Goal: Register for event/course

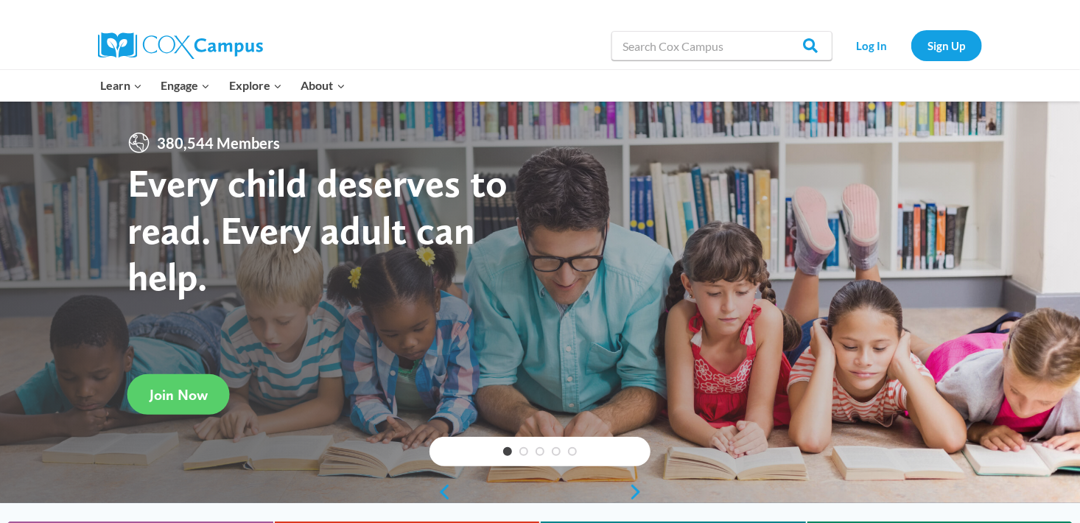
click at [883, 55] on link "Log In" at bounding box center [872, 45] width 64 height 30
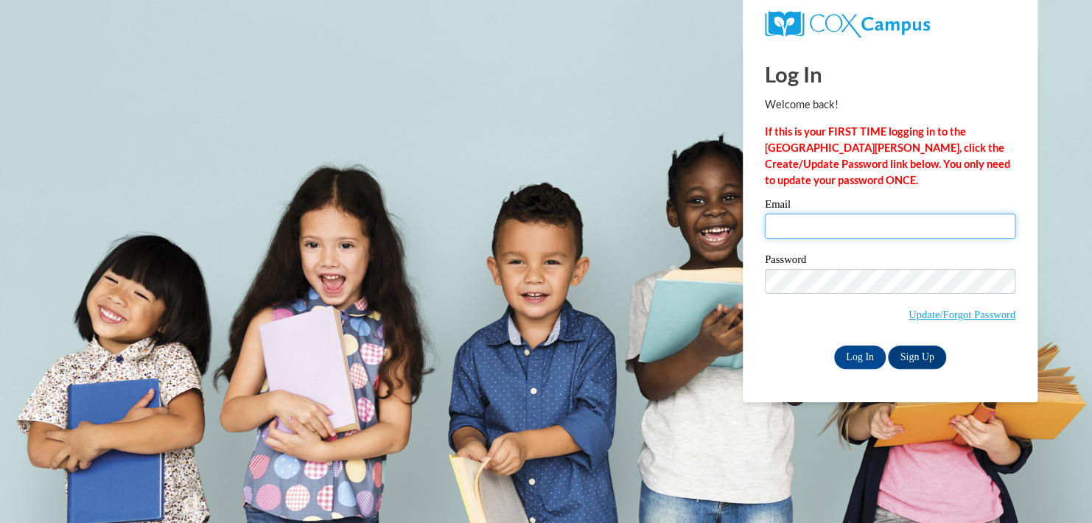
type input "jcatlin@cfctb.org"
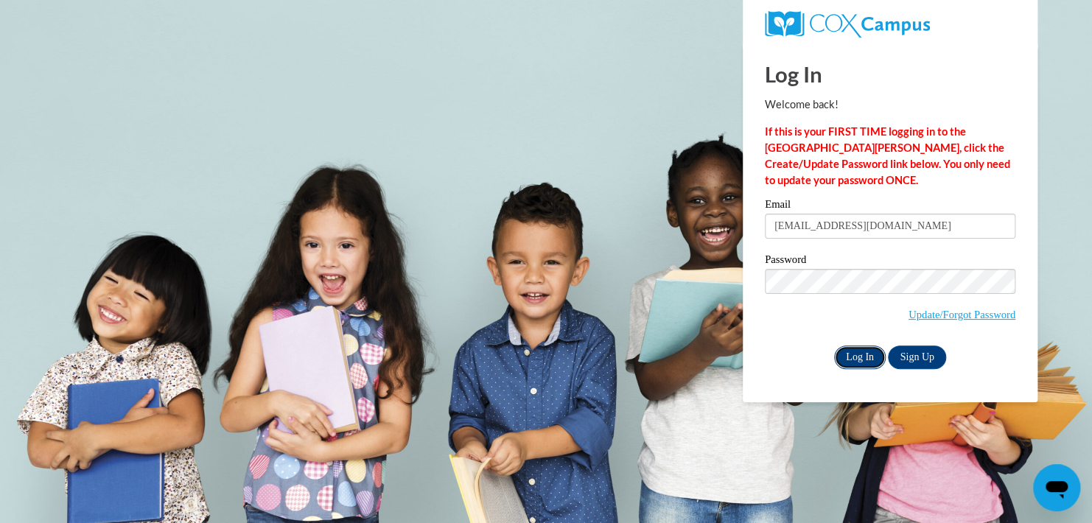
click at [843, 356] on input "Log In" at bounding box center [860, 357] width 52 height 24
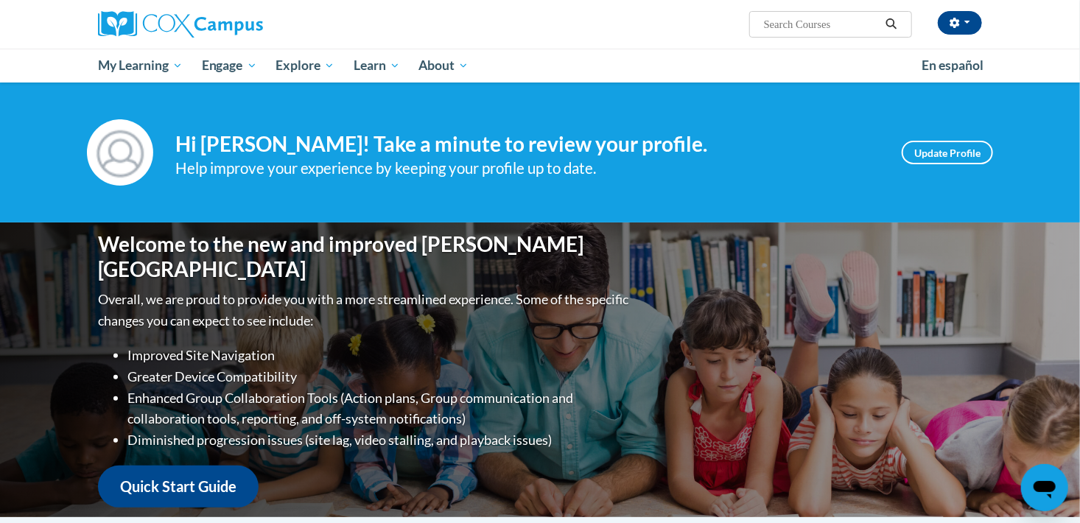
click at [779, 170] on div "Help improve your experience by keeping your profile up to date." at bounding box center [527, 168] width 704 height 24
drag, startPoint x: 144, startPoint y: 89, endPoint x: 460, endPoint y: 108, distance: 316.6
click at [460, 108] on div "Your profile Hi Julia Catlin! Take a minute to review your profile. Help improv…" at bounding box center [540, 153] width 1080 height 140
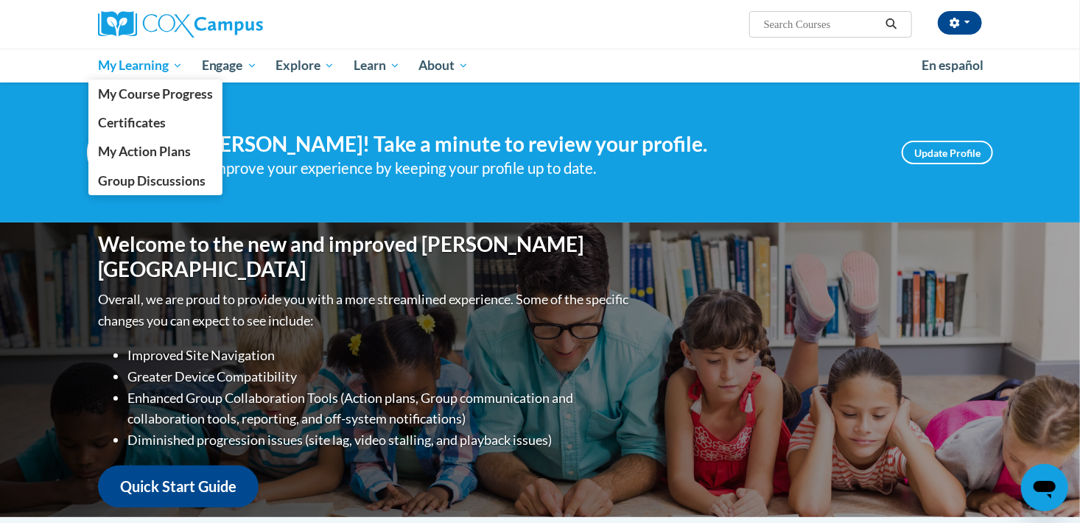
click at [136, 57] on span "My Learning" at bounding box center [140, 66] width 85 height 18
click at [135, 99] on span "My Course Progress" at bounding box center [155, 93] width 115 height 15
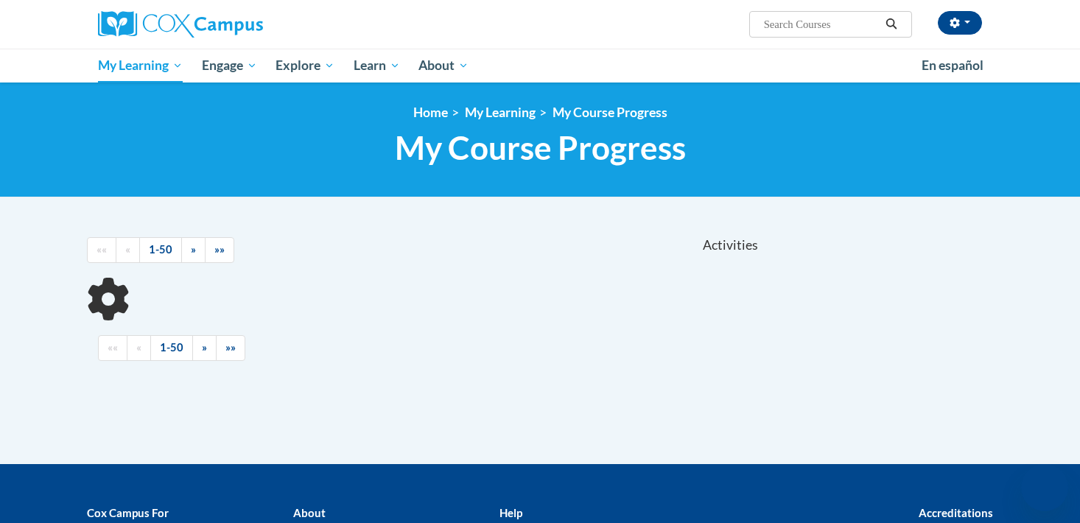
click at [135, 99] on div "<en>My Learning</en><fr>New fr_My Learning</fr><it>New it_My Learning</it><de>N…" at bounding box center [540, 140] width 1080 height 115
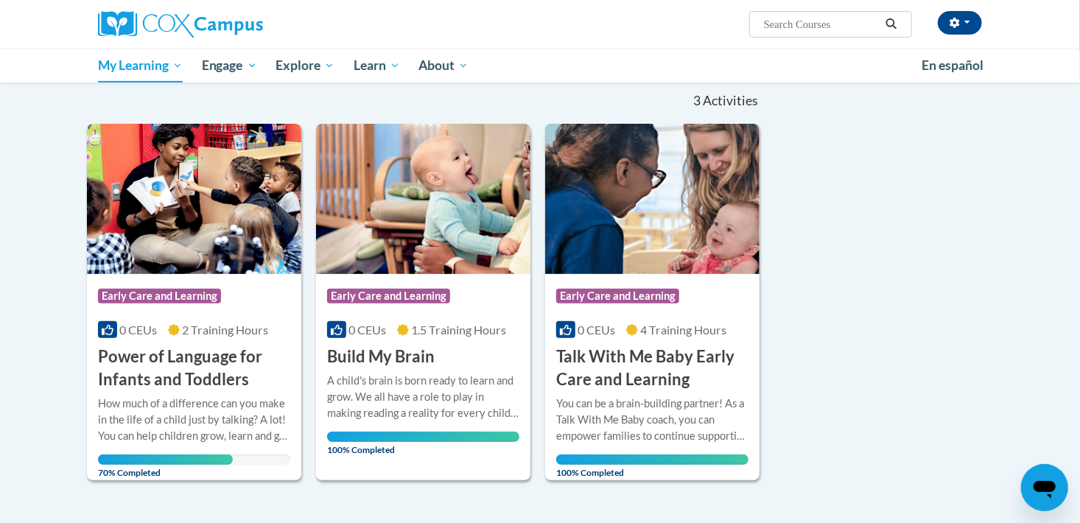
scroll to position [147, 0]
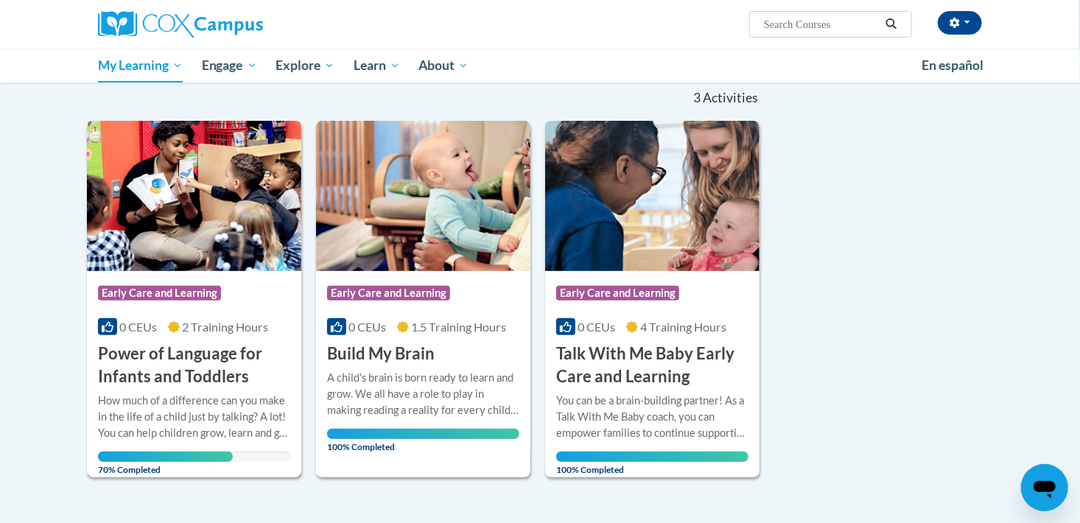
drag, startPoint x: 143, startPoint y: 258, endPoint x: 122, endPoint y: 197, distance: 63.8
click at [122, 197] on img at bounding box center [194, 196] width 214 height 150
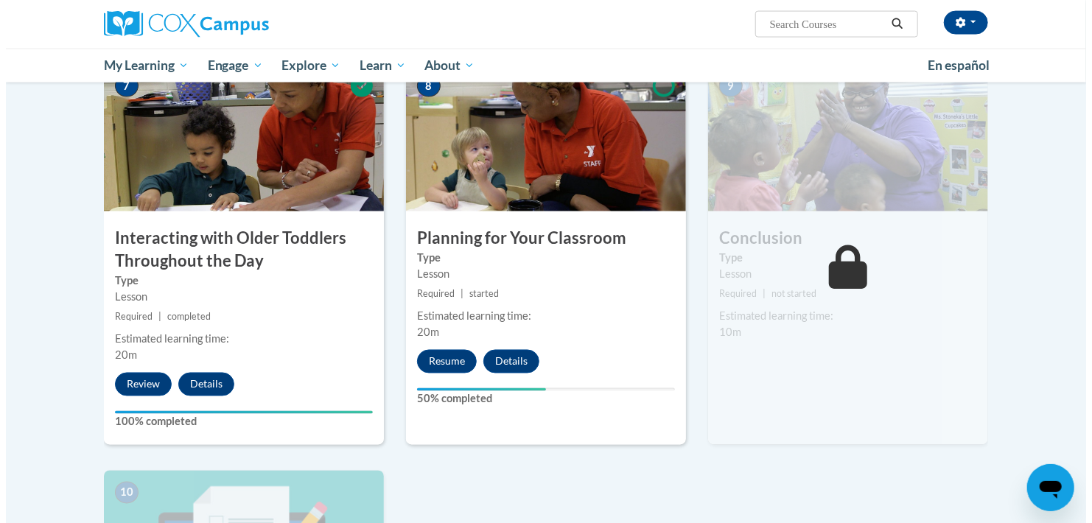
scroll to position [1149, 0]
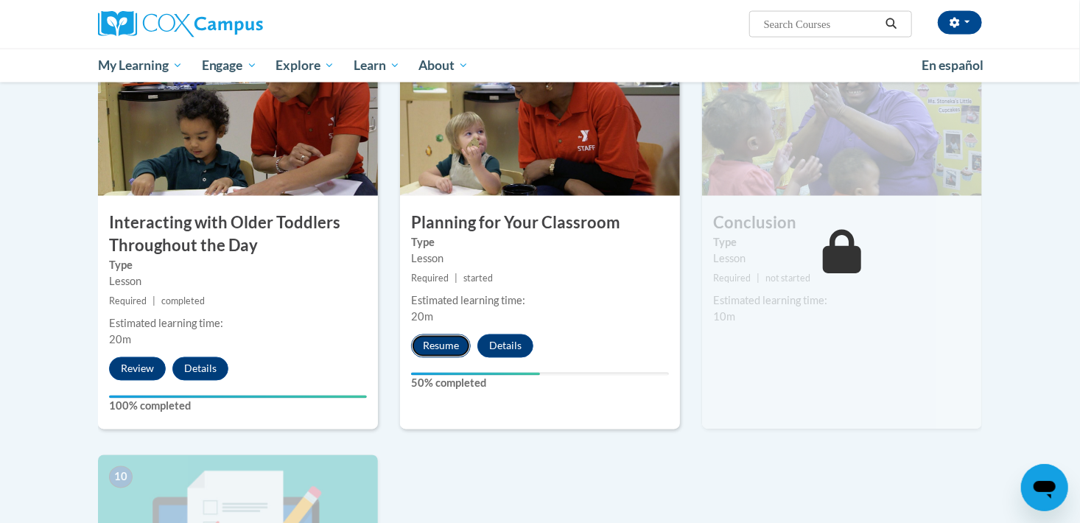
click at [429, 334] on button "Resume" at bounding box center [441, 346] width 60 height 24
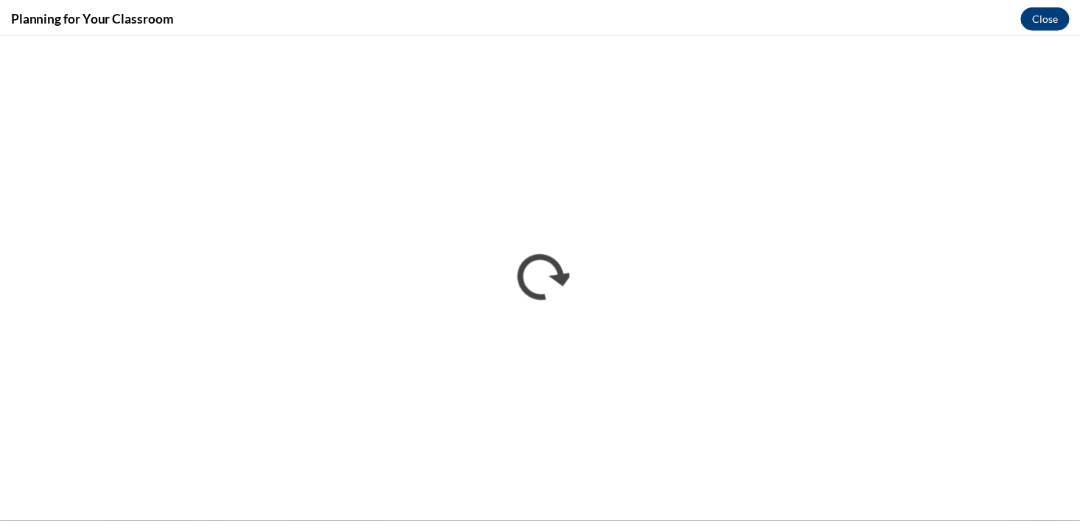
scroll to position [0, 0]
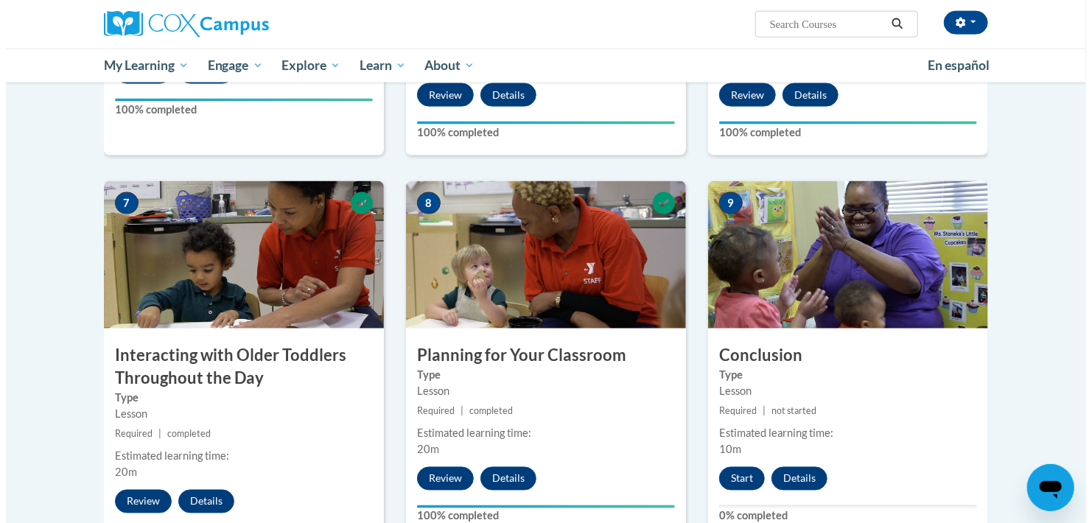
scroll to position [1027, 0]
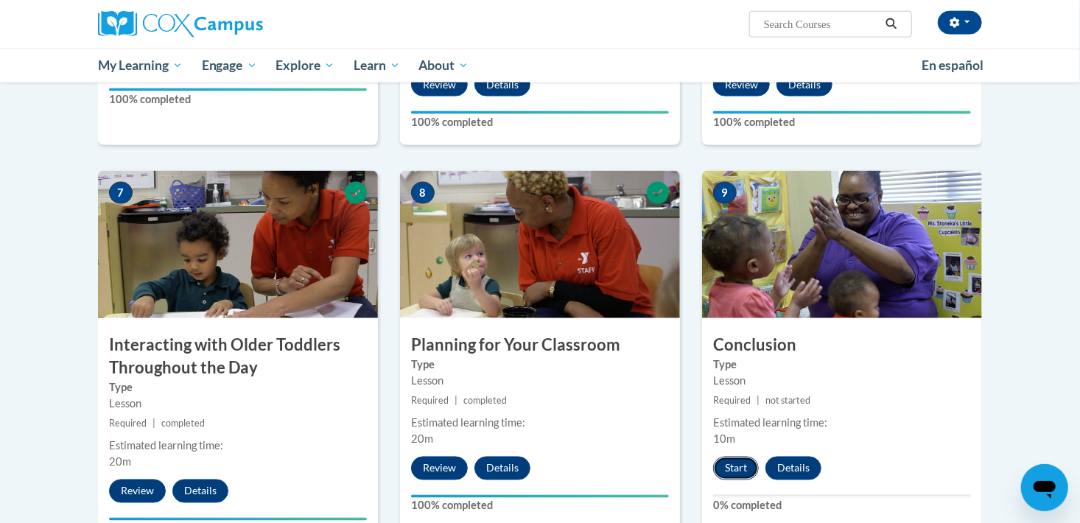
click at [726, 457] on button "Start" at bounding box center [736, 469] width 46 height 24
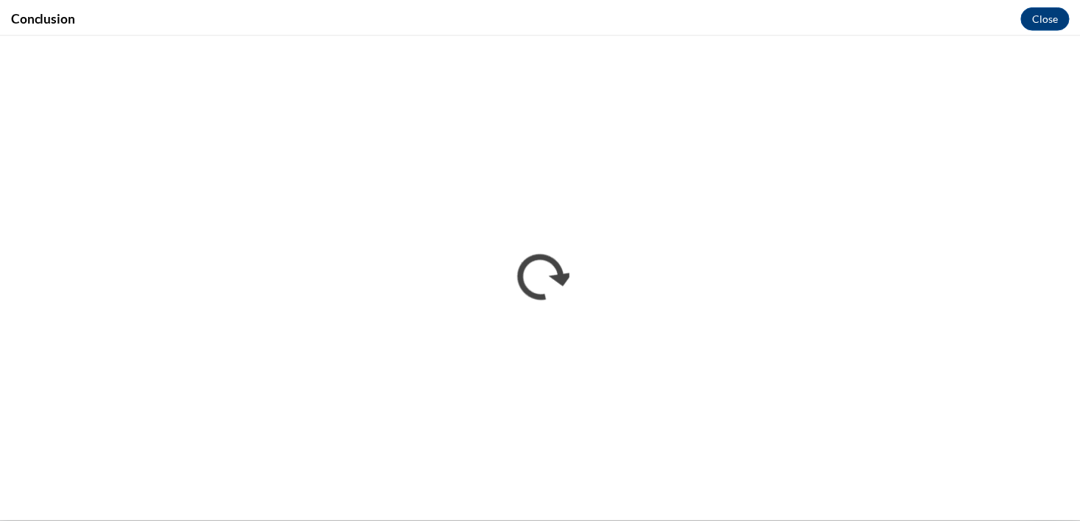
scroll to position [0, 0]
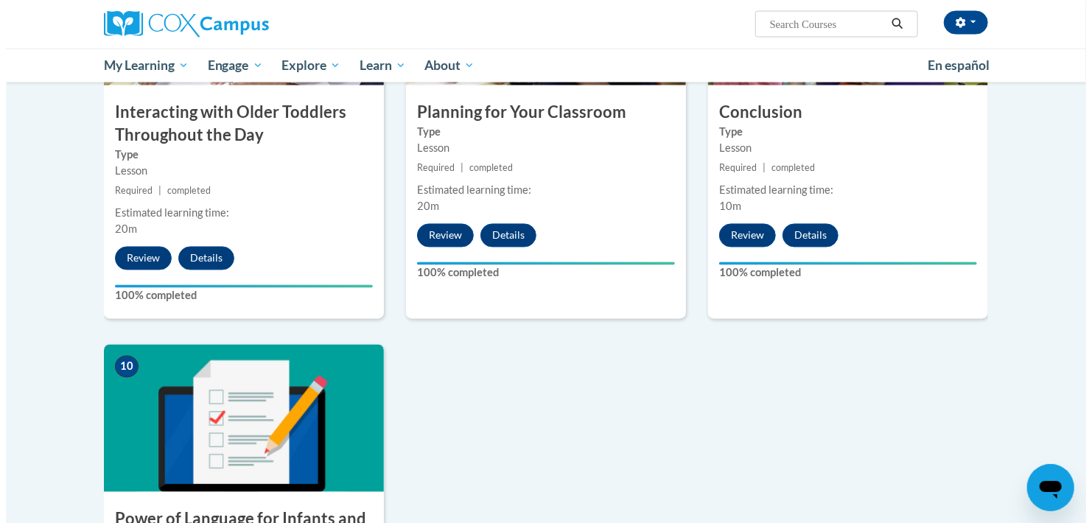
scroll to position [1389, 0]
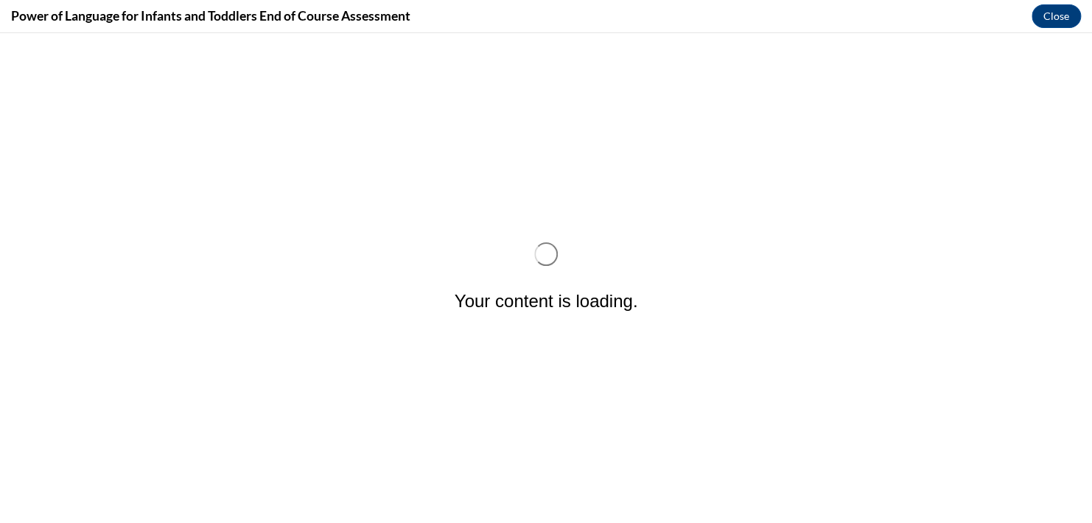
scroll to position [0, 0]
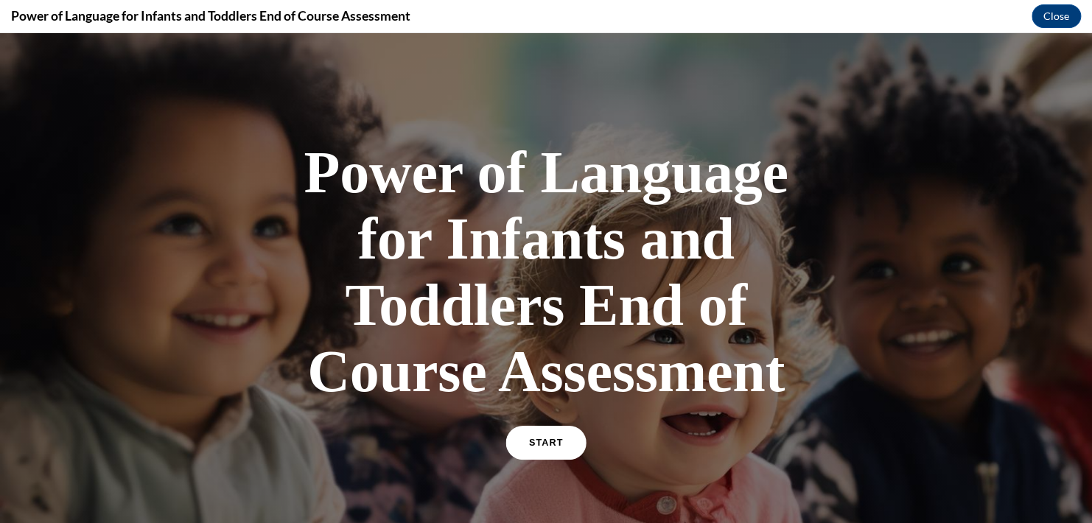
click at [516, 443] on link "START" at bounding box center [545, 443] width 80 height 34
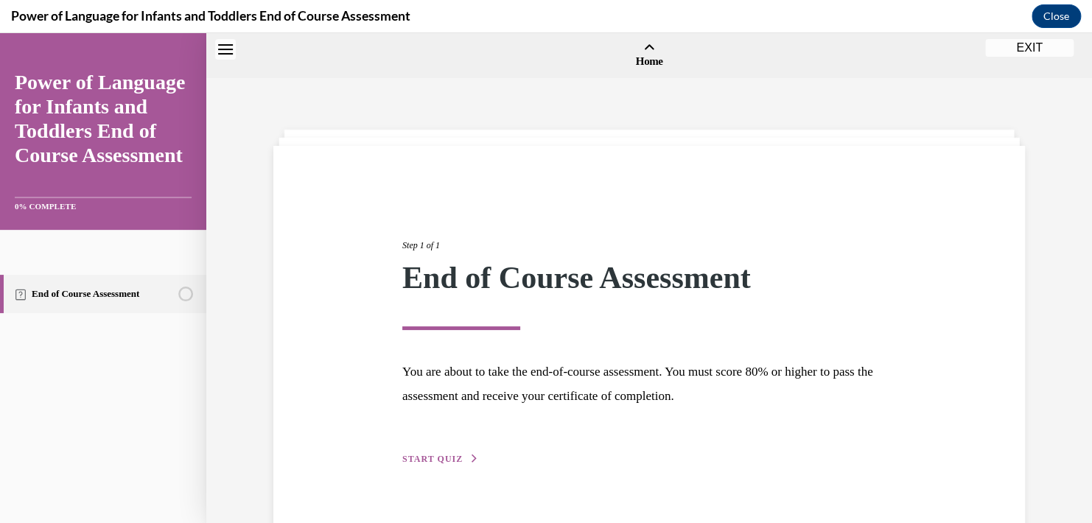
scroll to position [46, 0]
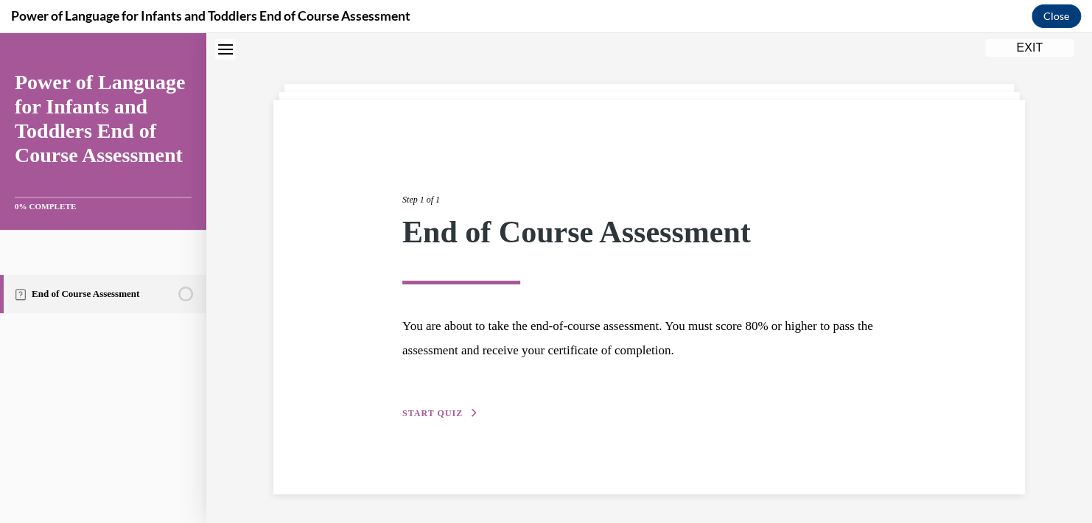
click at [446, 412] on span "START QUIZ" at bounding box center [432, 413] width 60 height 10
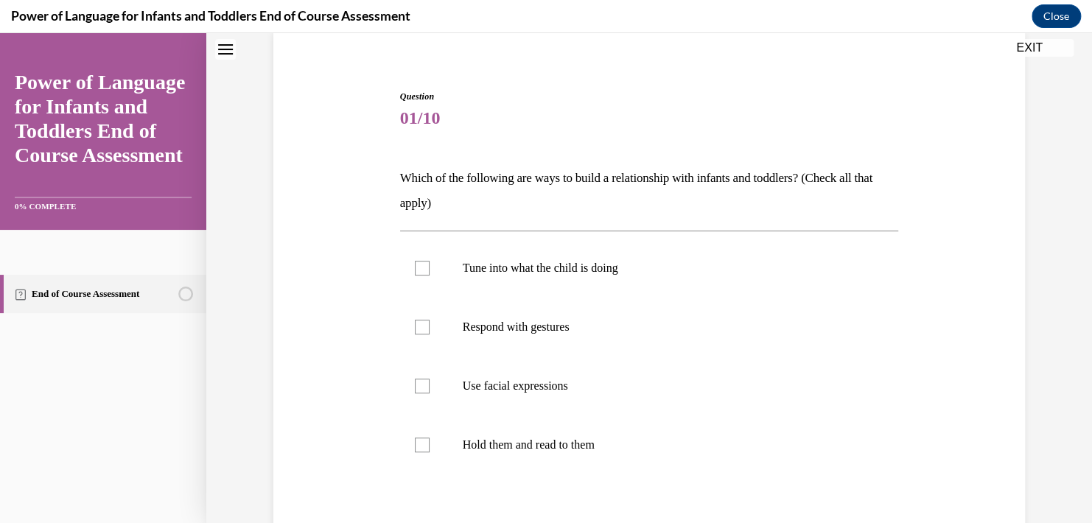
scroll to position [144, 0]
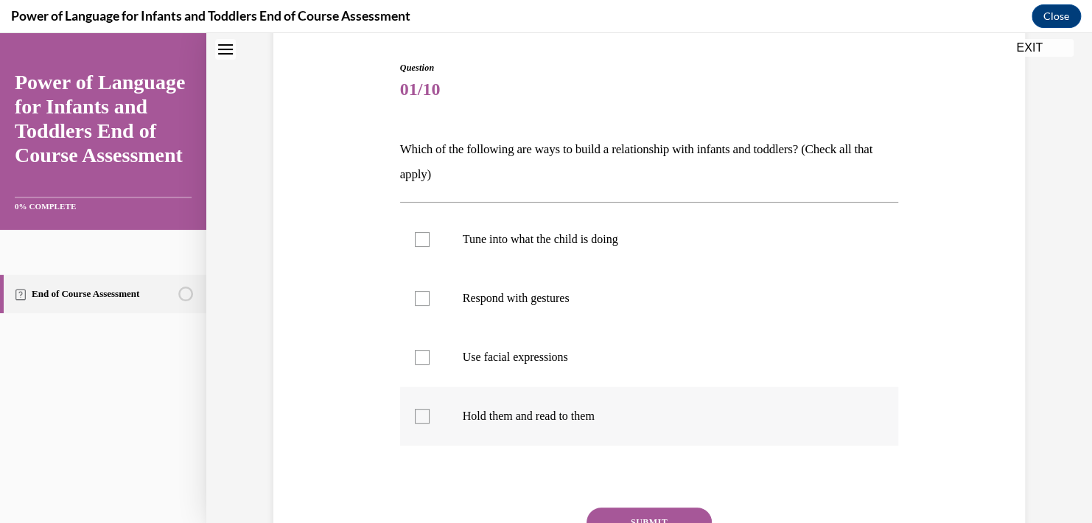
click at [415, 418] on div at bounding box center [422, 416] width 15 height 15
click at [415, 418] on input "Hold them and read to them" at bounding box center [422, 416] width 15 height 15
checkbox input "true"
click at [424, 361] on label "Use facial expressions" at bounding box center [649, 357] width 499 height 59
click at [424, 361] on input "Use facial expressions" at bounding box center [422, 357] width 15 height 15
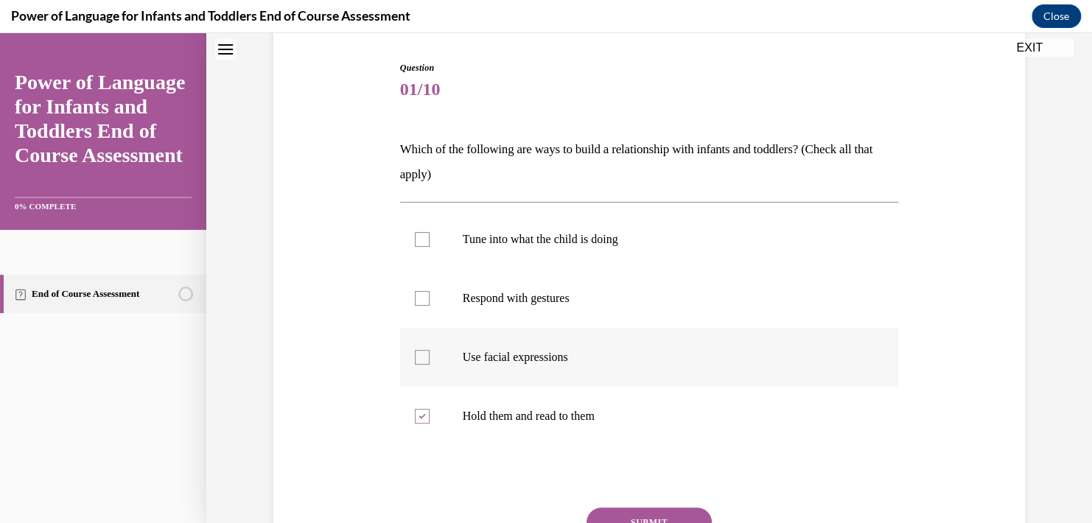
checkbox input "true"
click at [422, 303] on div at bounding box center [422, 298] width 15 height 15
click at [422, 303] on input "Respond with gestures" at bounding box center [422, 298] width 15 height 15
checkbox input "true"
click at [417, 230] on label "Tune into what the child is doing" at bounding box center [649, 239] width 499 height 59
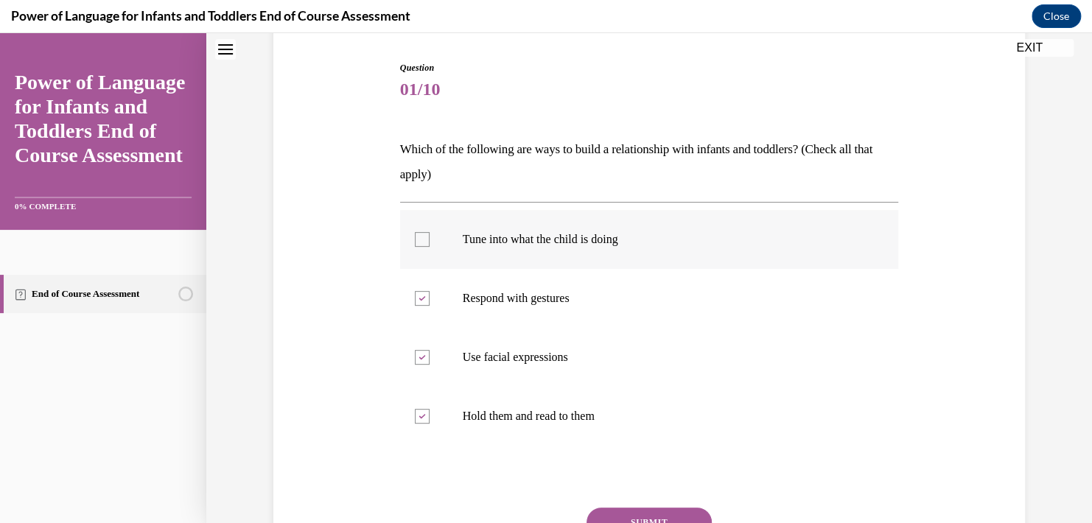
click at [417, 232] on input "Tune into what the child is doing" at bounding box center [422, 239] width 15 height 15
checkbox input "true"
click at [607, 518] on button "SUBMIT" at bounding box center [648, 522] width 125 height 29
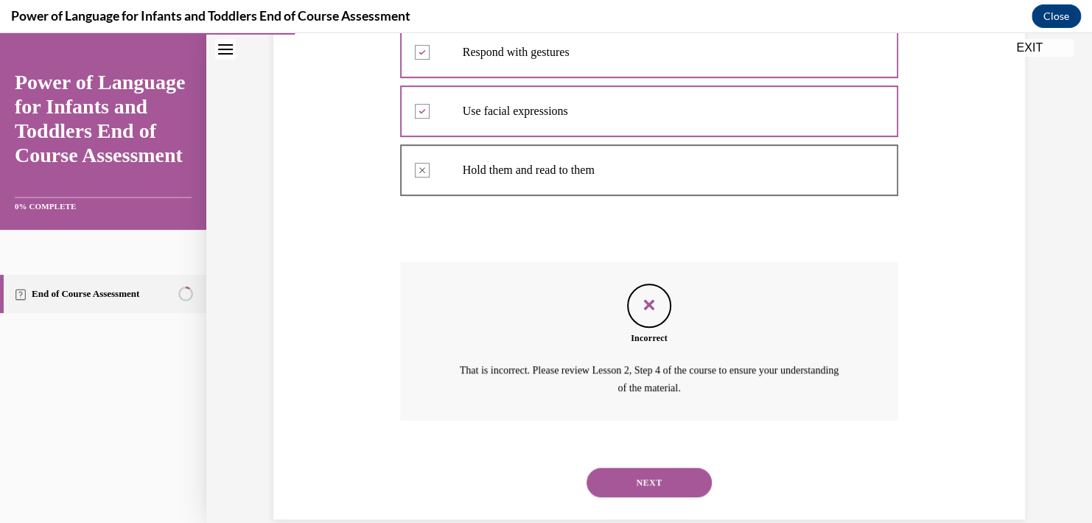
scroll to position [415, 0]
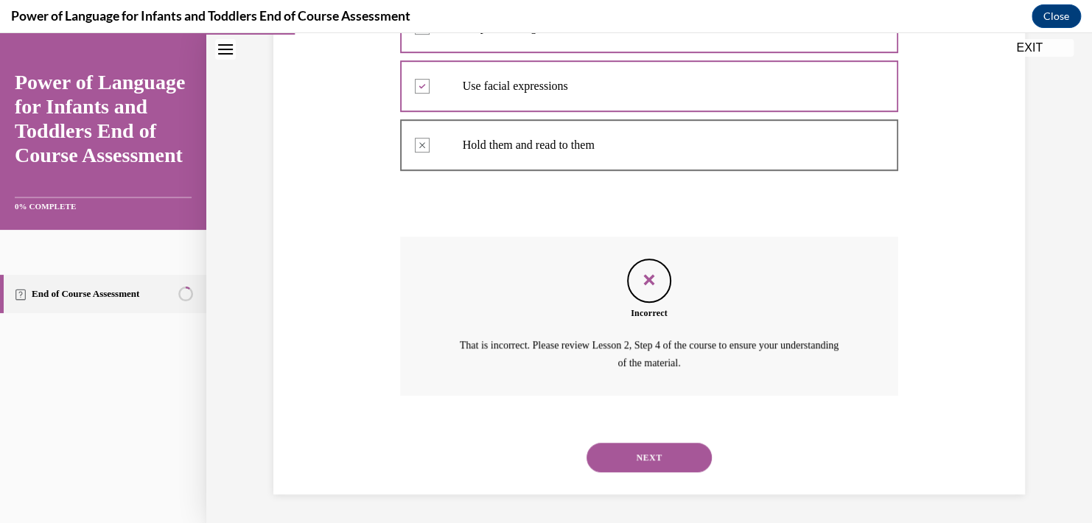
click at [617, 446] on button "NEXT" at bounding box center [648, 457] width 125 height 29
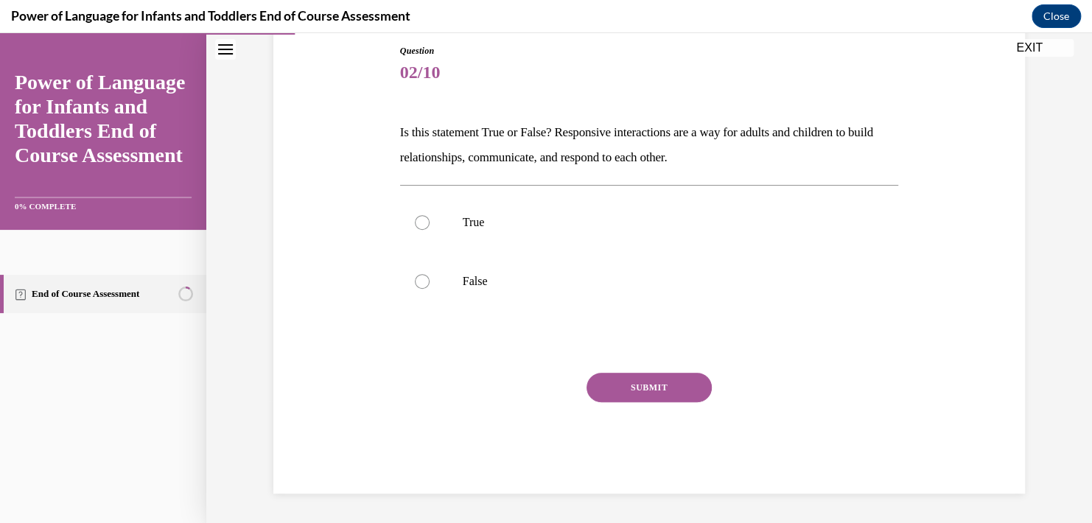
scroll to position [160, 0]
click at [484, 226] on p "True" at bounding box center [662, 223] width 399 height 15
click at [429, 226] on input "True" at bounding box center [422, 223] width 15 height 15
radio input "true"
click at [661, 396] on button "SUBMIT" at bounding box center [648, 387] width 125 height 29
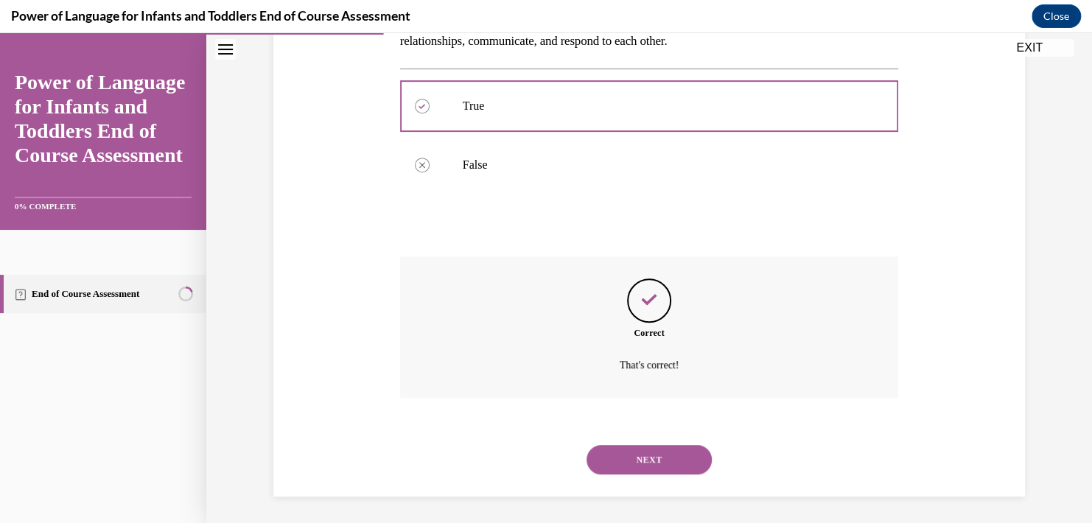
scroll to position [279, 0]
click at [658, 452] on button "NEXT" at bounding box center [648, 457] width 125 height 29
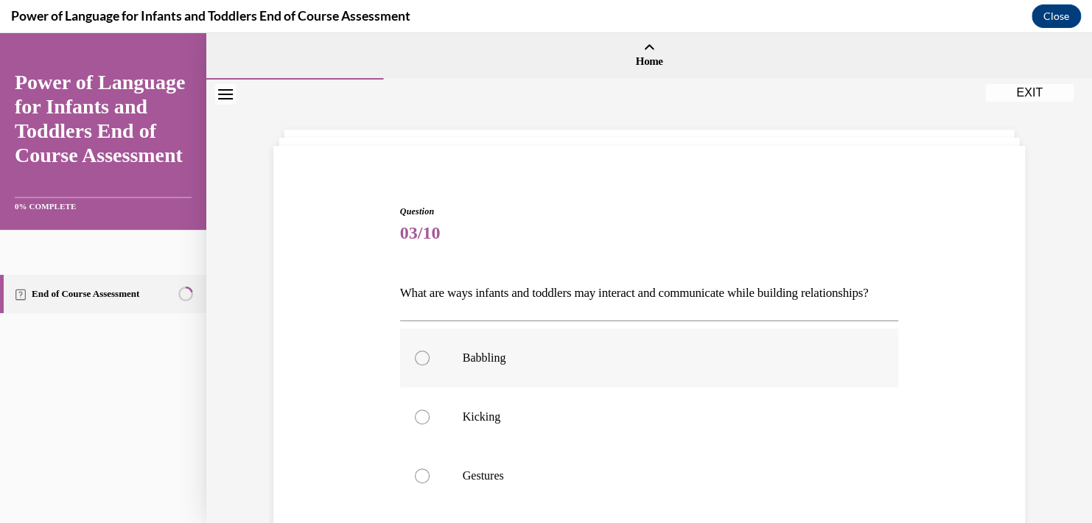
click at [676, 370] on label "Babbling" at bounding box center [649, 358] width 499 height 59
click at [429, 365] on input "Babbling" at bounding box center [422, 358] width 15 height 15
radio input "true"
click at [659, 427] on label "Kicking" at bounding box center [649, 416] width 499 height 59
click at [429, 424] on input "Kicking" at bounding box center [422, 417] width 15 height 15
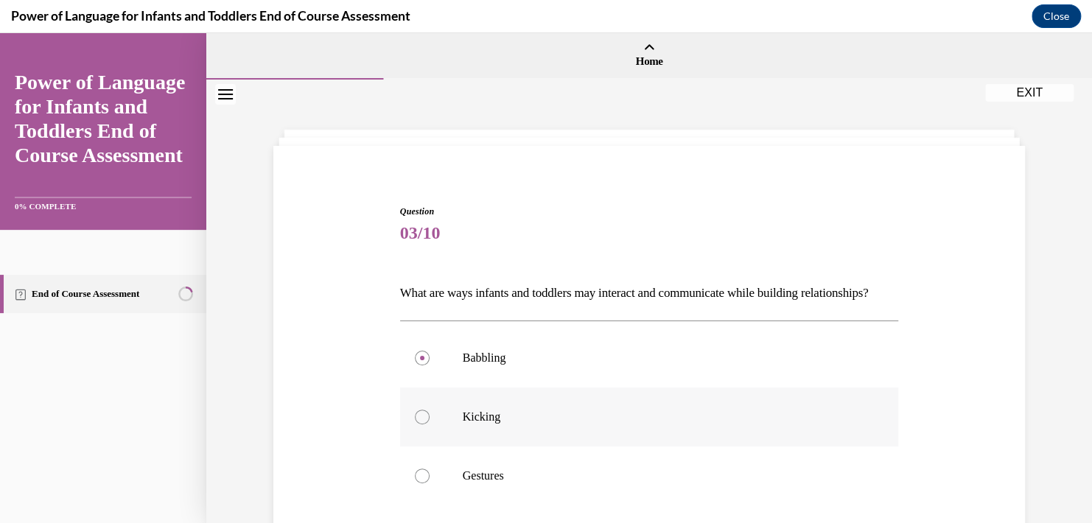
radio input "true"
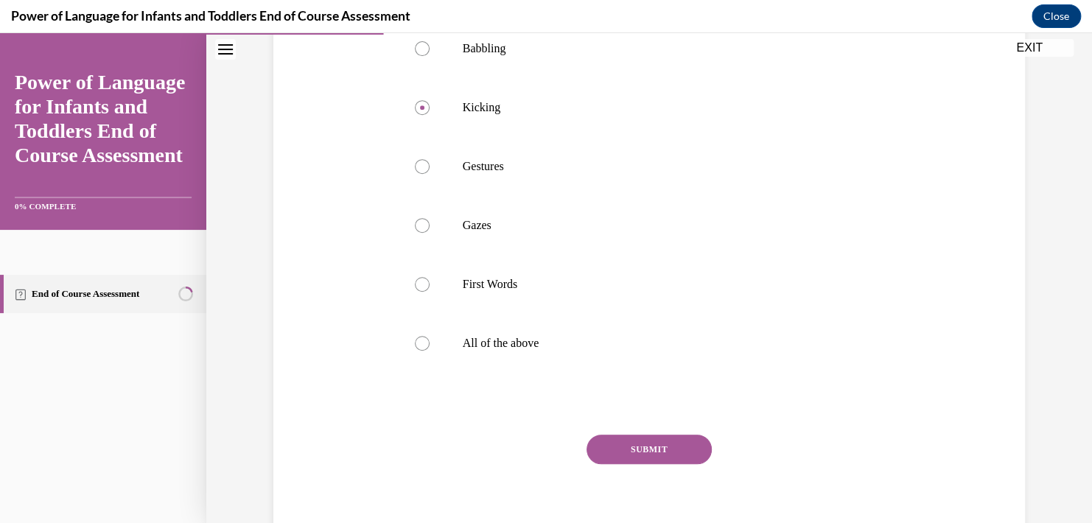
scroll to position [297, 0]
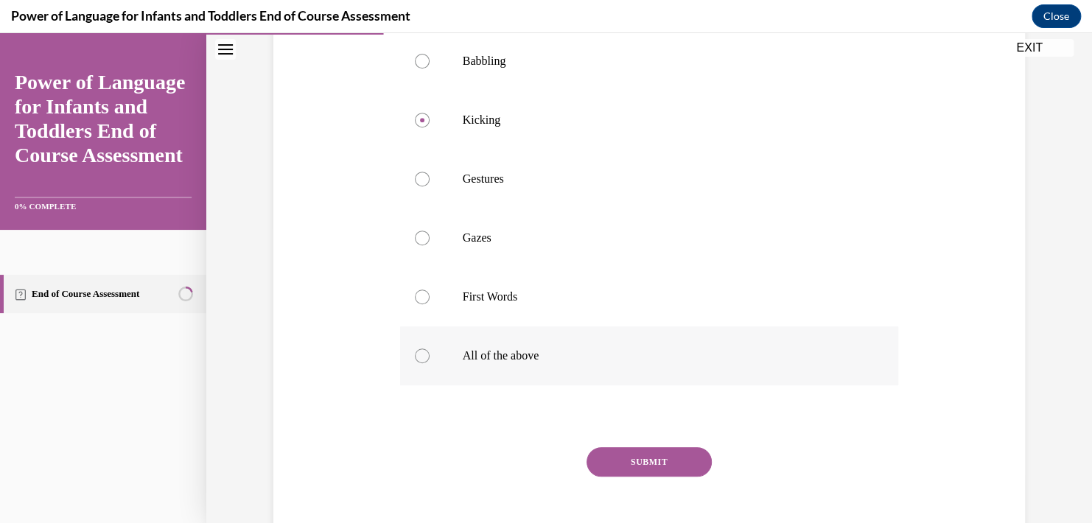
click at [502, 370] on label "All of the above" at bounding box center [649, 355] width 499 height 59
click at [429, 363] on input "All of the above" at bounding box center [422, 355] width 15 height 15
radio input "true"
click at [608, 477] on button "SUBMIT" at bounding box center [648, 461] width 125 height 29
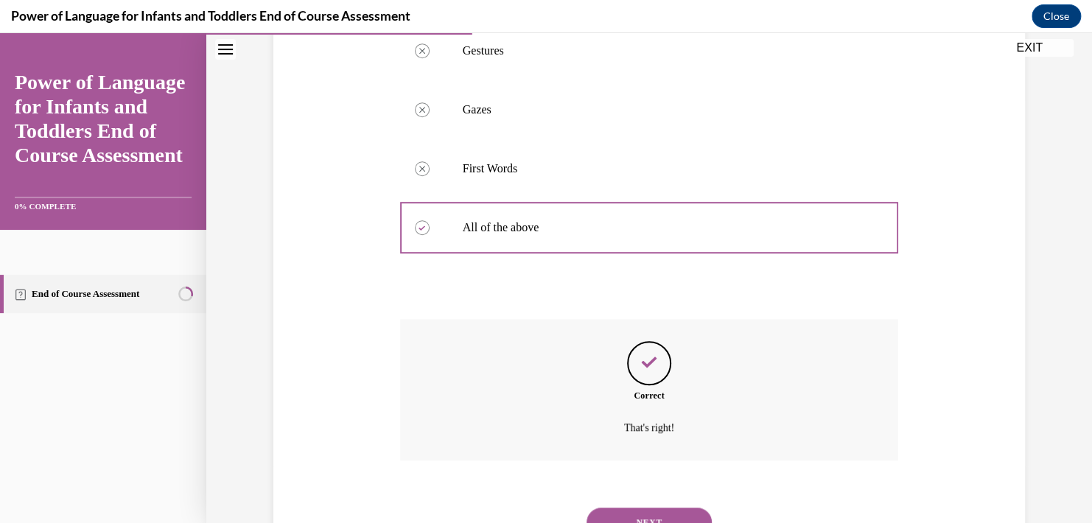
scroll to position [515, 0]
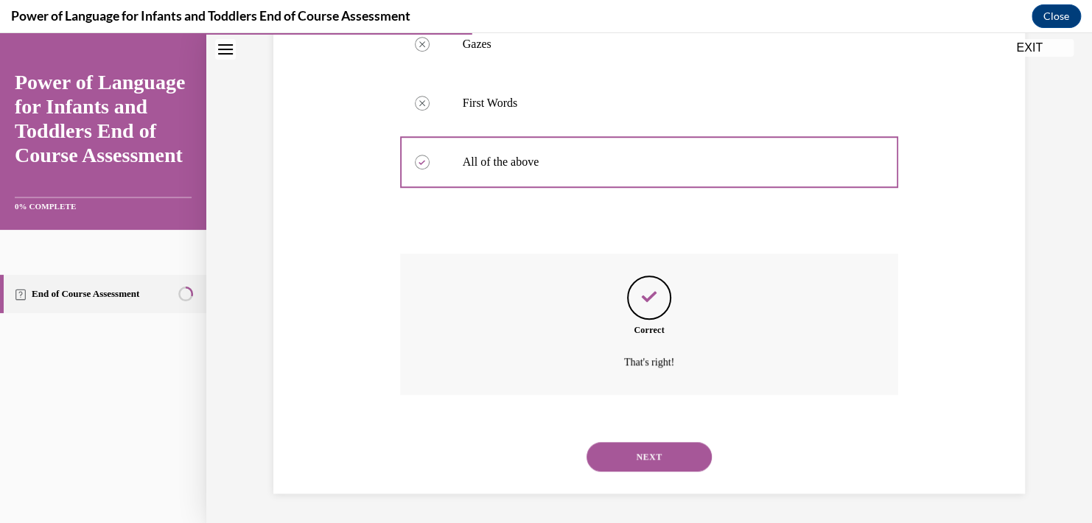
click at [678, 443] on button "NEXT" at bounding box center [648, 456] width 125 height 29
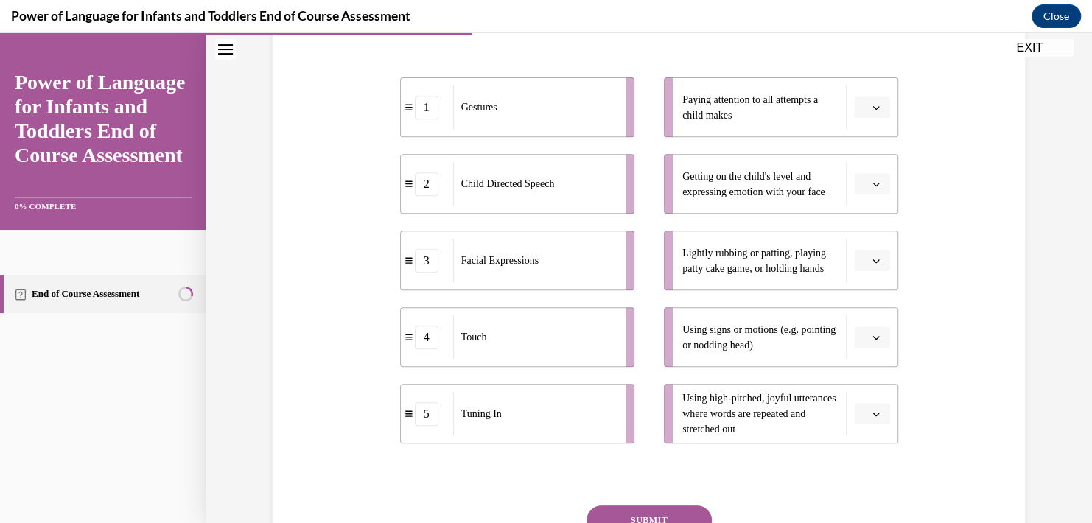
scroll to position [281, 0]
click at [555, 423] on div "Tuning In" at bounding box center [534, 411] width 163 height 43
click at [863, 108] on span "Please select an option" at bounding box center [865, 106] width 5 height 15
click at [864, 287] on div "5" at bounding box center [864, 285] width 37 height 29
drag, startPoint x: 982, startPoint y: 224, endPoint x: 834, endPoint y: 269, distance: 154.7
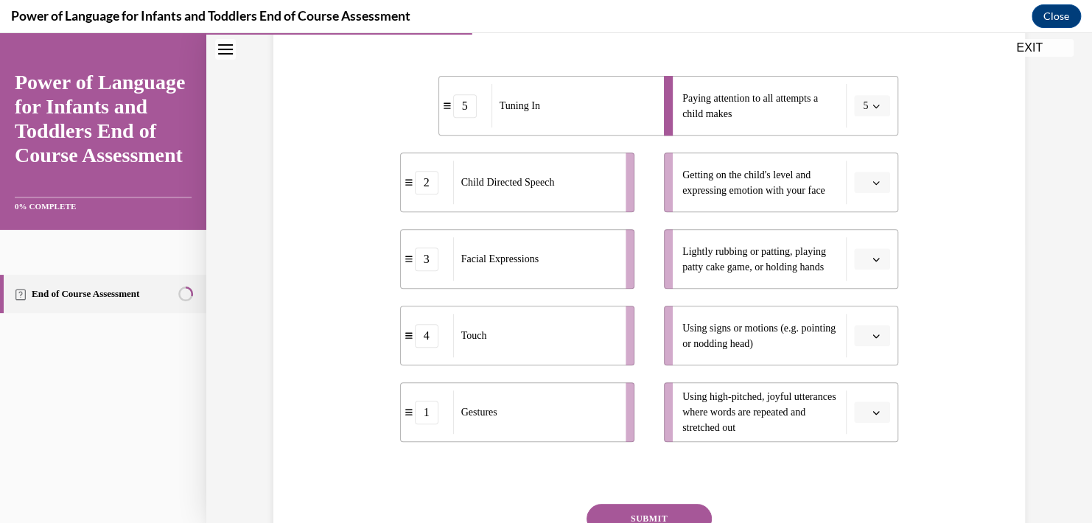
click at [834, 269] on div "Question 04/10 Please match each example with the correct element of responsive…" at bounding box center [649, 251] width 759 height 745
click at [425, 189] on div "2" at bounding box center [427, 183] width 24 height 24
click at [854, 414] on button "button" at bounding box center [872, 412] width 36 height 22
click at [866, 293] on div "2" at bounding box center [864, 290] width 37 height 29
click at [873, 183] on icon "button" at bounding box center [875, 182] width 7 height 7
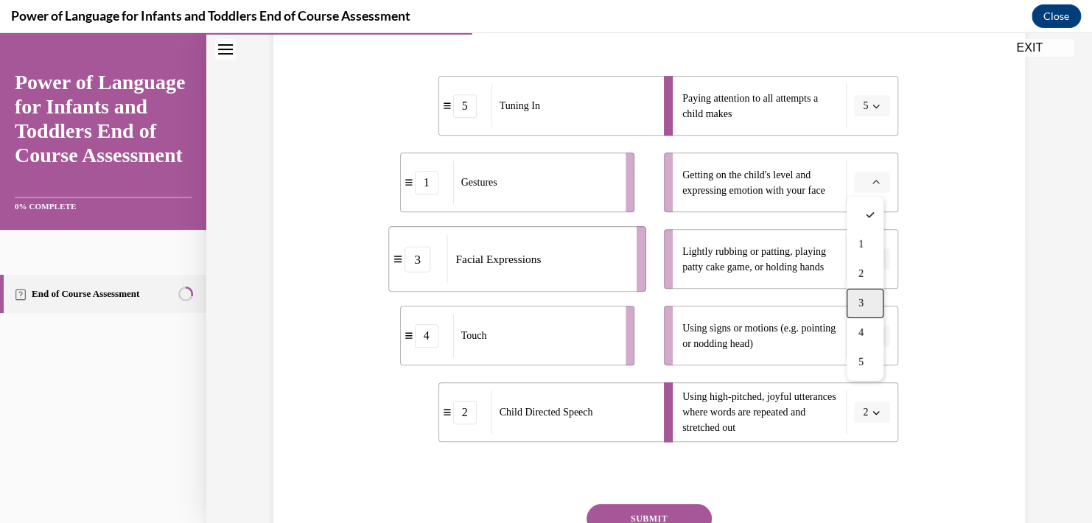
click at [866, 311] on div "3" at bounding box center [864, 303] width 37 height 29
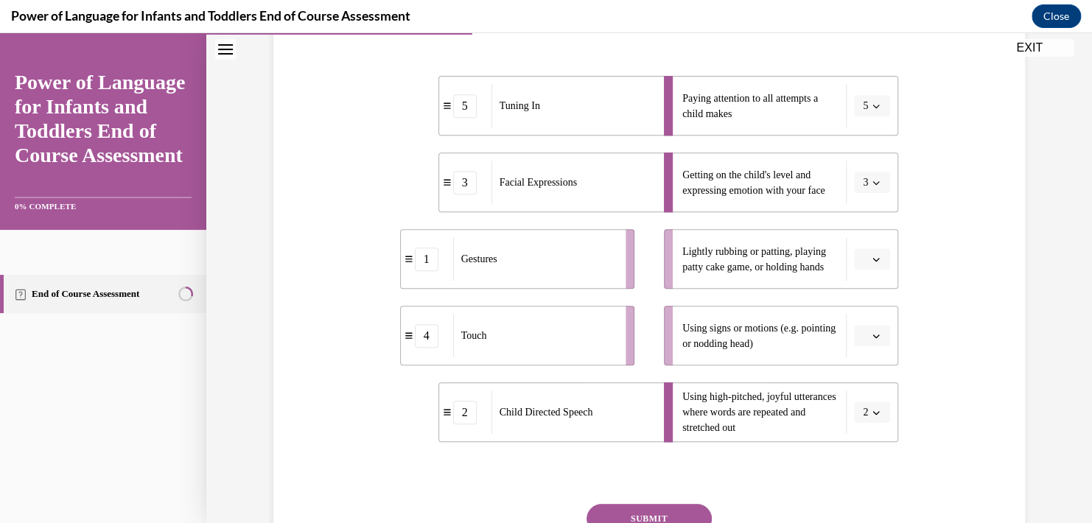
click at [864, 323] on li "Using signs or motions (e.g. pointing or nodding head)" at bounding box center [781, 336] width 234 height 60
click at [857, 249] on button "button" at bounding box center [872, 259] width 36 height 22
click at [857, 414] on div "4" at bounding box center [864, 409] width 37 height 29
click at [872, 334] on icon "button" at bounding box center [875, 335] width 7 height 7
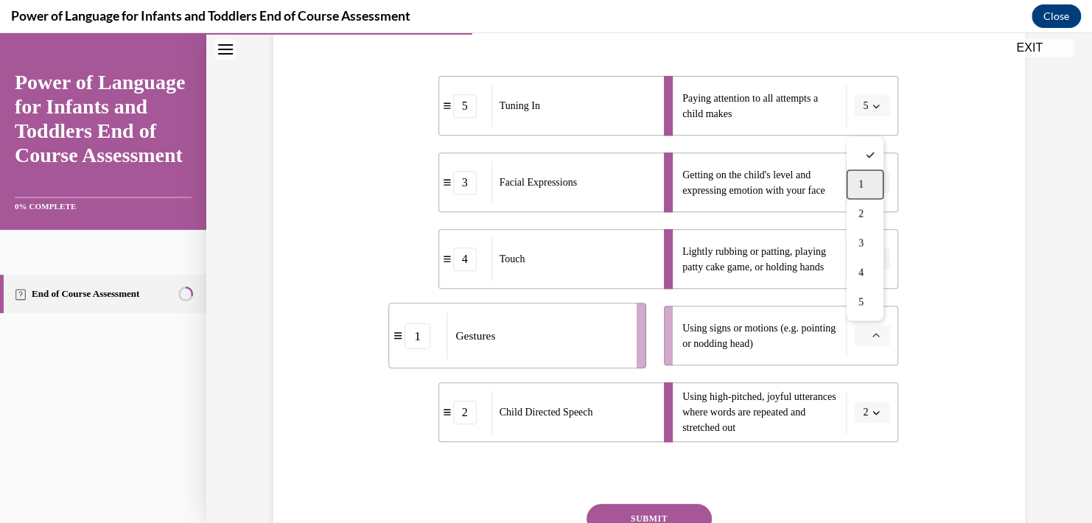
click at [875, 184] on div "1" at bounding box center [864, 184] width 37 height 29
click at [628, 504] on button "SUBMIT" at bounding box center [648, 518] width 125 height 29
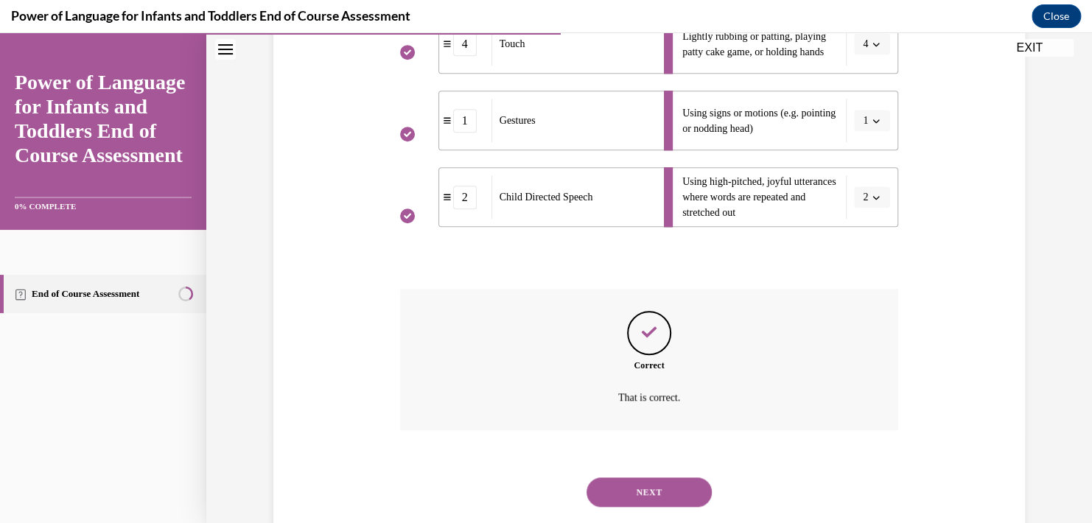
scroll to position [531, 0]
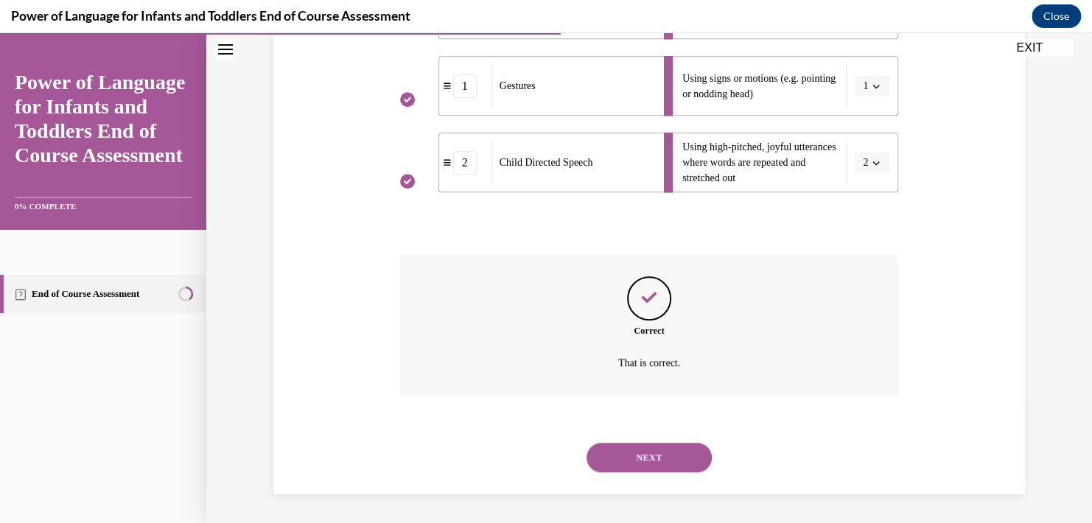
click at [650, 455] on button "NEXT" at bounding box center [648, 457] width 125 height 29
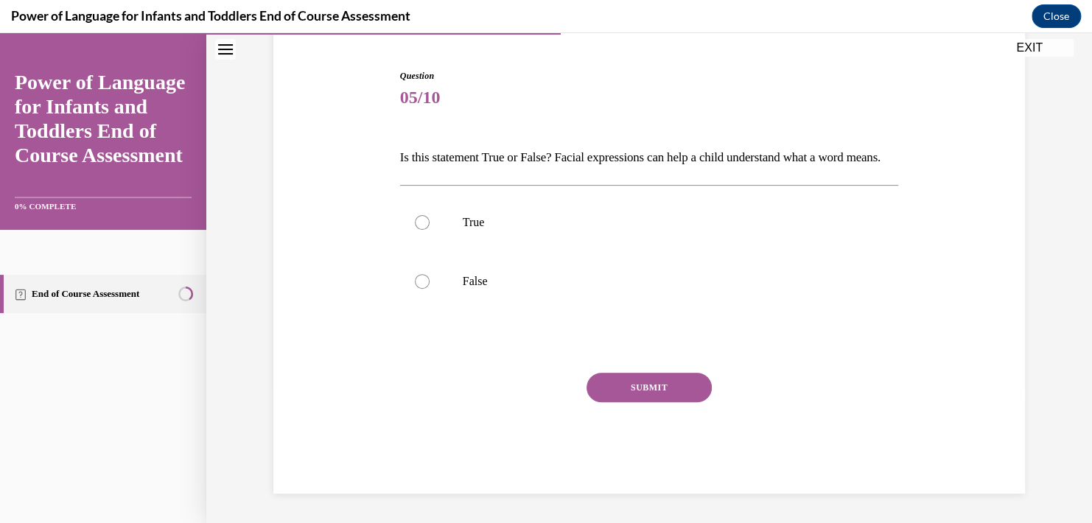
scroll to position [160, 0]
click at [555, 220] on p "True" at bounding box center [662, 222] width 399 height 15
click at [429, 220] on input "True" at bounding box center [422, 222] width 15 height 15
radio input "true"
click at [638, 387] on button "SUBMIT" at bounding box center [648, 387] width 125 height 29
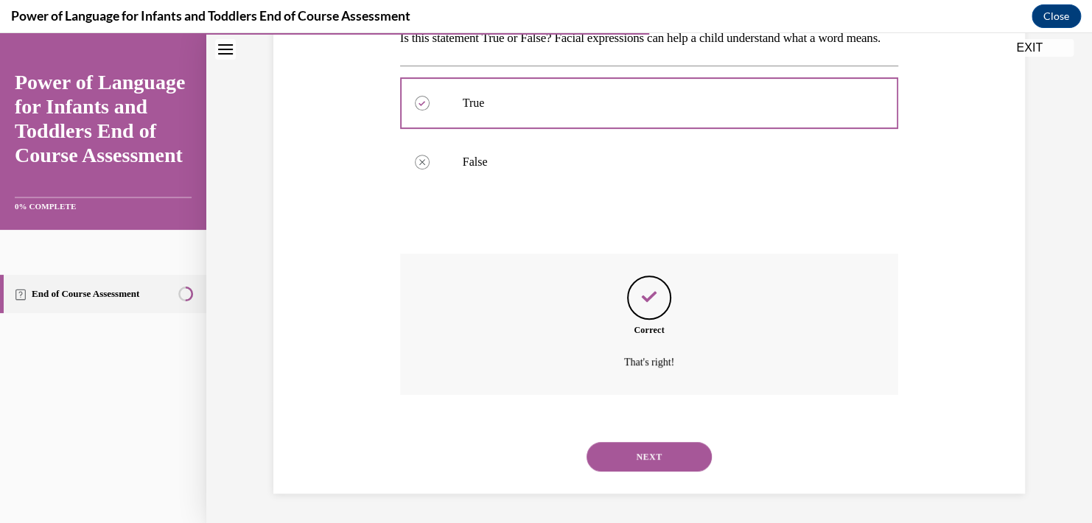
scroll to position [279, 0]
click at [639, 457] on button "NEXT" at bounding box center [648, 456] width 125 height 29
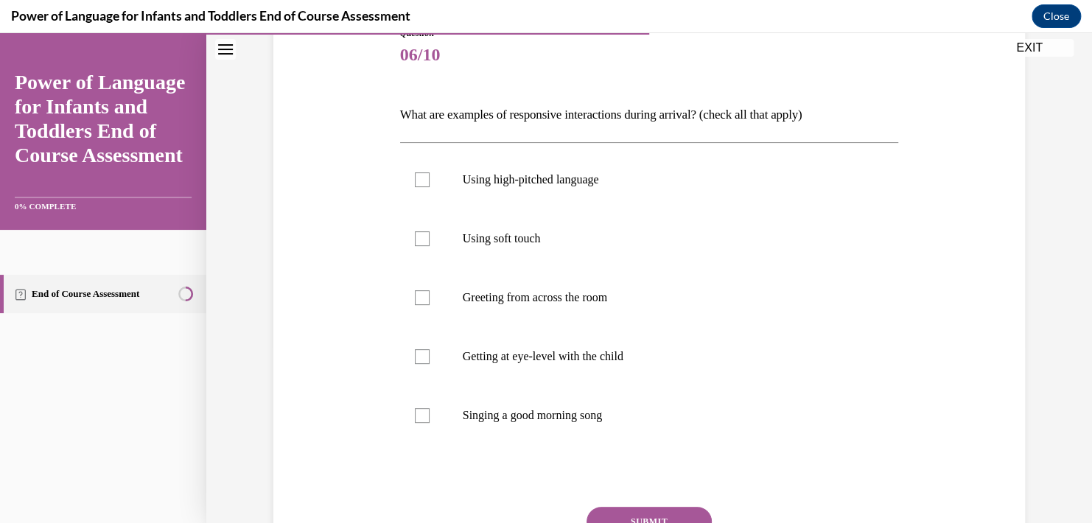
scroll to position [180, 0]
click at [416, 178] on div at bounding box center [422, 178] width 15 height 15
click at [416, 178] on input "Using high-pitched language" at bounding box center [422, 178] width 15 height 15
checkbox input "true"
click at [416, 238] on div at bounding box center [422, 237] width 15 height 15
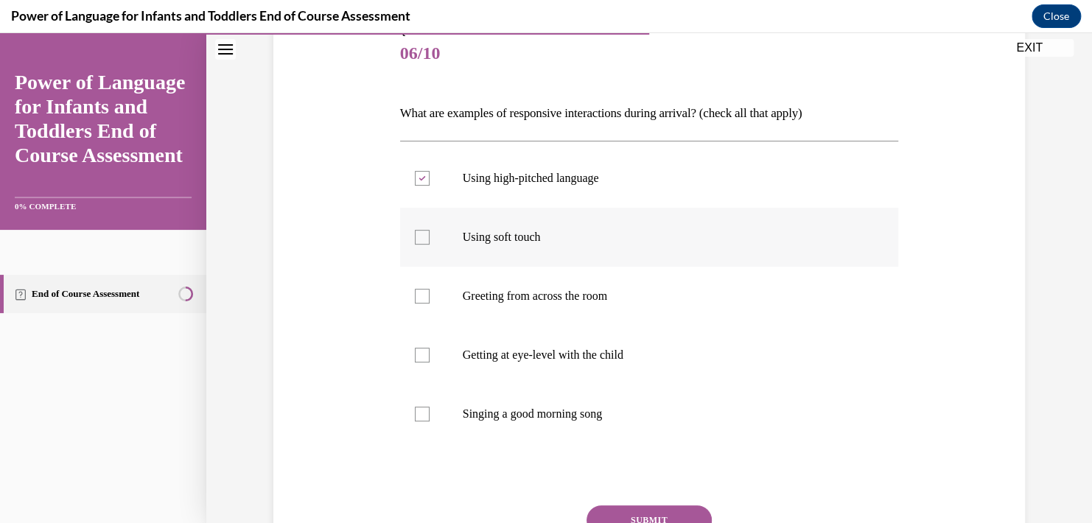
click at [416, 238] on input "Using soft touch" at bounding box center [422, 237] width 15 height 15
checkbox input "true"
click at [418, 180] on icon at bounding box center [421, 178] width 7 height 5
click at [417, 180] on input "Using high-pitched language" at bounding box center [422, 178] width 15 height 15
checkbox input "false"
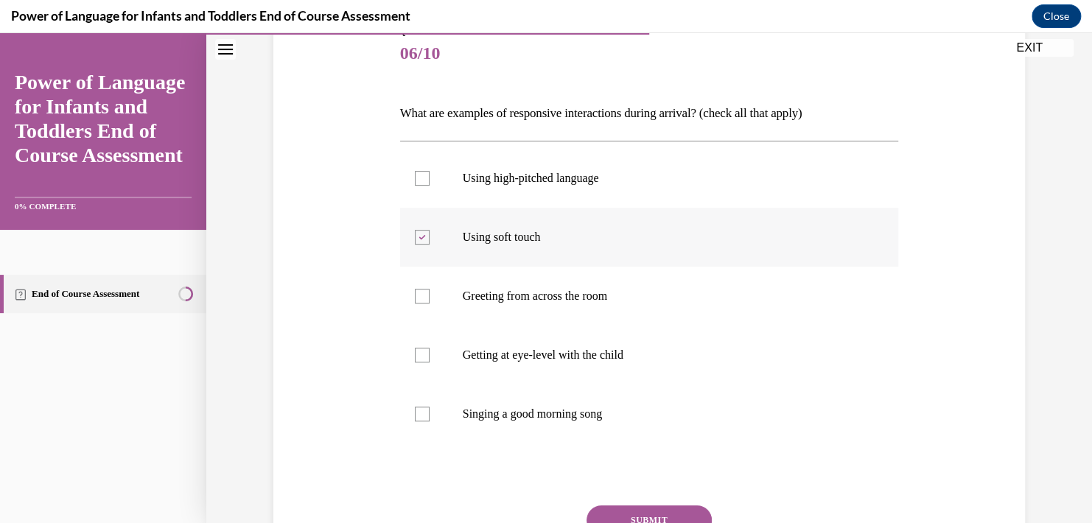
click at [421, 228] on label "Using soft touch" at bounding box center [649, 237] width 499 height 59
click at [421, 230] on input "Using soft touch" at bounding box center [422, 237] width 15 height 15
checkbox input "false"
click at [420, 293] on div at bounding box center [422, 296] width 15 height 15
click at [420, 293] on input "Greeting from across the room" at bounding box center [422, 296] width 15 height 15
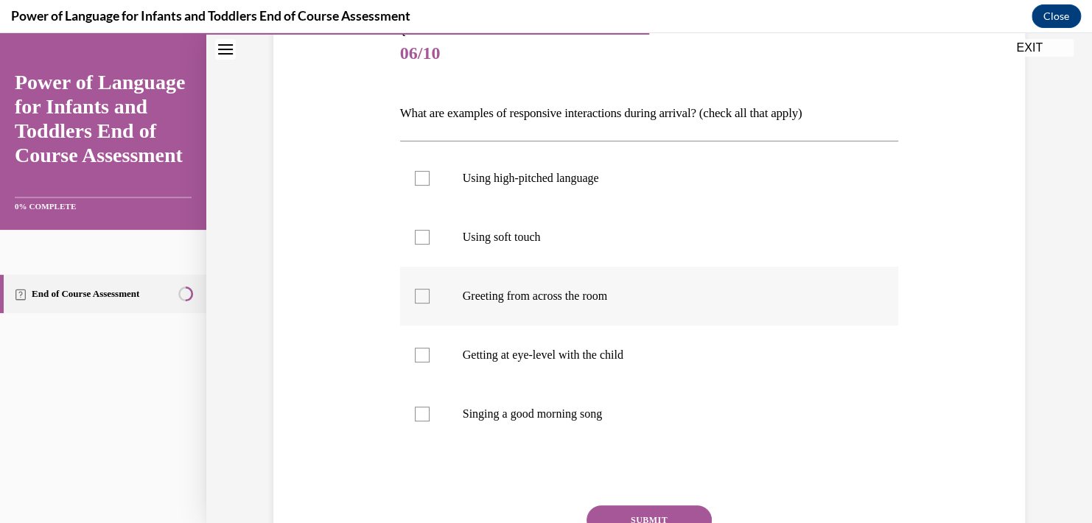
checkbox input "true"
click at [422, 354] on div at bounding box center [422, 355] width 15 height 15
click at [422, 354] on input "Getting at eye-level with the child" at bounding box center [422, 355] width 15 height 15
checkbox input "true"
click at [415, 404] on label "Singing a good morning song" at bounding box center [649, 414] width 499 height 59
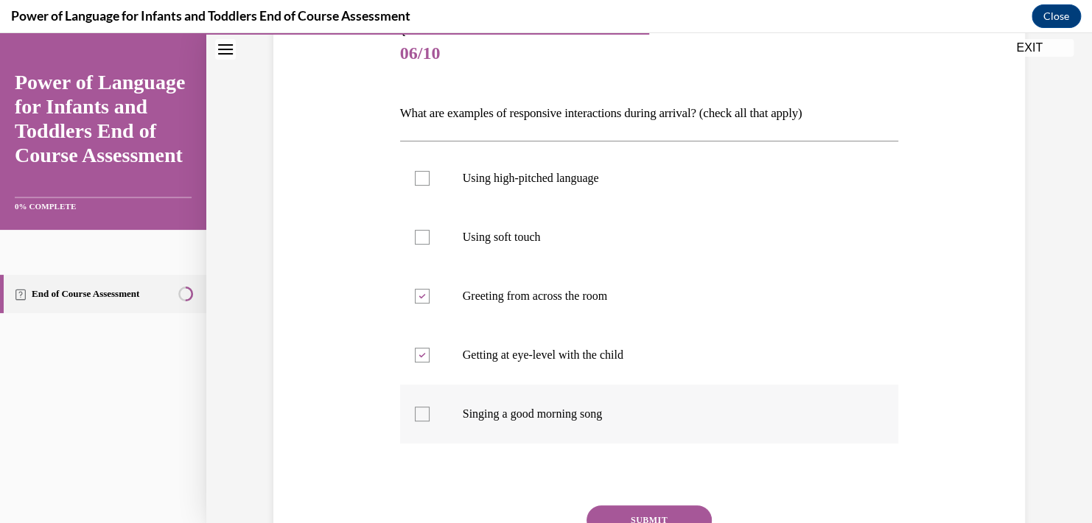
click at [415, 407] on input "Singing a good morning song" at bounding box center [422, 414] width 15 height 15
checkbox input "true"
click at [419, 233] on div at bounding box center [422, 237] width 15 height 15
click at [419, 233] on input "Using soft touch" at bounding box center [422, 237] width 15 height 15
checkbox input "true"
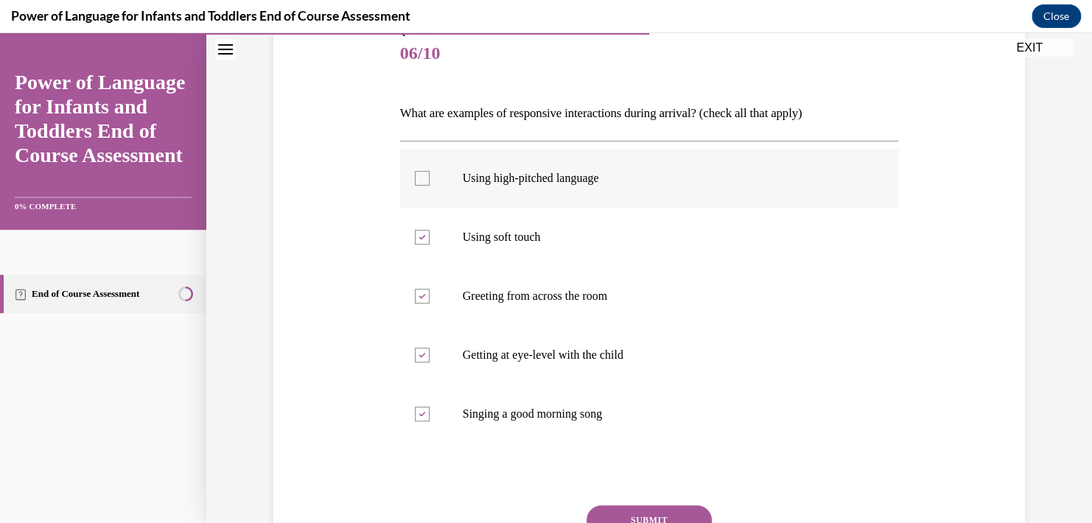
click at [422, 185] on div at bounding box center [422, 178] width 15 height 15
click at [422, 185] on input "Using high-pitched language" at bounding box center [422, 178] width 15 height 15
checkbox input "true"
click at [593, 513] on button "SUBMIT" at bounding box center [648, 519] width 125 height 29
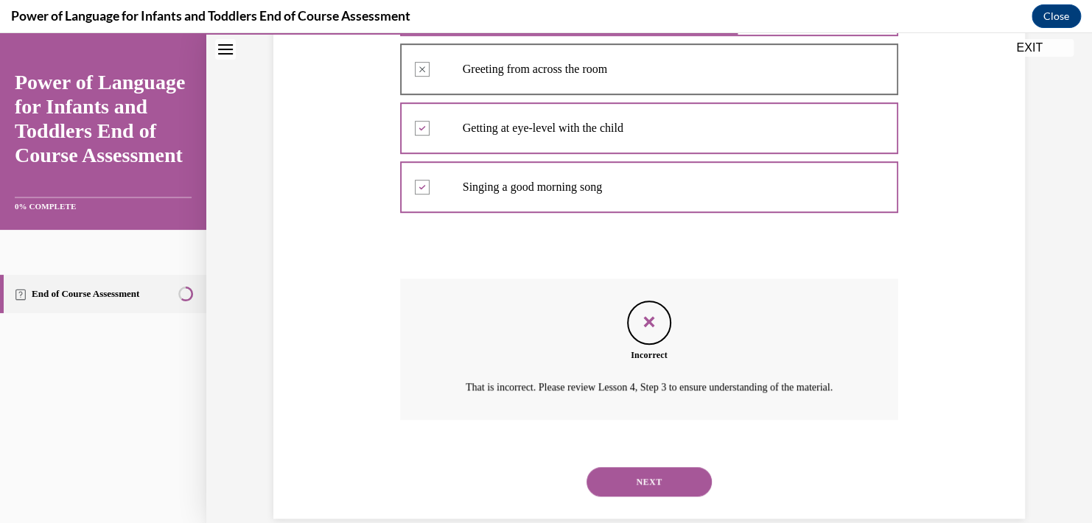
scroll to position [444, 0]
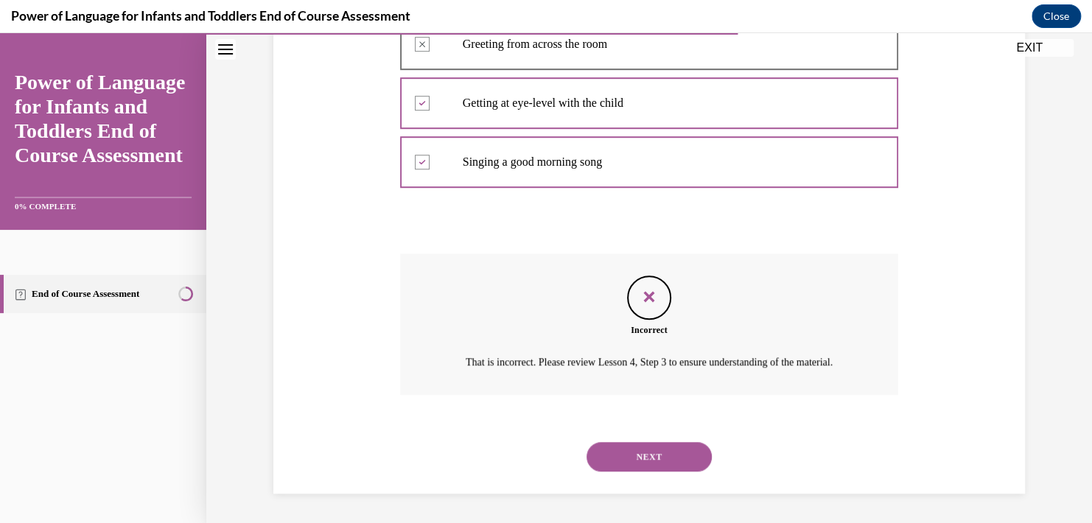
click at [602, 456] on button "NEXT" at bounding box center [648, 456] width 125 height 29
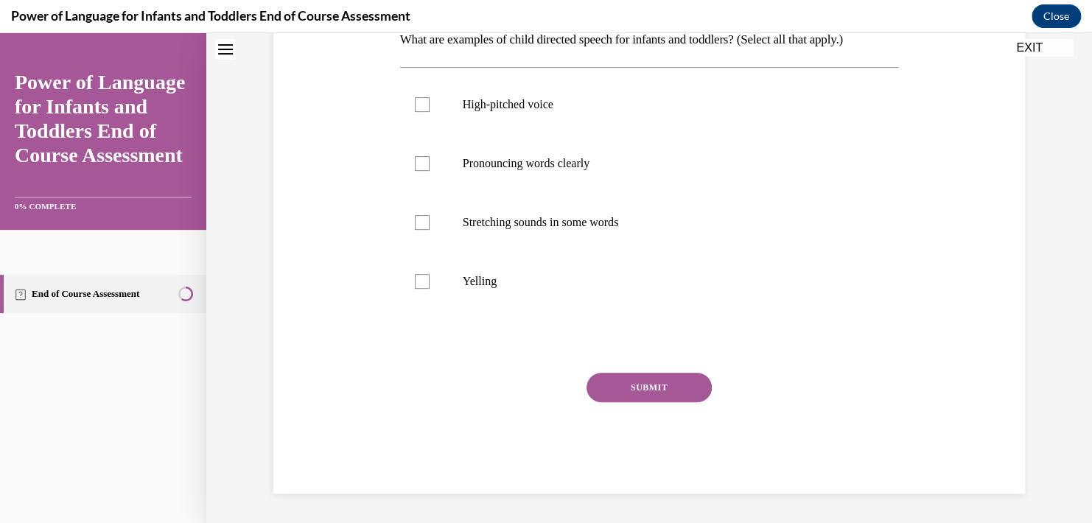
scroll to position [0, 0]
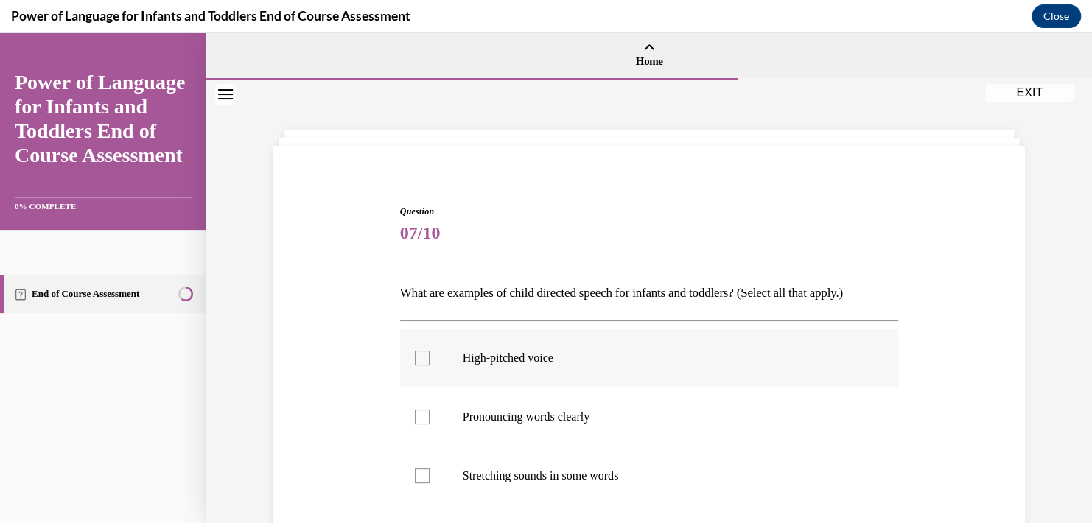
click at [535, 348] on label "High-pitched voice" at bounding box center [649, 358] width 499 height 59
click at [429, 351] on input "High-pitched voice" at bounding box center [422, 358] width 15 height 15
checkbox input "true"
click at [494, 400] on label "Pronouncing words clearly" at bounding box center [649, 416] width 499 height 59
click at [429, 410] on input "Pronouncing words clearly" at bounding box center [422, 417] width 15 height 15
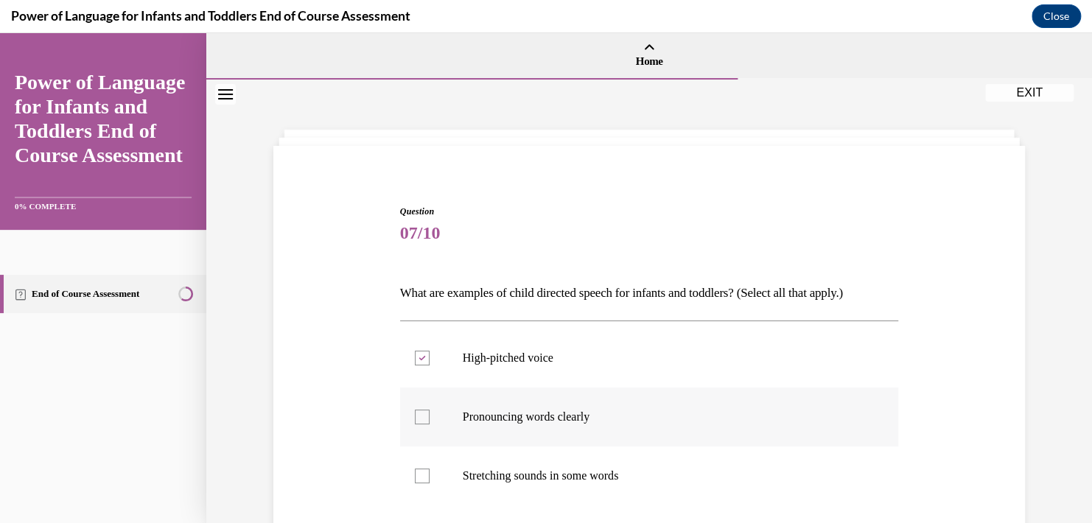
checkbox input "true"
click at [467, 460] on label "Stretching sounds in some words" at bounding box center [649, 475] width 499 height 59
click at [429, 469] on input "Stretching sounds in some words" at bounding box center [422, 476] width 15 height 15
checkbox input "true"
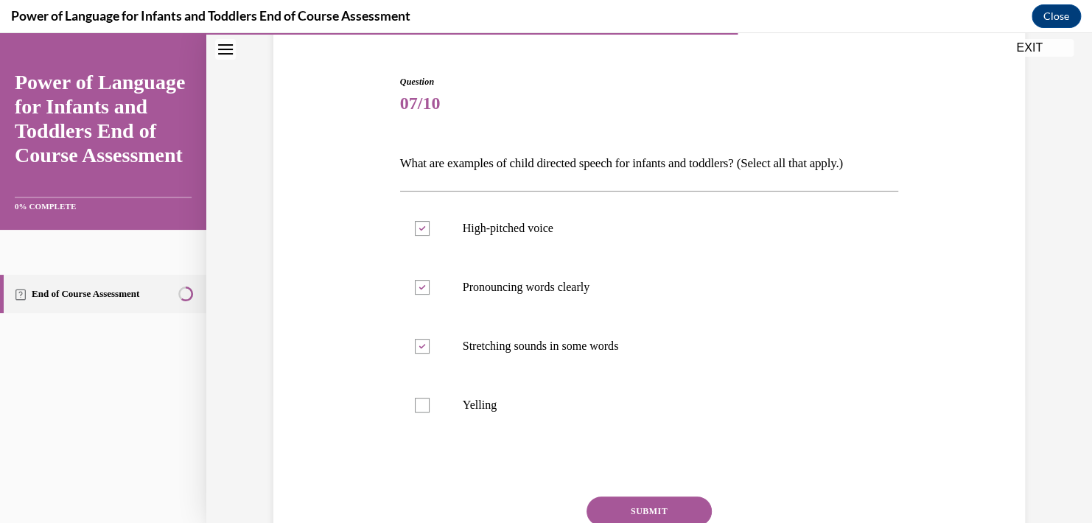
scroll to position [138, 0]
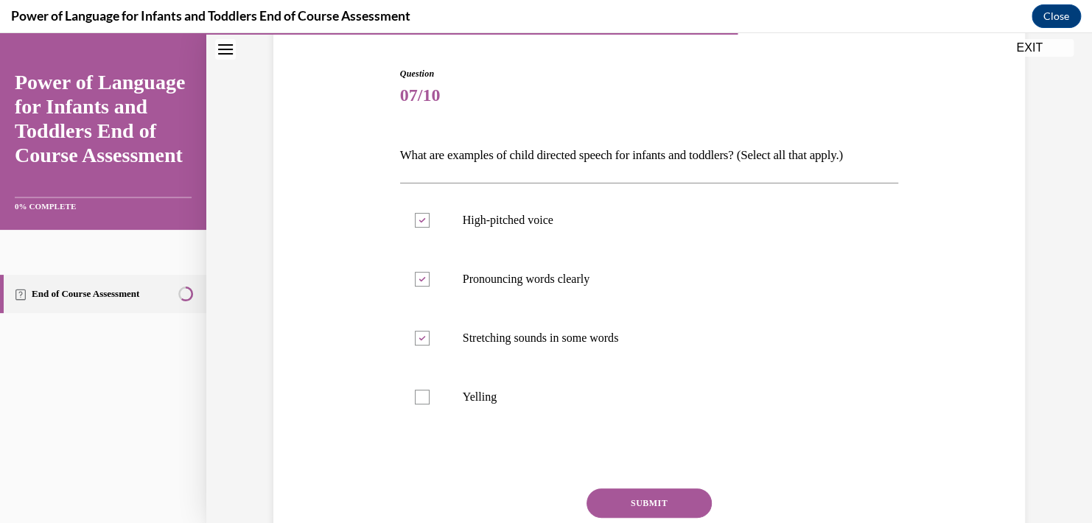
click at [673, 494] on button "SUBMIT" at bounding box center [648, 502] width 125 height 29
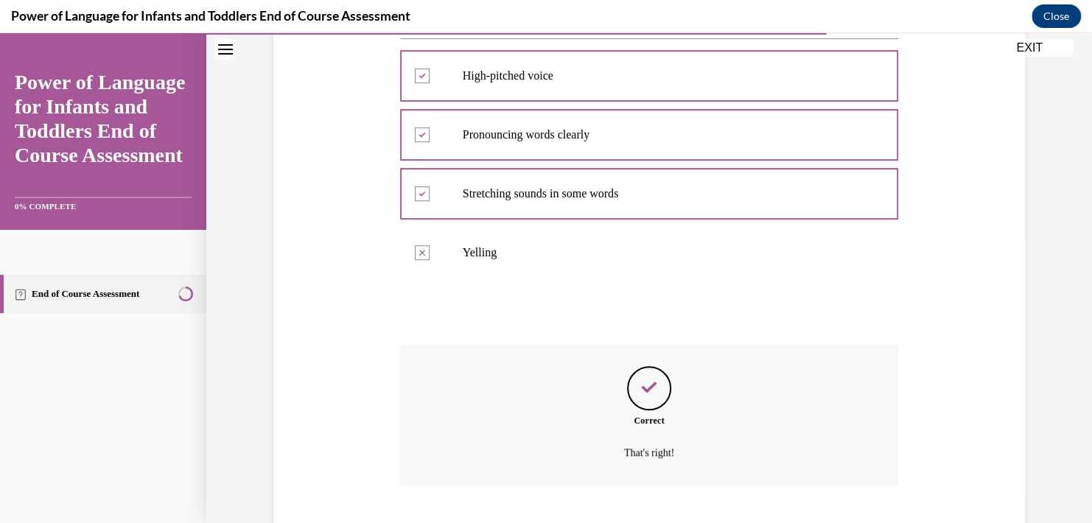
scroll to position [371, 0]
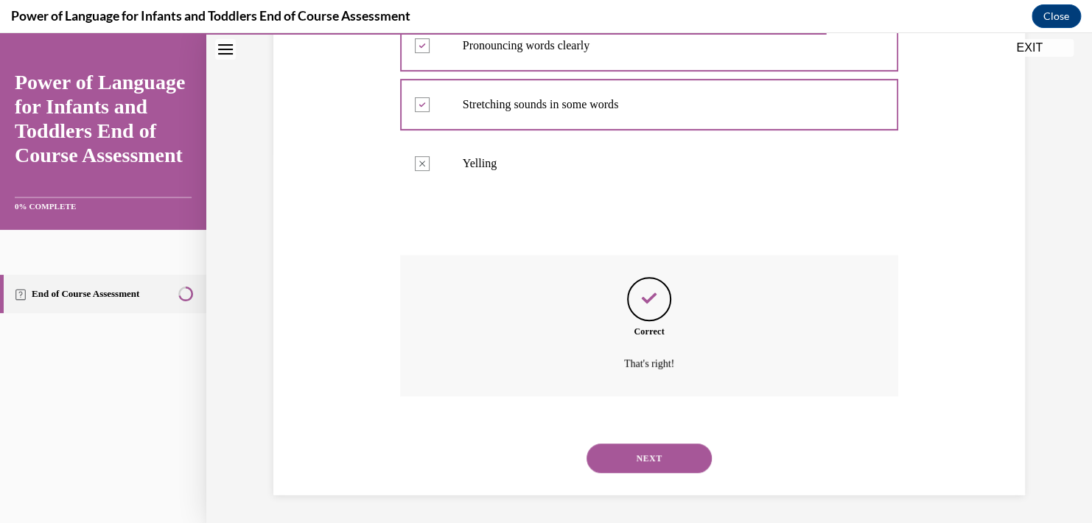
click at [670, 444] on button "NEXT" at bounding box center [648, 457] width 125 height 29
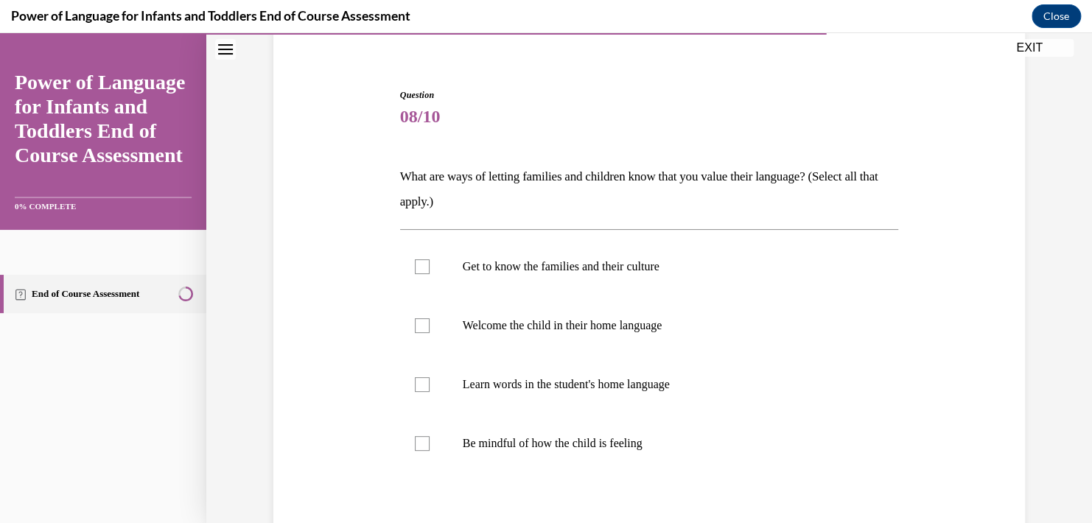
scroll to position [118, 0]
click at [563, 281] on label "Get to know the families and their culture" at bounding box center [649, 265] width 499 height 59
click at [429, 273] on input "Get to know the families and their culture" at bounding box center [422, 265] width 15 height 15
checkbox input "true"
click at [549, 317] on p "Welcome the child in their home language" at bounding box center [662, 324] width 399 height 15
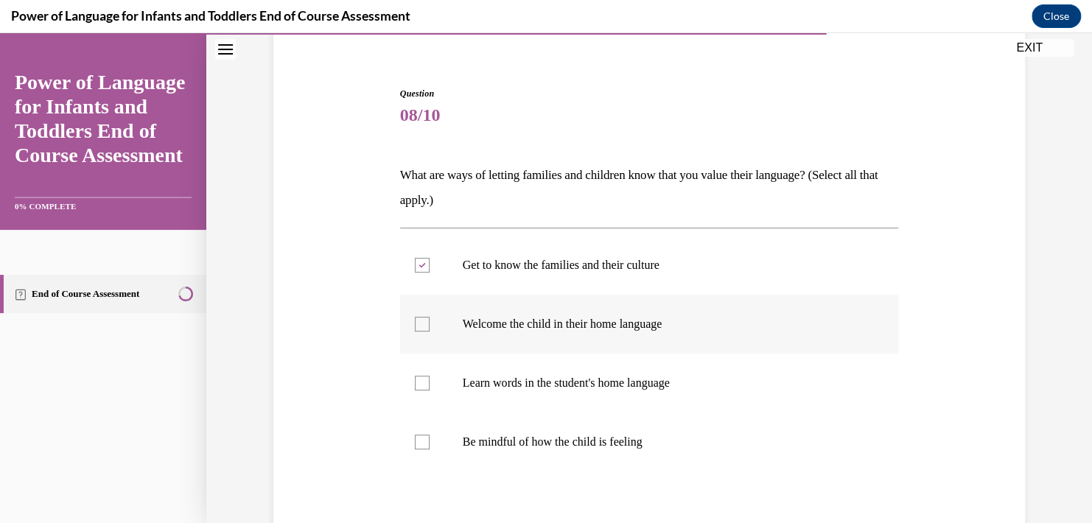
click at [429, 317] on input "Welcome the child in their home language" at bounding box center [422, 324] width 15 height 15
checkbox input "true"
click at [527, 382] on p "Learn words in the student's home language" at bounding box center [662, 383] width 399 height 15
click at [429, 382] on input "Learn words in the student's home language" at bounding box center [422, 383] width 15 height 15
checkbox input "true"
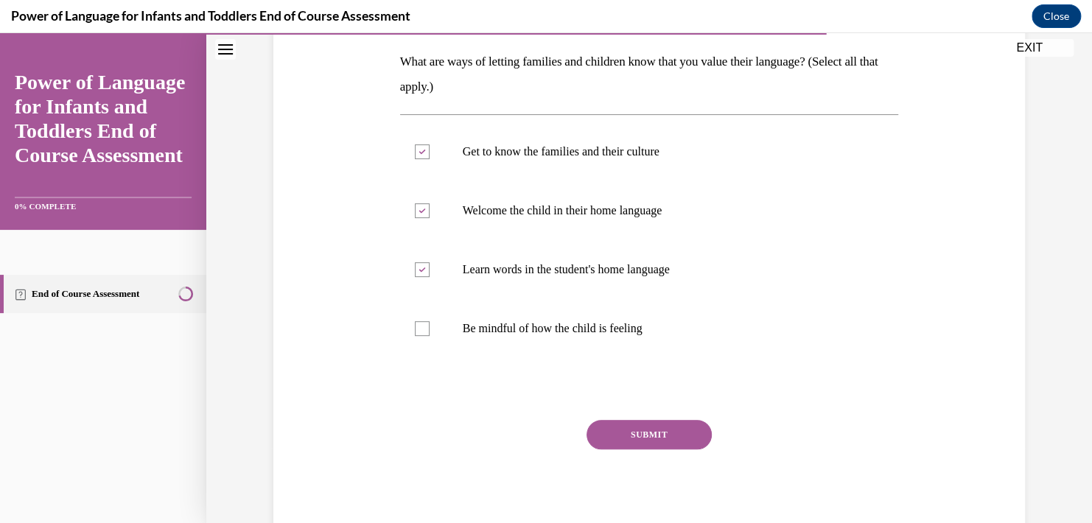
scroll to position [278, 0]
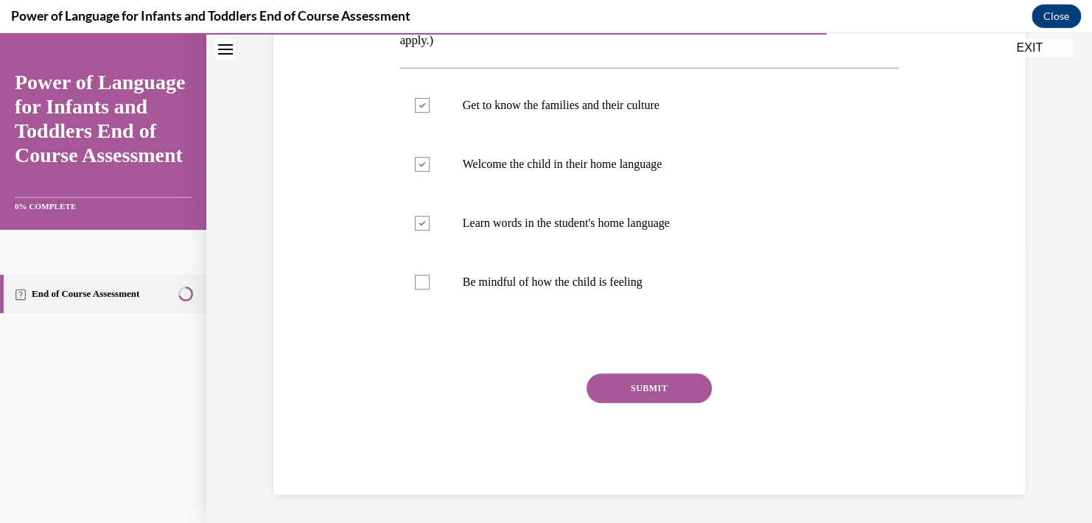
click at [698, 384] on button "SUBMIT" at bounding box center [648, 387] width 125 height 29
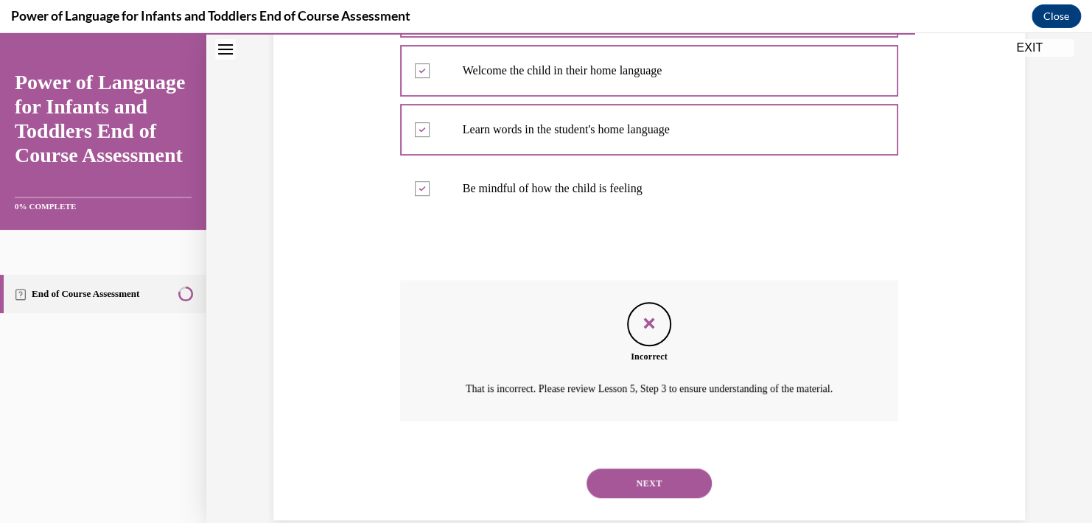
scroll to position [415, 0]
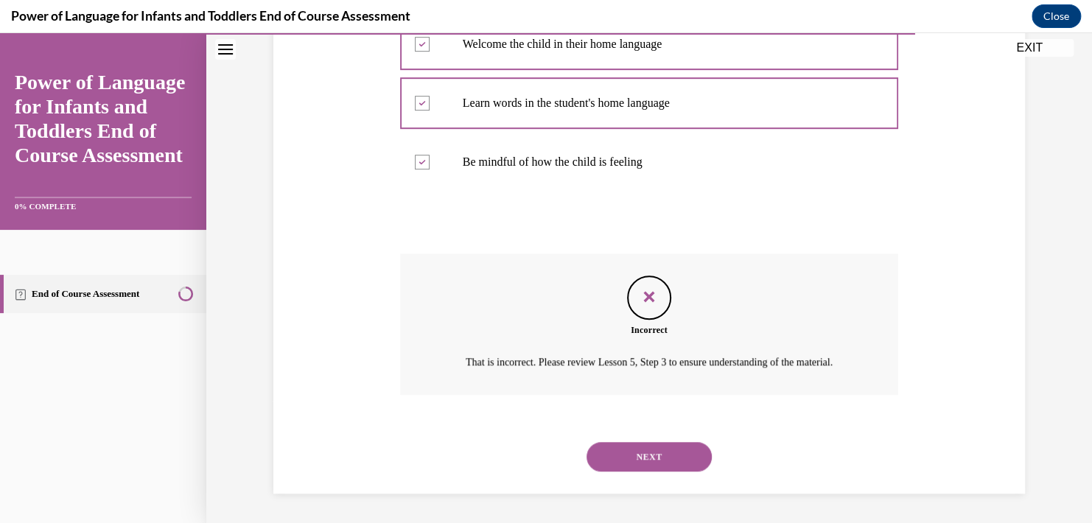
click at [635, 445] on button "NEXT" at bounding box center [648, 456] width 125 height 29
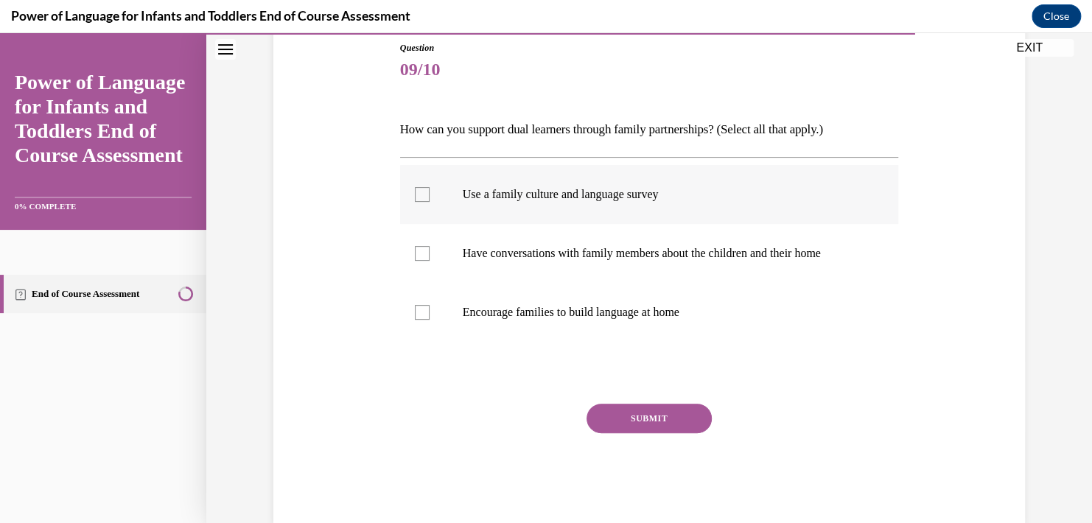
click at [555, 212] on label "Use a family culture and language survey" at bounding box center [649, 194] width 499 height 59
click at [429, 202] on input "Use a family culture and language survey" at bounding box center [422, 194] width 15 height 15
checkbox input "true"
click at [516, 236] on label "Have conversations with family members about the children and their home" at bounding box center [649, 253] width 499 height 59
click at [429, 246] on input "Have conversations with family members about the children and their home" at bounding box center [422, 253] width 15 height 15
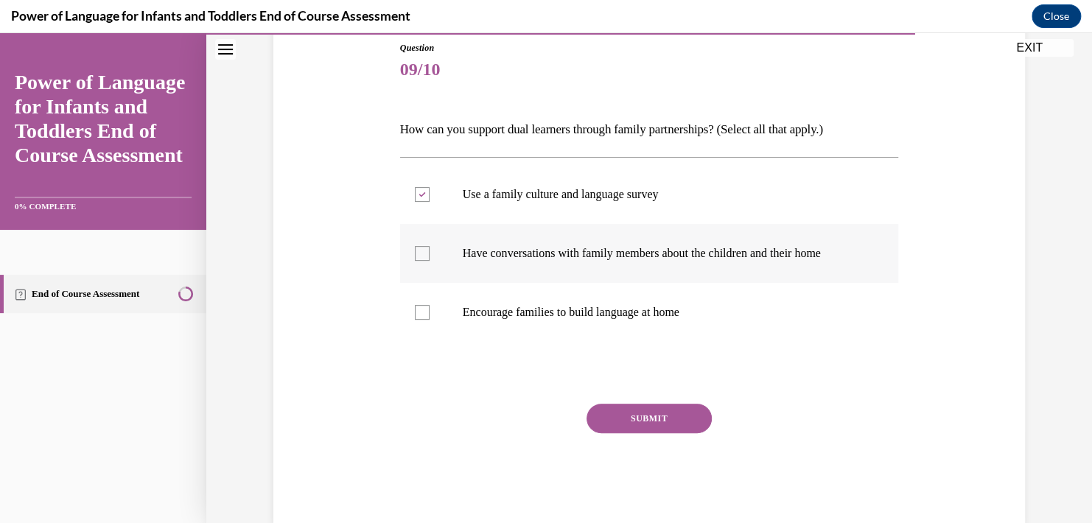
checkbox input "true"
click at [415, 200] on div at bounding box center [422, 194] width 15 height 15
click at [415, 200] on input "Use a family culture and language survey" at bounding box center [422, 194] width 15 height 15
checkbox input "false"
click at [423, 303] on label "Encourage families to build language at home" at bounding box center [649, 312] width 499 height 59
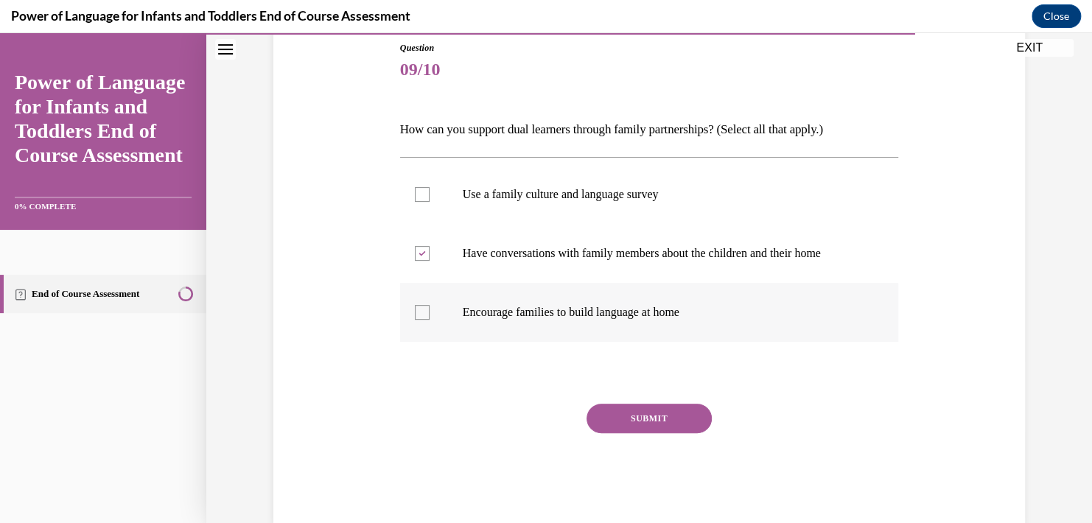
click at [423, 305] on input "Encourage families to build language at home" at bounding box center [422, 312] width 15 height 15
checkbox input "true"
click at [646, 420] on button "SUBMIT" at bounding box center [648, 418] width 125 height 29
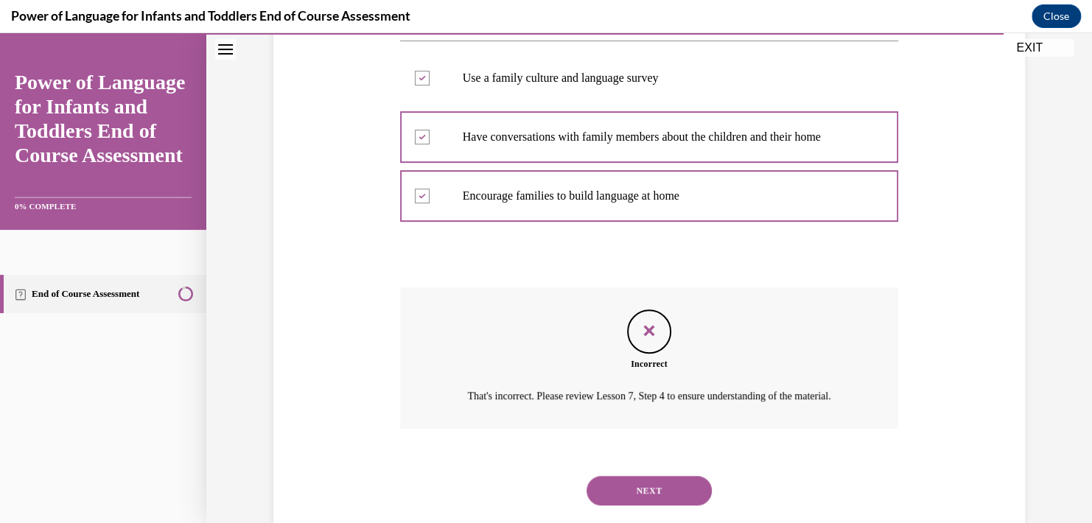
scroll to position [330, 0]
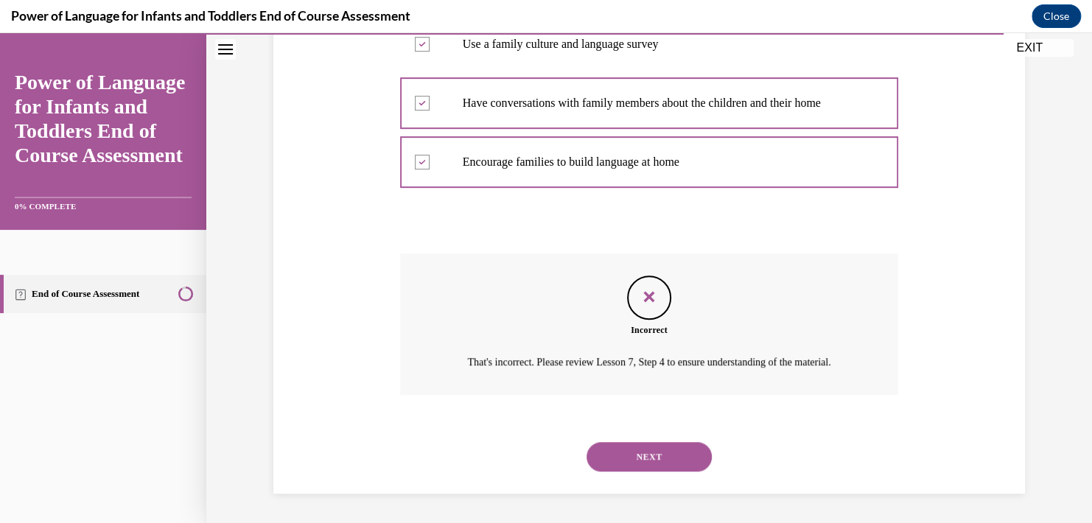
click at [633, 449] on button "NEXT" at bounding box center [648, 456] width 125 height 29
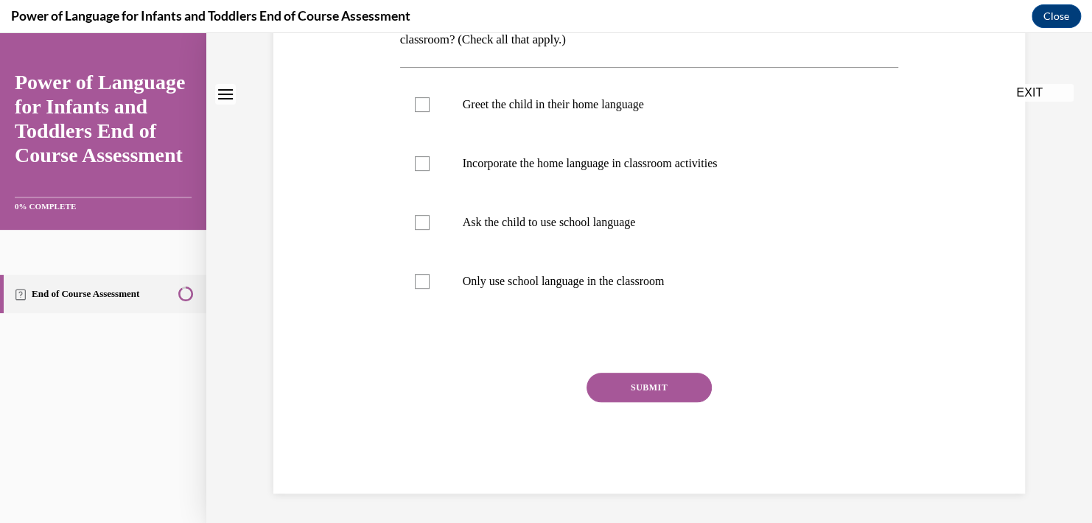
scroll to position [0, 0]
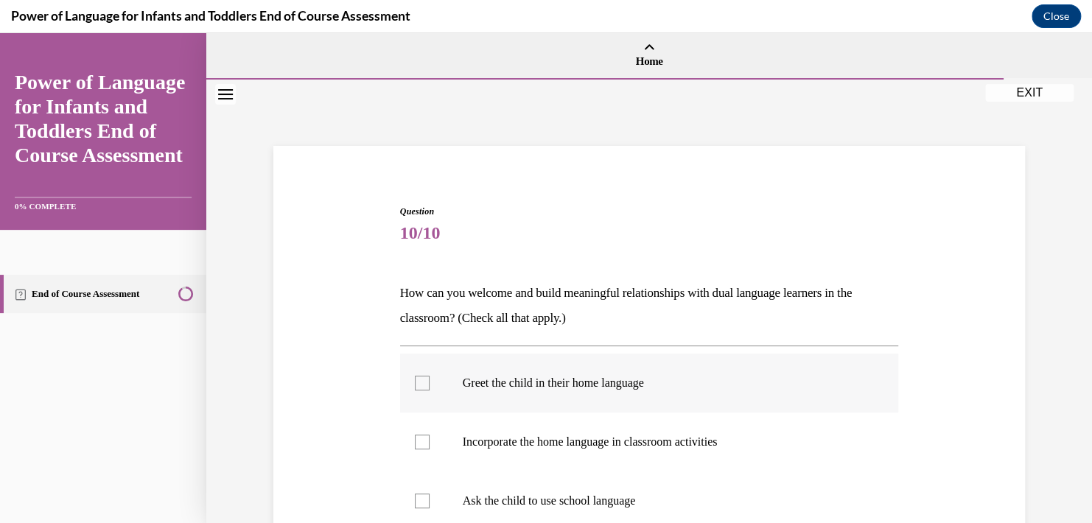
click at [463, 380] on p "Greet the child in their home language" at bounding box center [662, 383] width 399 height 15
click at [429, 380] on input "Greet the child in their home language" at bounding box center [422, 383] width 15 height 15
checkbox input "true"
click at [436, 443] on label "Incorporate the home language in classroom activities" at bounding box center [649, 442] width 499 height 59
click at [429, 443] on input "Incorporate the home language in classroom activities" at bounding box center [422, 442] width 15 height 15
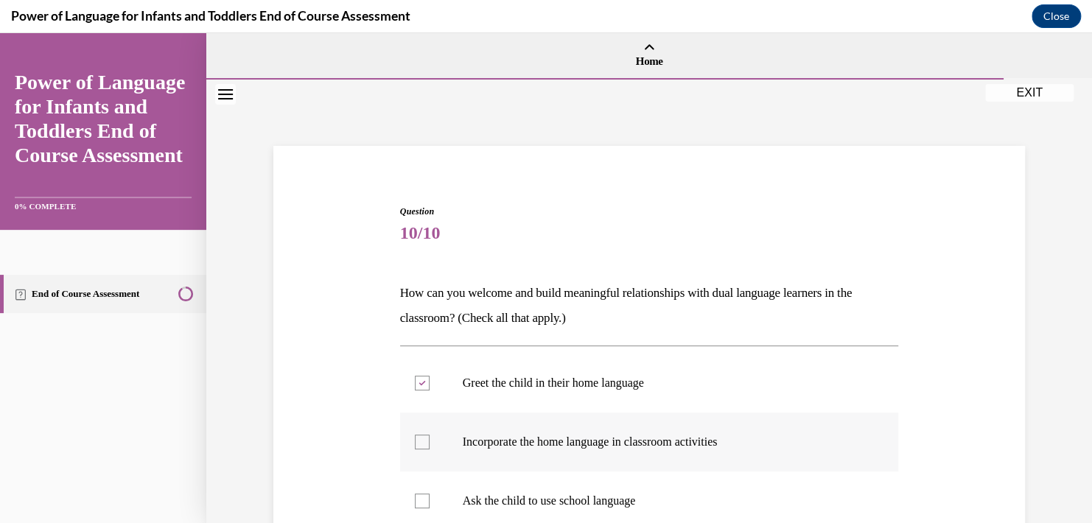
checkbox input "true"
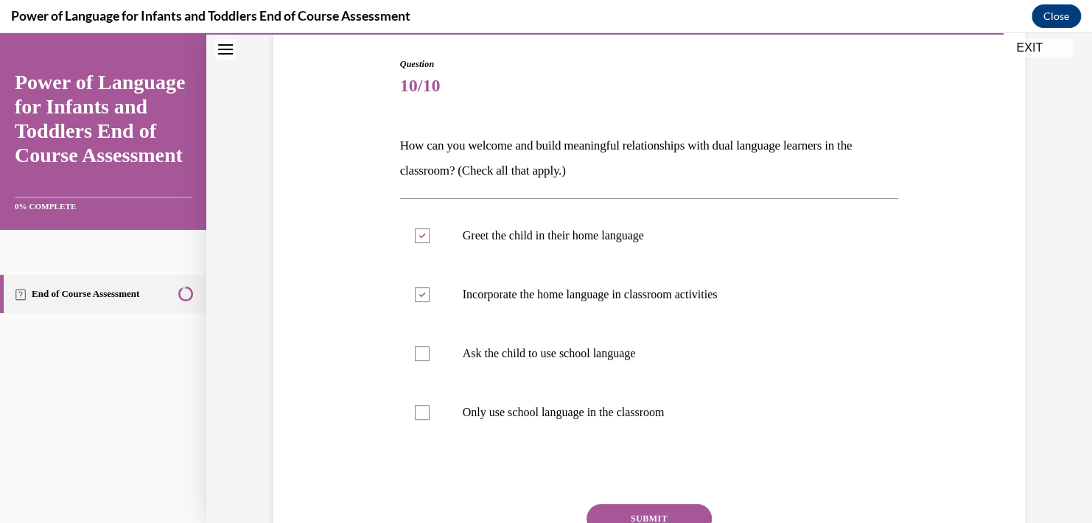
scroll to position [151, 0]
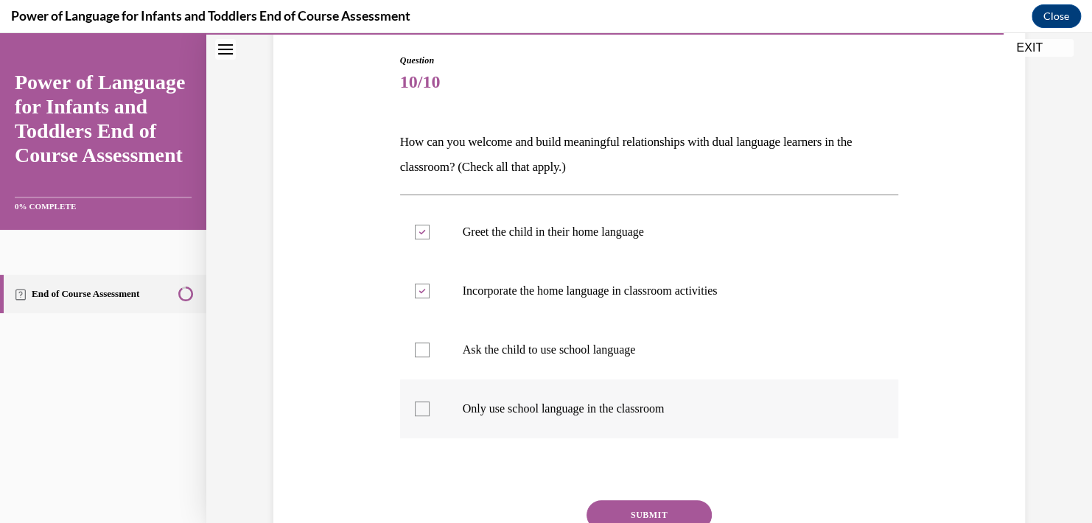
click at [644, 403] on p "Only use school language in the classroom" at bounding box center [662, 408] width 399 height 15
click at [429, 403] on input "Only use school language in the classroom" at bounding box center [422, 408] width 15 height 15
checkbox input "true"
click at [648, 505] on button "SUBMIT" at bounding box center [648, 514] width 125 height 29
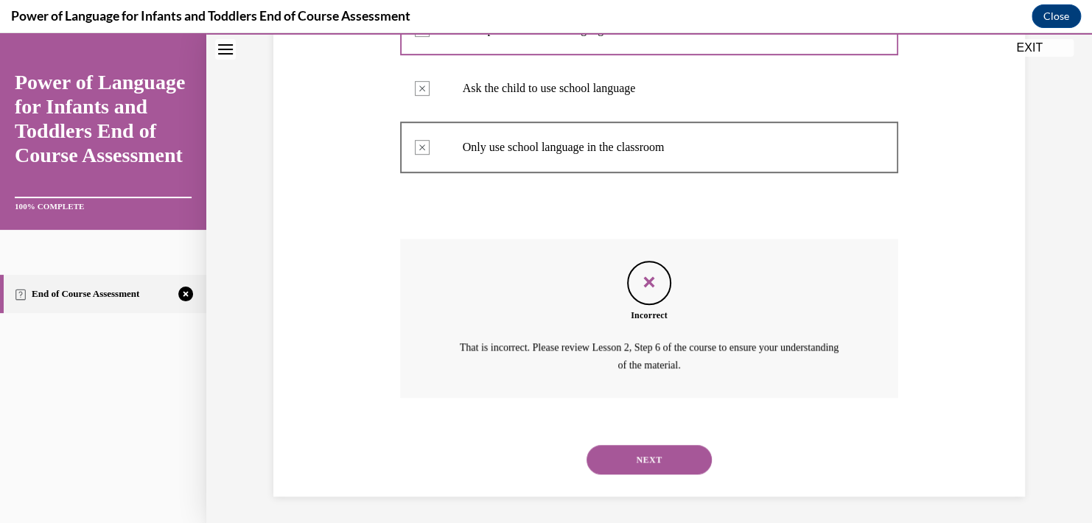
scroll to position [415, 0]
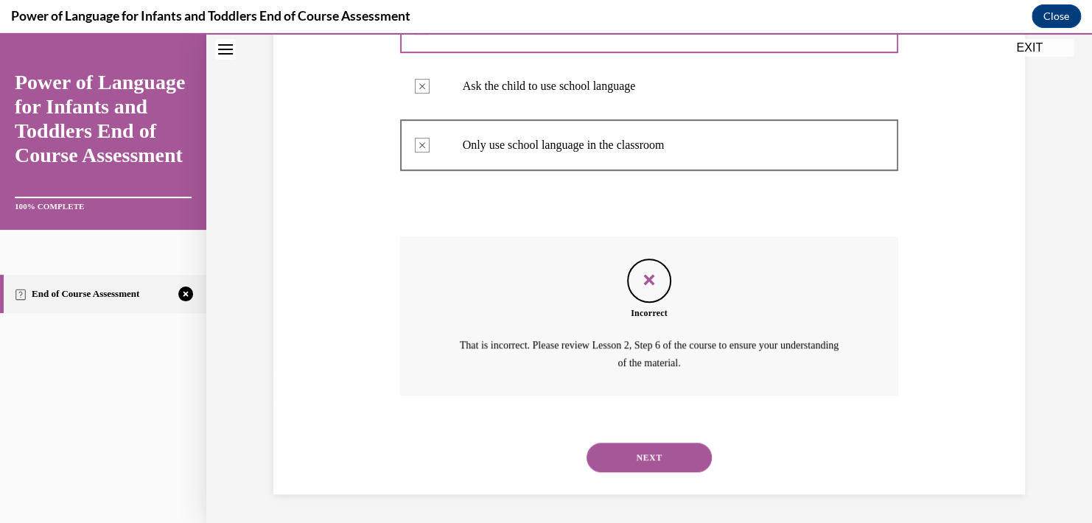
click at [640, 457] on button "NEXT" at bounding box center [648, 457] width 125 height 29
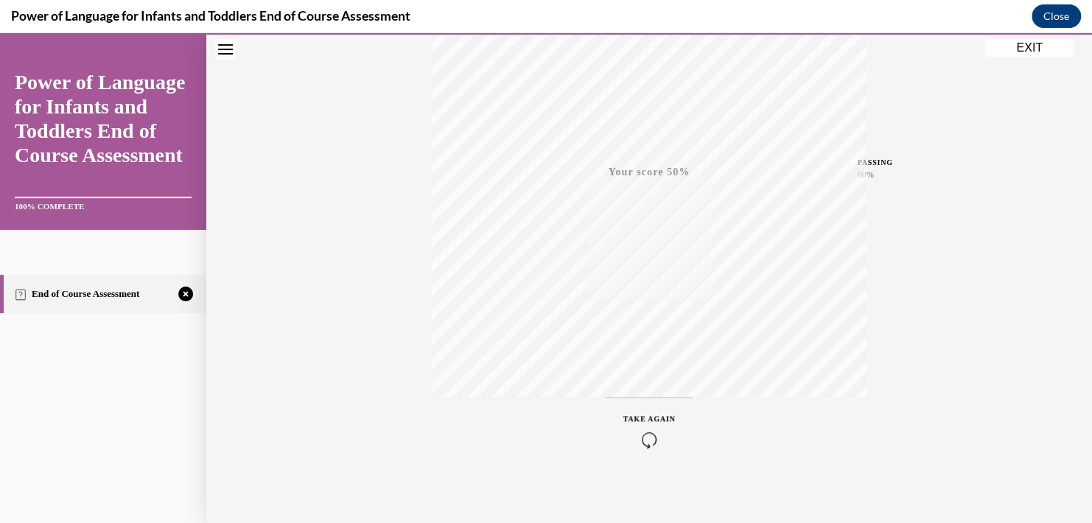
scroll to position [264, 0]
click at [631, 421] on div "TAKE AGAIN" at bounding box center [649, 424] width 52 height 35
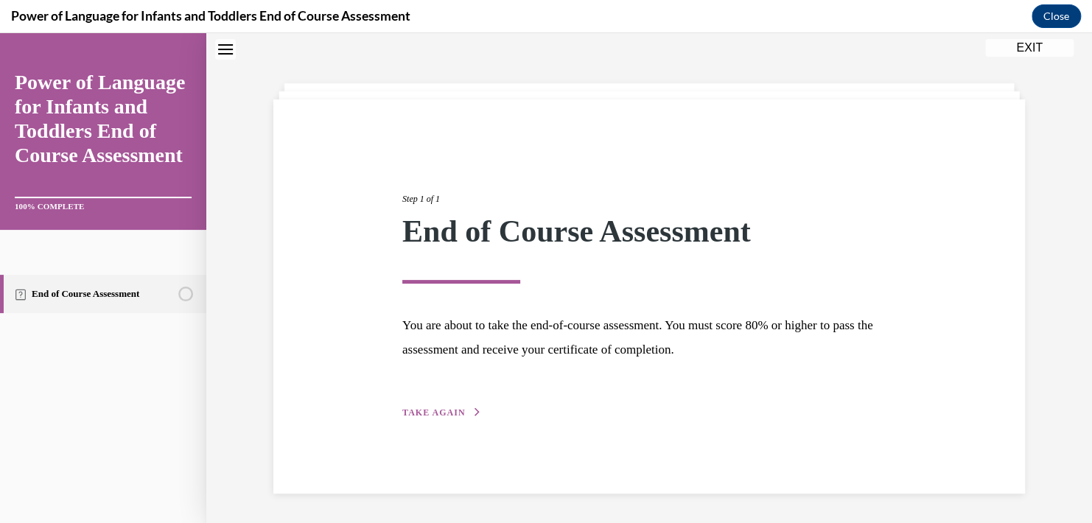
scroll to position [46, 0]
click at [416, 401] on div "Step 1 of 1 End of Course Assessment You are about to take the end-of-course as…" at bounding box center [649, 289] width 516 height 262
click at [412, 414] on span "TAKE AGAIN" at bounding box center [433, 412] width 63 height 10
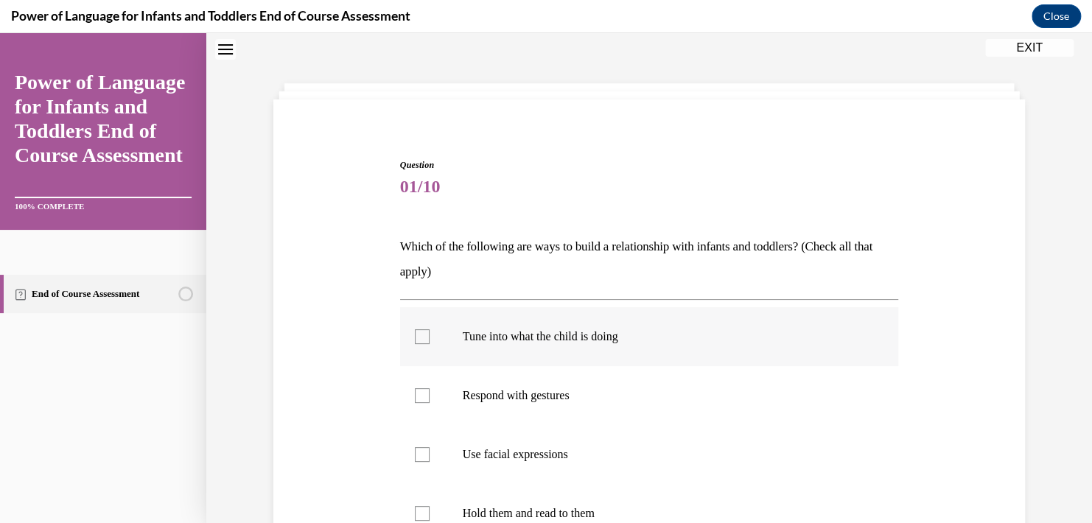
click at [444, 340] on label "Tune into what the child is doing" at bounding box center [649, 336] width 499 height 59
click at [429, 340] on input "Tune into what the child is doing" at bounding box center [422, 336] width 15 height 15
checkbox input "true"
drag, startPoint x: 1079, startPoint y: 298, endPoint x: 1072, endPoint y: 370, distance: 72.6
click at [1072, 370] on div "Question 01/10 Which of the following are ways to build a relationship with inf…" at bounding box center [648, 394] width 885 height 722
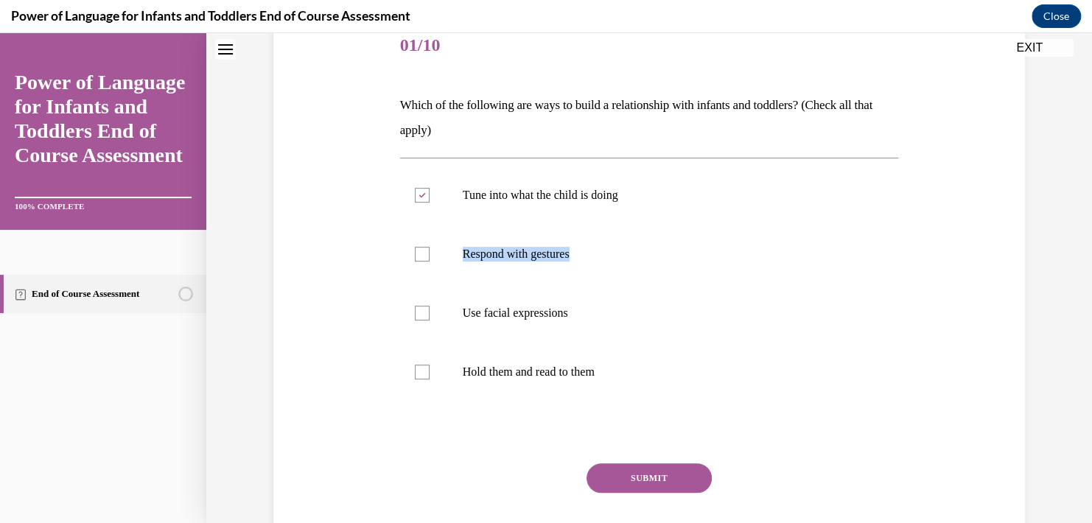
scroll to position [181, 0]
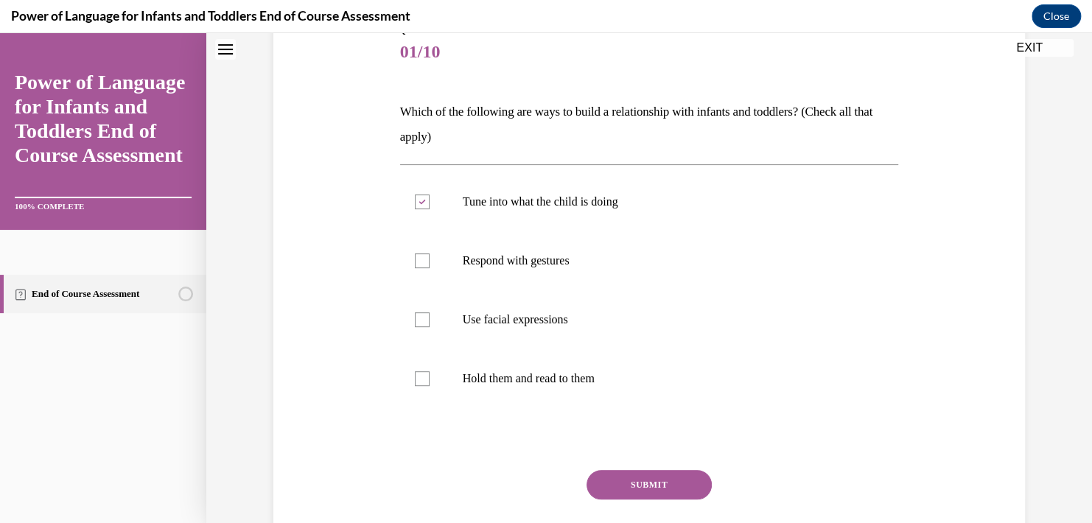
click at [301, 319] on div "Question 01/10 Which of the following are ways to build a relationship with inf…" at bounding box center [649, 284] width 759 height 611
click at [417, 259] on div at bounding box center [422, 260] width 15 height 15
click at [417, 259] on input "Respond with gestures" at bounding box center [422, 260] width 15 height 15
checkbox input "true"
click at [415, 321] on div at bounding box center [422, 319] width 15 height 15
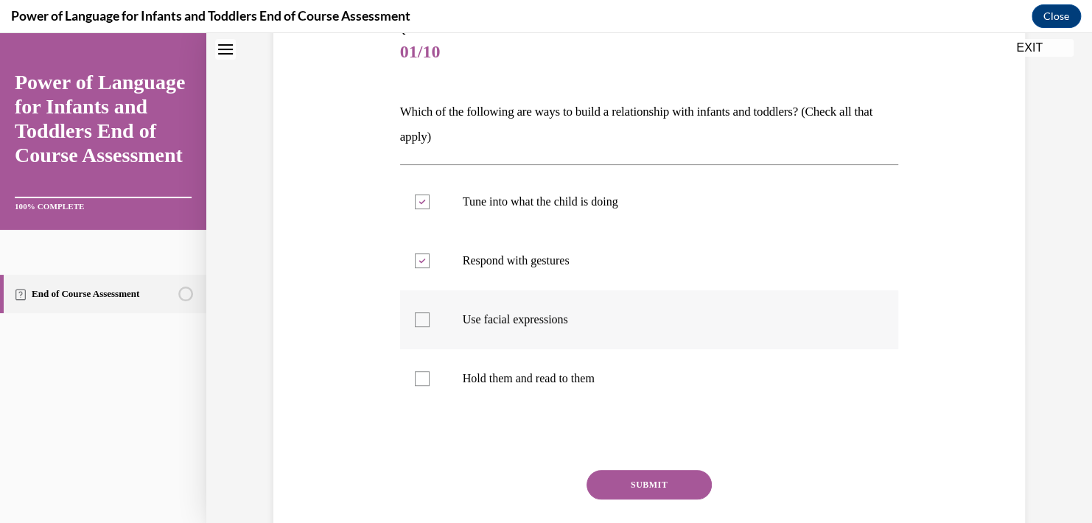
click at [415, 321] on input "Use facial expressions" at bounding box center [422, 319] width 15 height 15
click at [427, 323] on label "Use facial expressions" at bounding box center [649, 319] width 499 height 59
click at [427, 323] on input "Use facial expressions" at bounding box center [422, 319] width 15 height 15
checkbox input "false"
click at [415, 376] on div at bounding box center [422, 378] width 15 height 15
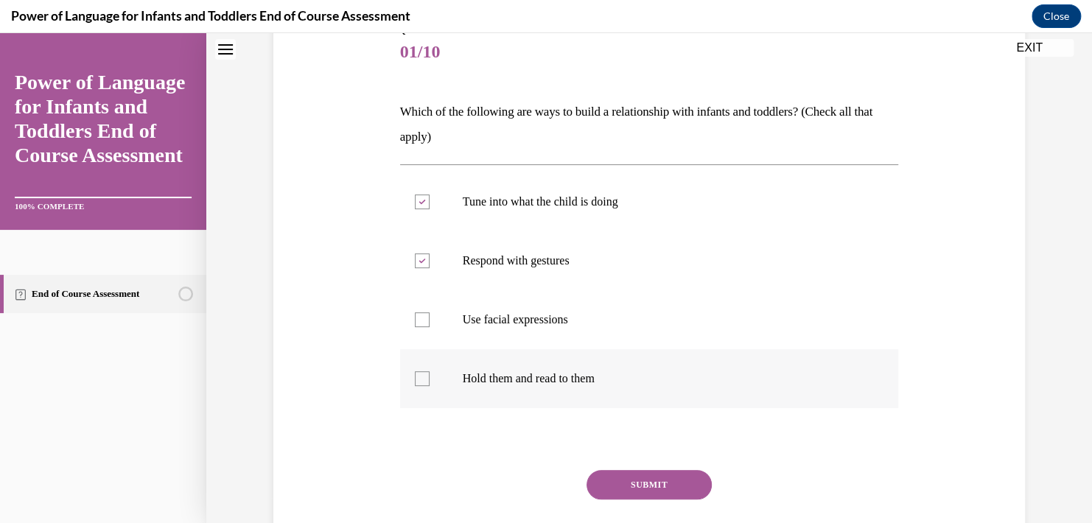
click at [415, 376] on input "Hold them and read to them" at bounding box center [422, 378] width 15 height 15
checkbox input "true"
click at [606, 483] on button "SUBMIT" at bounding box center [648, 484] width 125 height 29
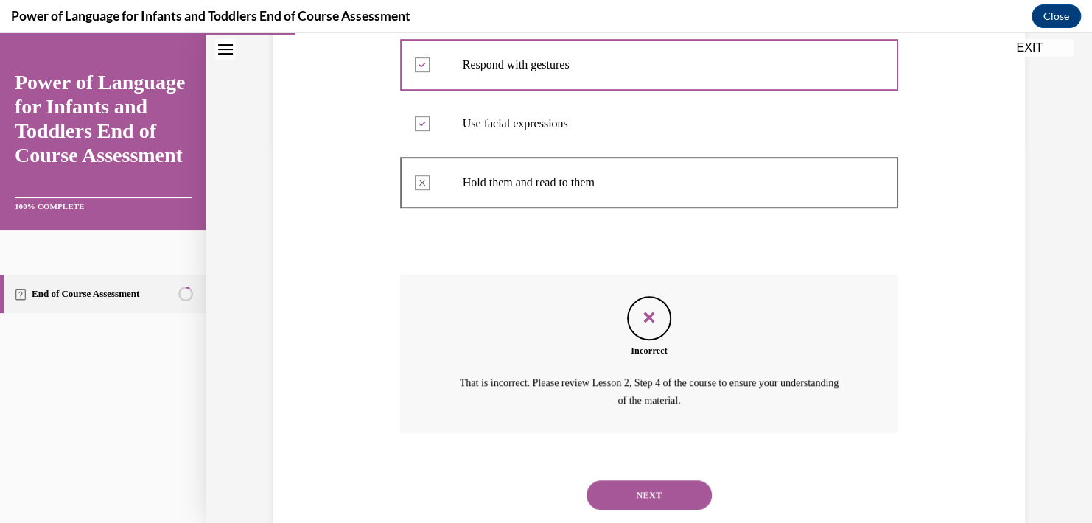
scroll to position [415, 0]
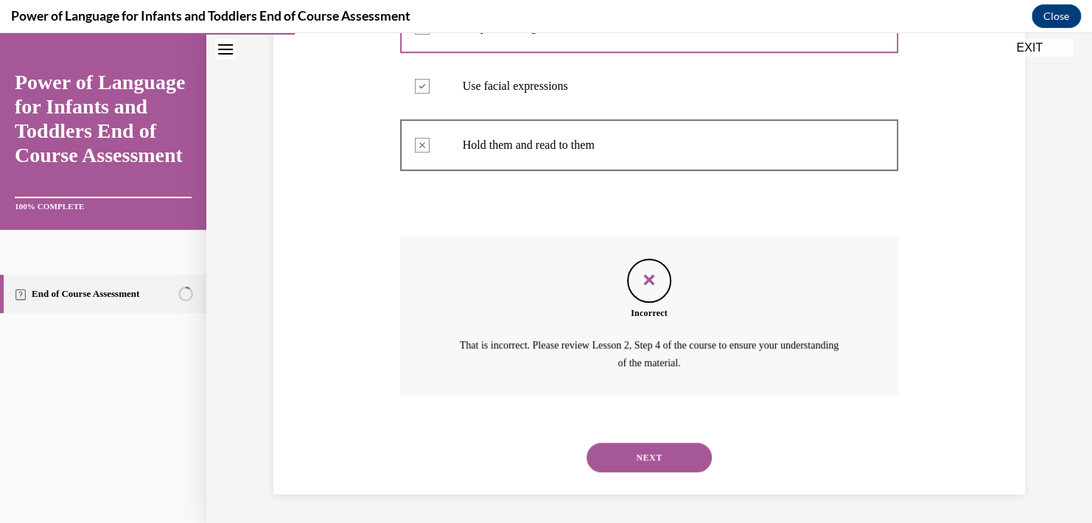
click at [602, 446] on button "NEXT" at bounding box center [648, 457] width 125 height 29
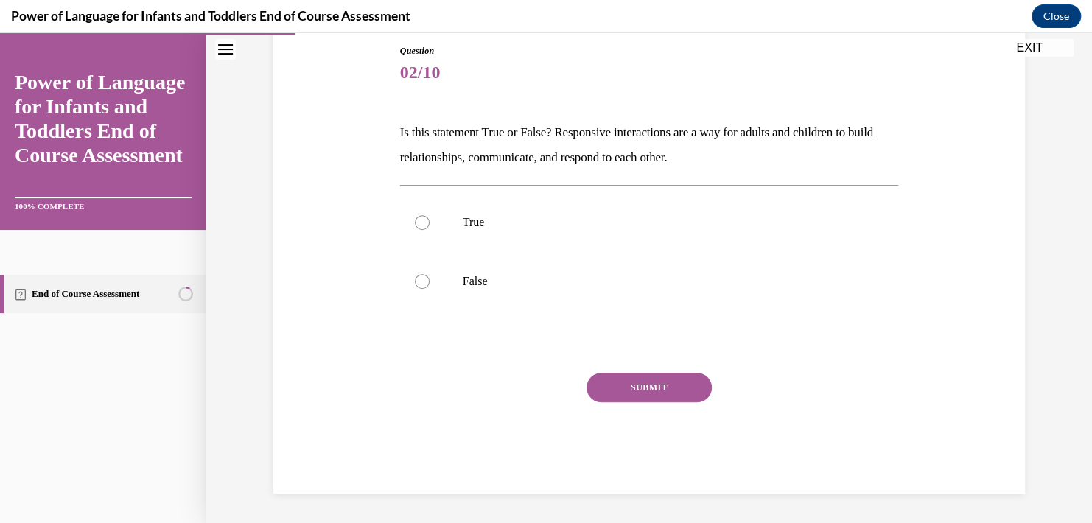
scroll to position [160, 0]
click at [575, 230] on label "True" at bounding box center [649, 223] width 499 height 59
click at [429, 230] on input "True" at bounding box center [422, 223] width 15 height 15
radio input "true"
click at [640, 390] on button "SUBMIT" at bounding box center [648, 387] width 125 height 29
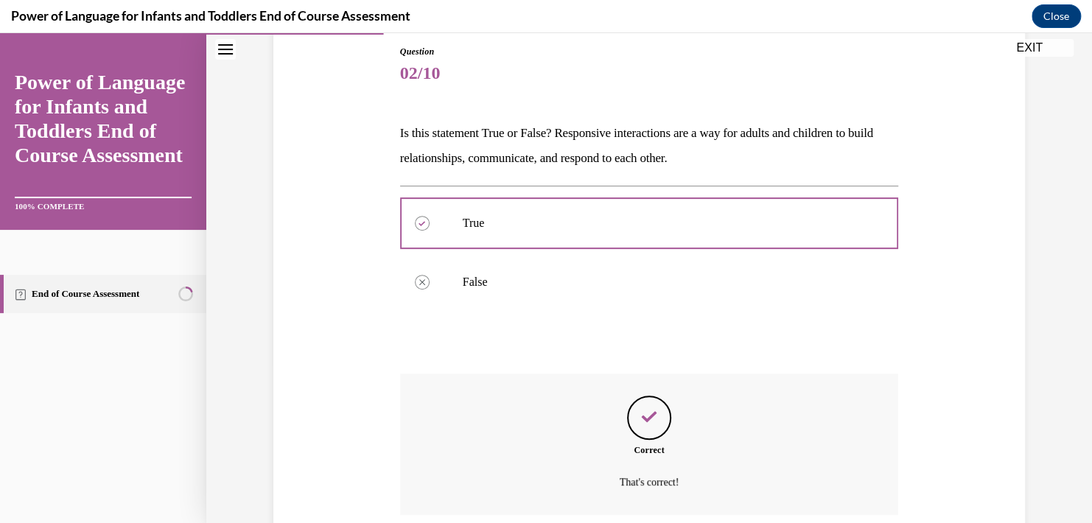
scroll to position [279, 0]
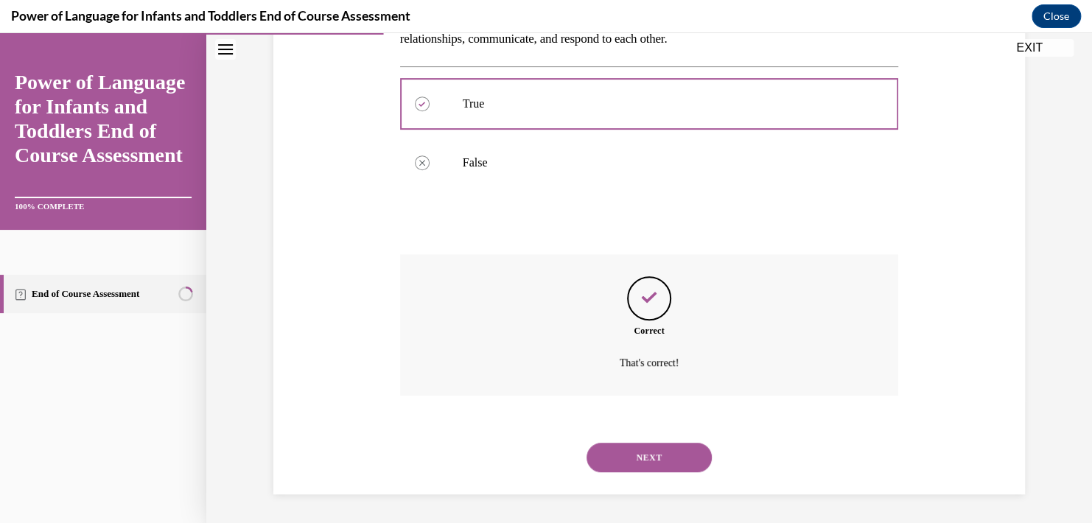
click at [637, 446] on button "NEXT" at bounding box center [648, 457] width 125 height 29
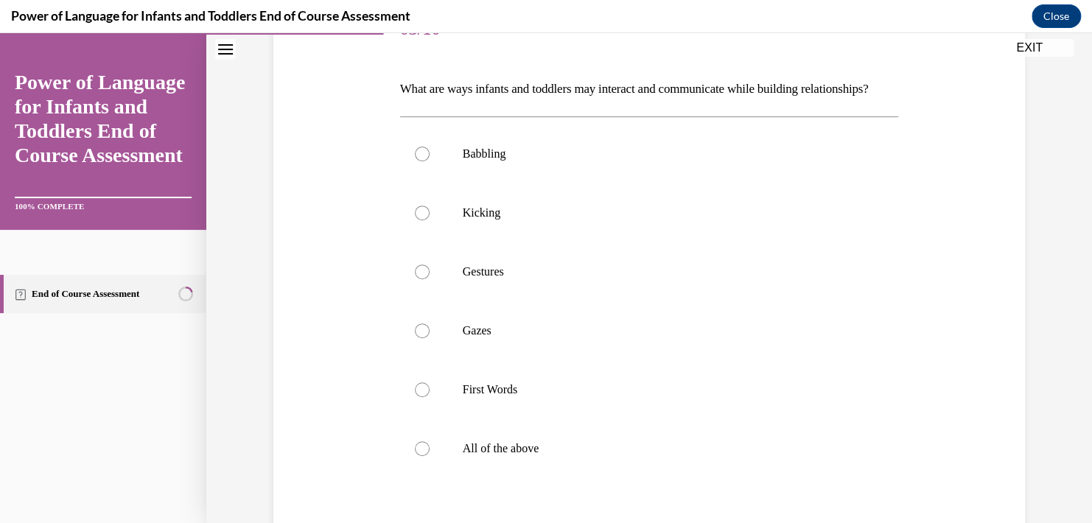
scroll to position [206, 0]
click at [637, 461] on label "All of the above" at bounding box center [649, 447] width 499 height 59
click at [429, 455] on input "All of the above" at bounding box center [422, 447] width 15 height 15
radio input "true"
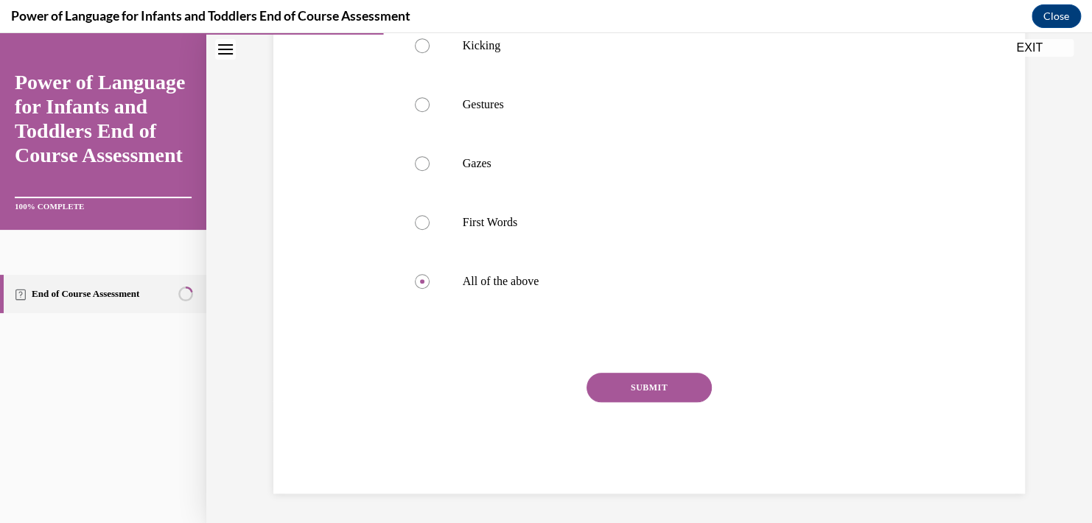
click at [654, 386] on button "SUBMIT" at bounding box center [648, 387] width 125 height 29
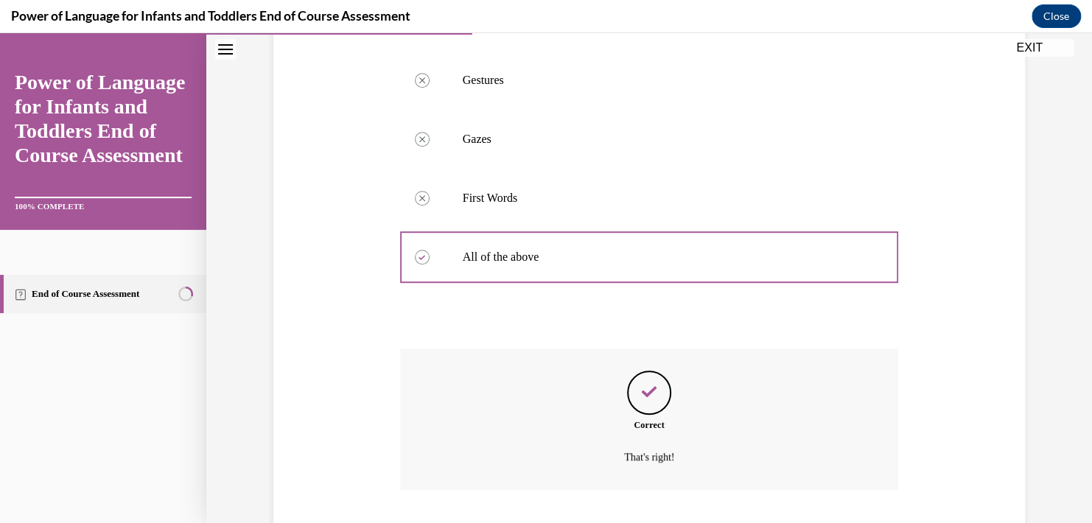
scroll to position [515, 0]
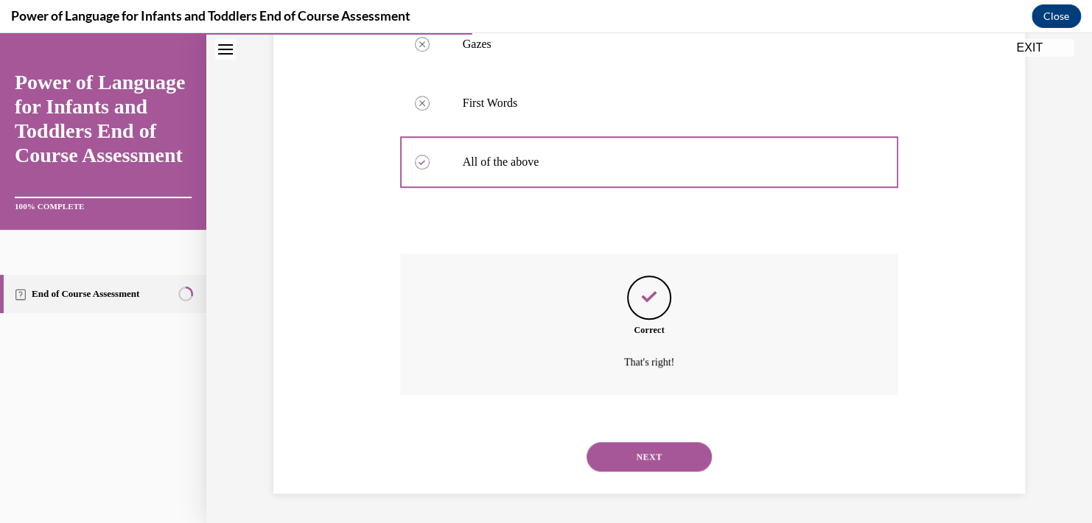
click at [644, 452] on button "NEXT" at bounding box center [648, 456] width 125 height 29
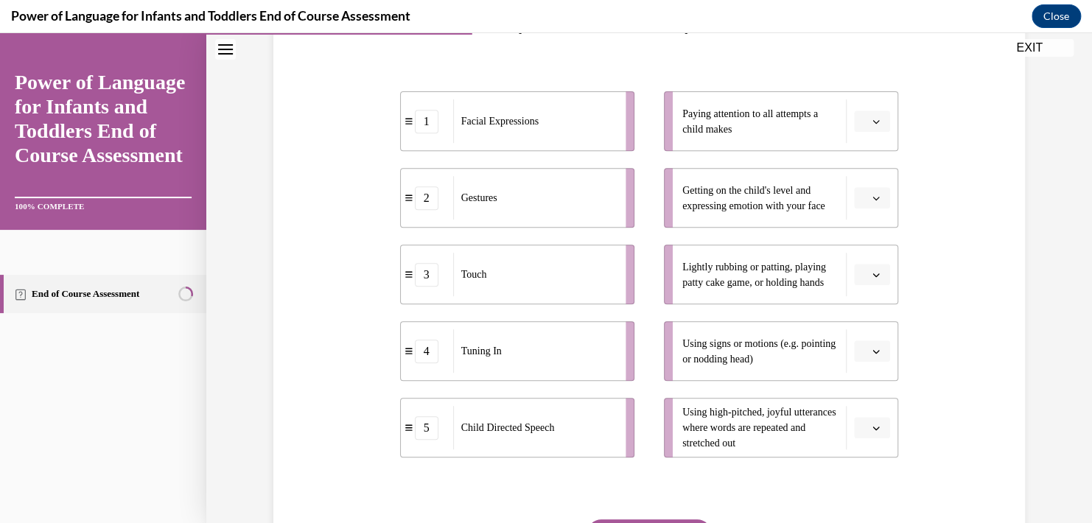
scroll to position [270, 0]
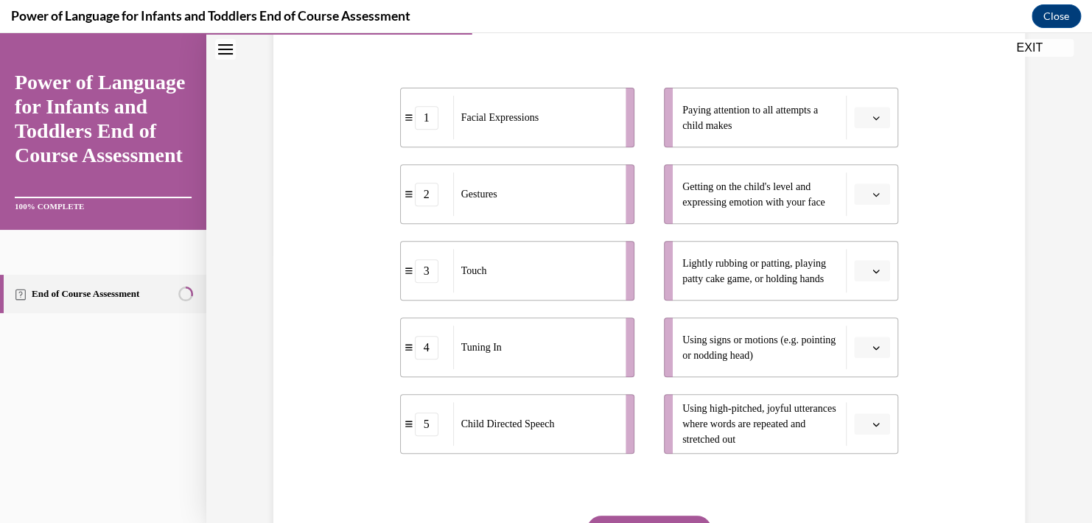
click at [873, 118] on icon "button" at bounding box center [875, 117] width 7 height 7
click at [869, 256] on div "4" at bounding box center [864, 267] width 37 height 29
click at [872, 191] on icon "button" at bounding box center [875, 194] width 7 height 7
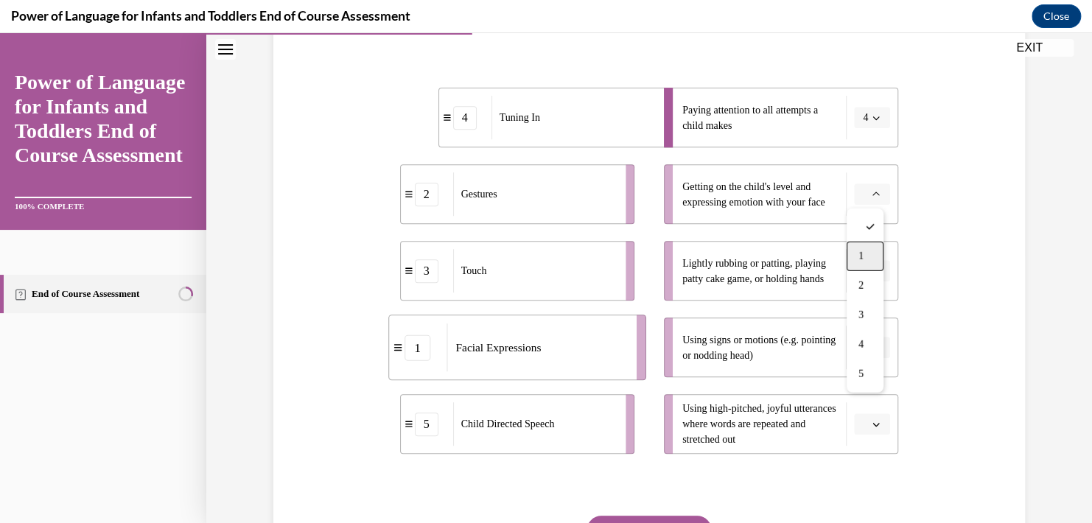
click at [862, 249] on div "1" at bounding box center [864, 256] width 37 height 29
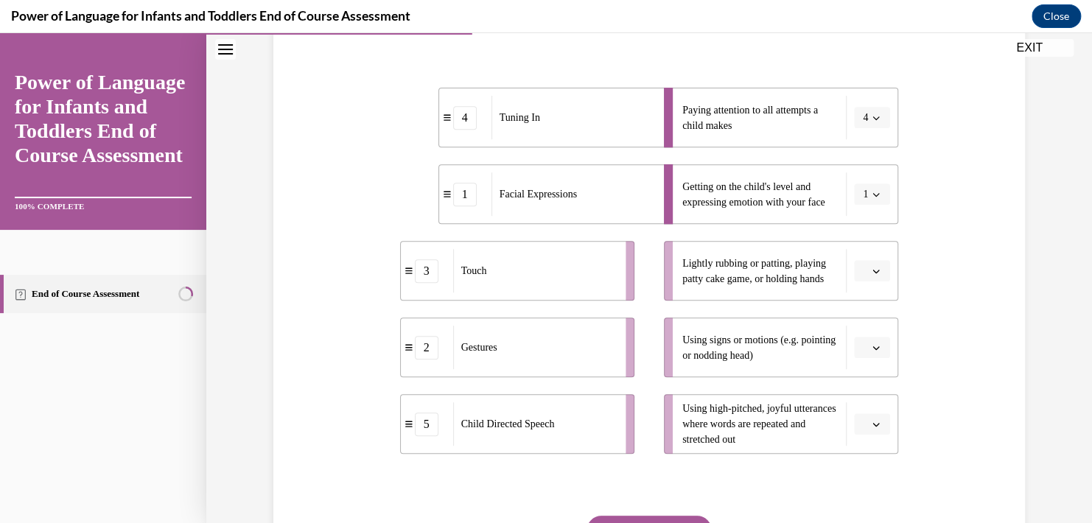
click at [863, 265] on span "Please select an option" at bounding box center [865, 271] width 5 height 15
click at [870, 382] on div "3" at bounding box center [864, 391] width 37 height 29
click at [870, 353] on button "button" at bounding box center [872, 348] width 36 height 22
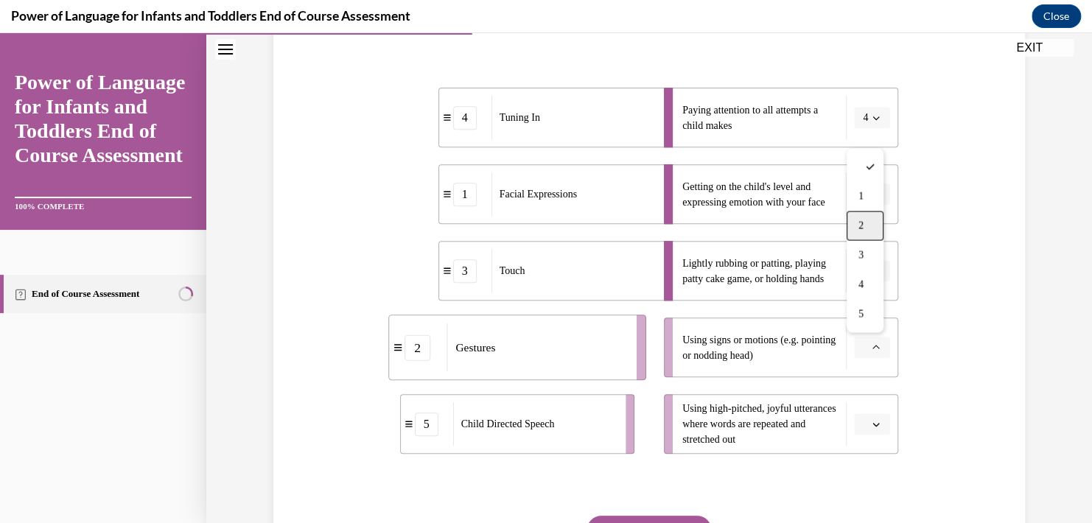
click at [880, 236] on div "2" at bounding box center [864, 225] width 37 height 29
click at [869, 408] on li "Using high-pitched, joyful utterances where words are repeated and stretched out" at bounding box center [781, 424] width 234 height 60
click at [872, 426] on icon "button" at bounding box center [875, 424] width 7 height 7
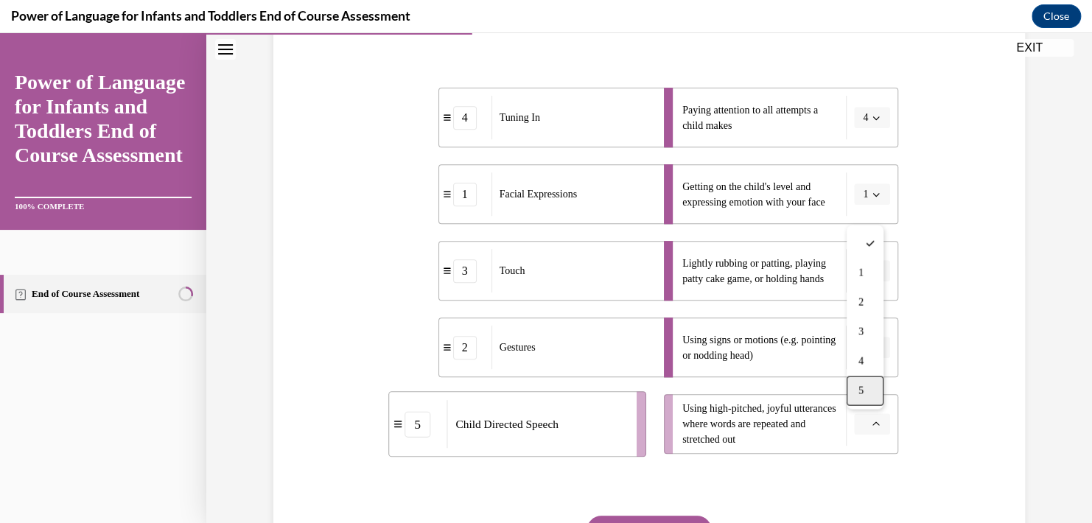
click at [867, 387] on div "5" at bounding box center [864, 390] width 37 height 29
click at [946, 417] on div "Question 04/10 Please match each example with the correct element of responsive…" at bounding box center [649, 263] width 759 height 745
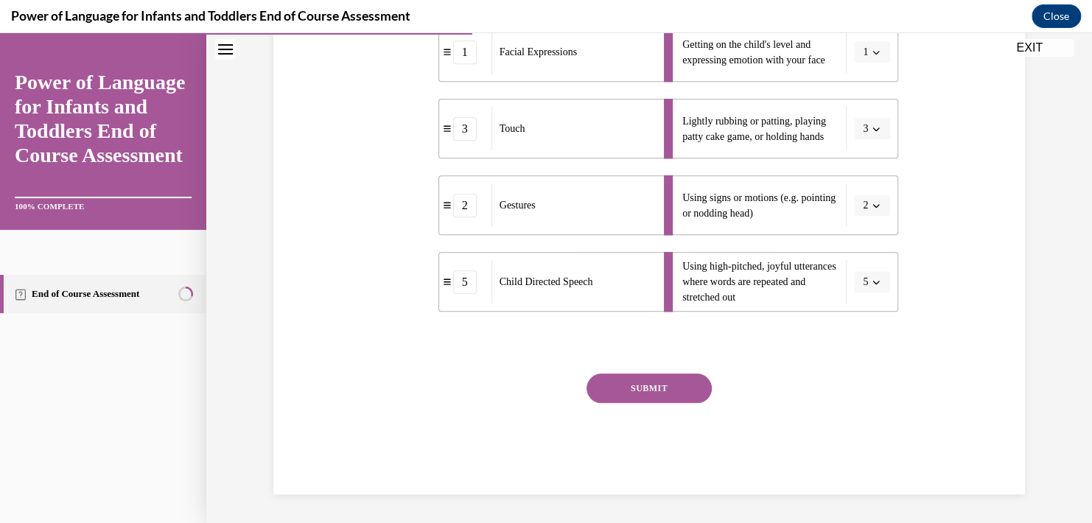
click at [620, 388] on button "SUBMIT" at bounding box center [648, 387] width 125 height 29
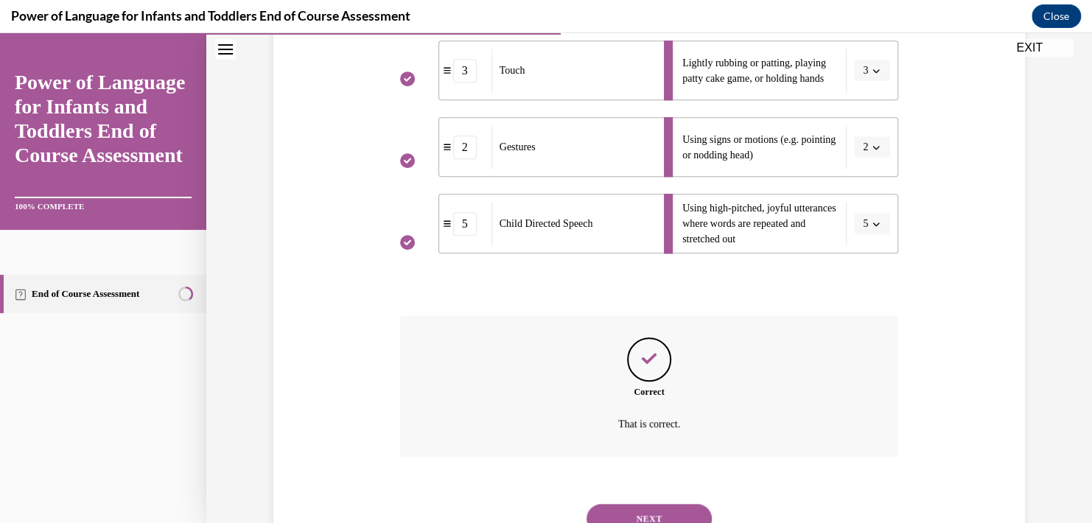
scroll to position [531, 0]
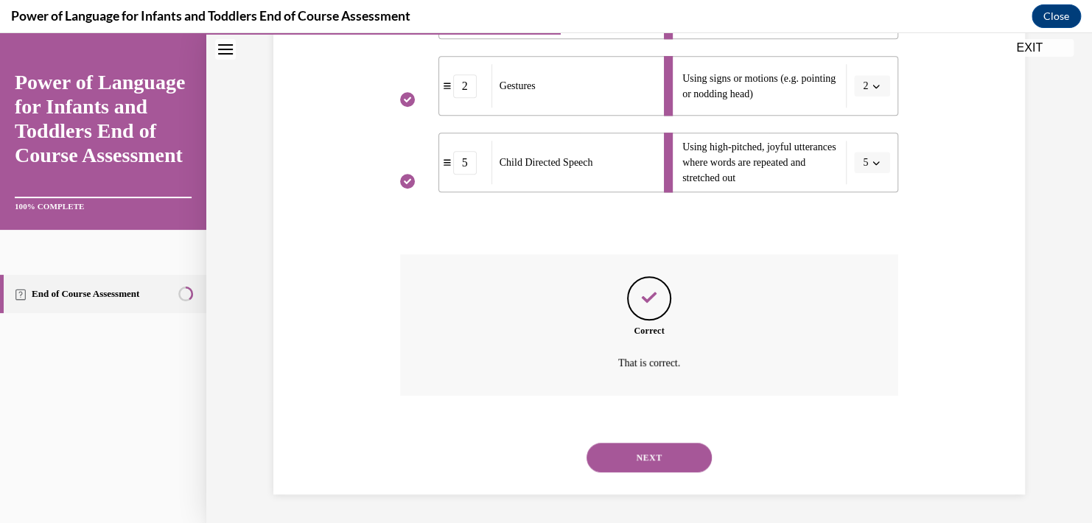
click at [647, 457] on button "NEXT" at bounding box center [648, 457] width 125 height 29
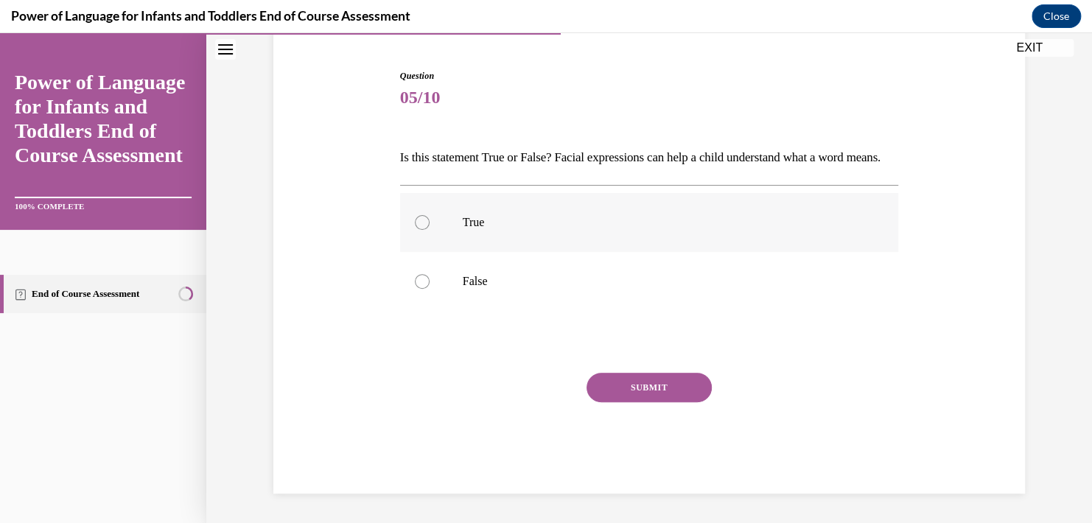
click at [527, 225] on p "True" at bounding box center [662, 222] width 399 height 15
click at [429, 225] on input "True" at bounding box center [422, 222] width 15 height 15
radio input "true"
click at [597, 379] on button "SUBMIT" at bounding box center [648, 387] width 125 height 29
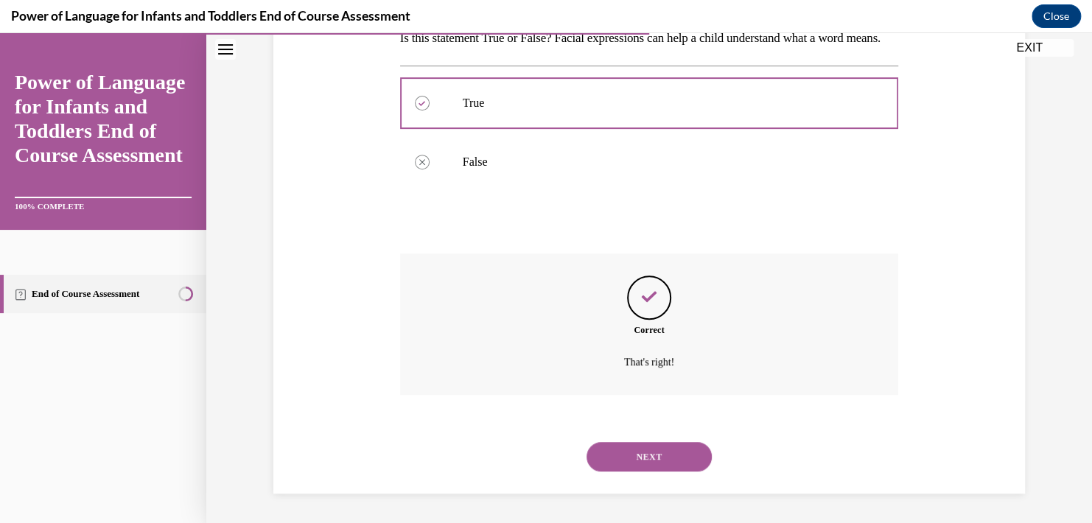
scroll to position [279, 0]
click at [649, 460] on button "NEXT" at bounding box center [648, 456] width 125 height 29
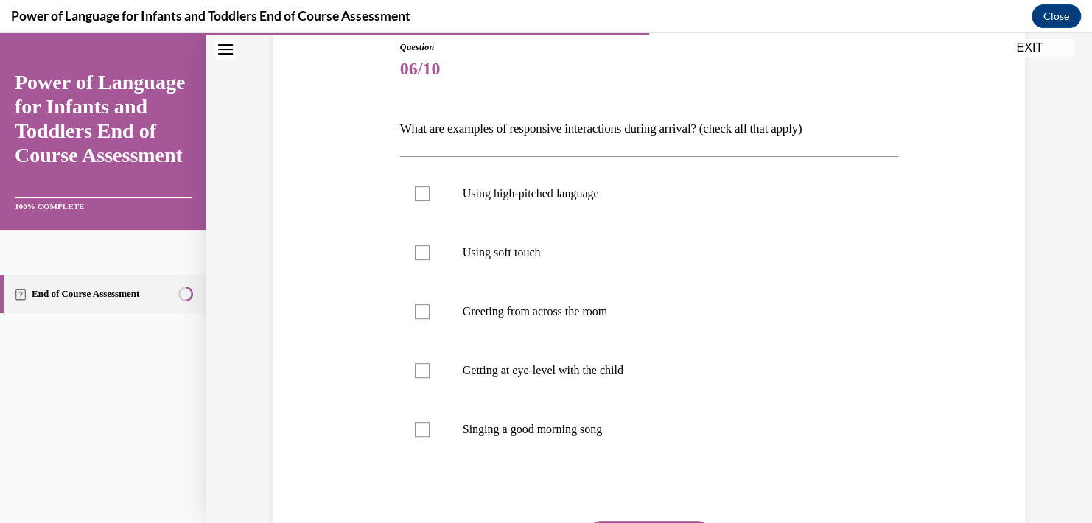
scroll to position [170, 0]
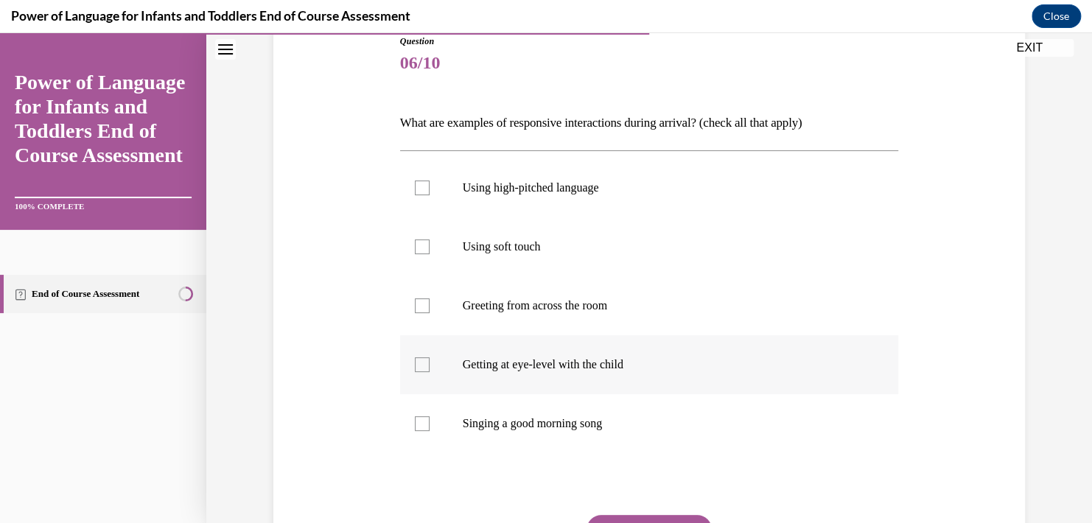
click at [424, 371] on label "Getting at eye-level with the child" at bounding box center [649, 364] width 499 height 59
click at [424, 371] on input "Getting at eye-level with the child" at bounding box center [422, 364] width 15 height 15
checkbox input "true"
click at [420, 415] on label "Singing a good morning song" at bounding box center [649, 423] width 499 height 59
click at [420, 416] on input "Singing a good morning song" at bounding box center [422, 423] width 15 height 15
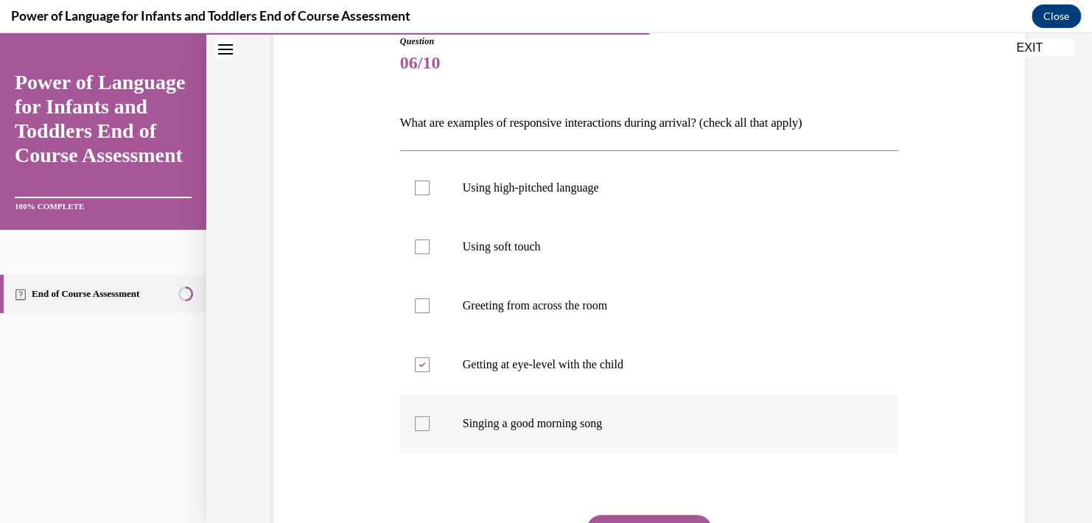
checkbox input "true"
click at [419, 255] on label "Using soft touch" at bounding box center [649, 246] width 499 height 59
click at [419, 254] on input "Using soft touch" at bounding box center [422, 246] width 15 height 15
checkbox input "true"
click at [420, 187] on div at bounding box center [422, 187] width 15 height 15
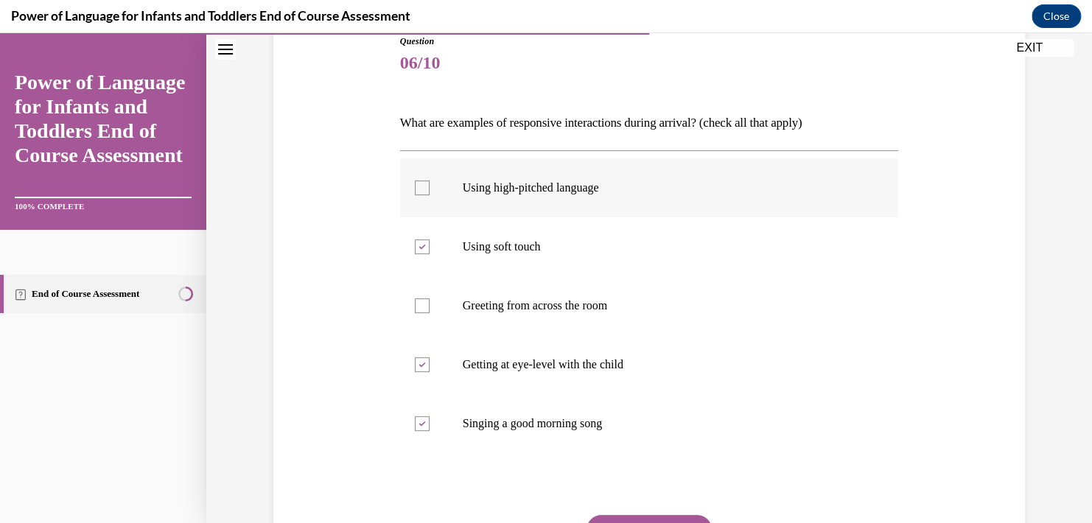
click at [420, 187] on input "Using high-pitched language" at bounding box center [422, 187] width 15 height 15
checkbox input "true"
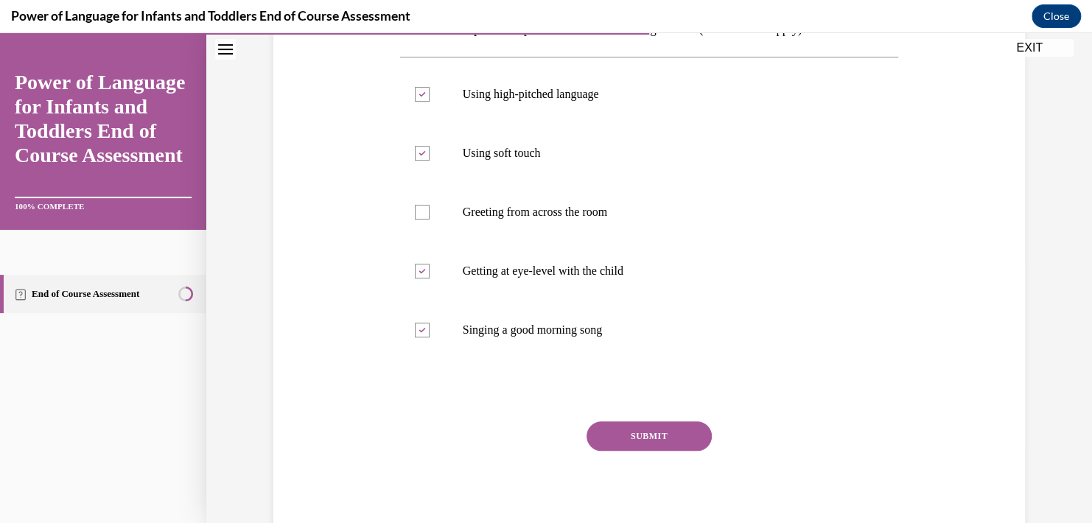
scroll to position [280, 0]
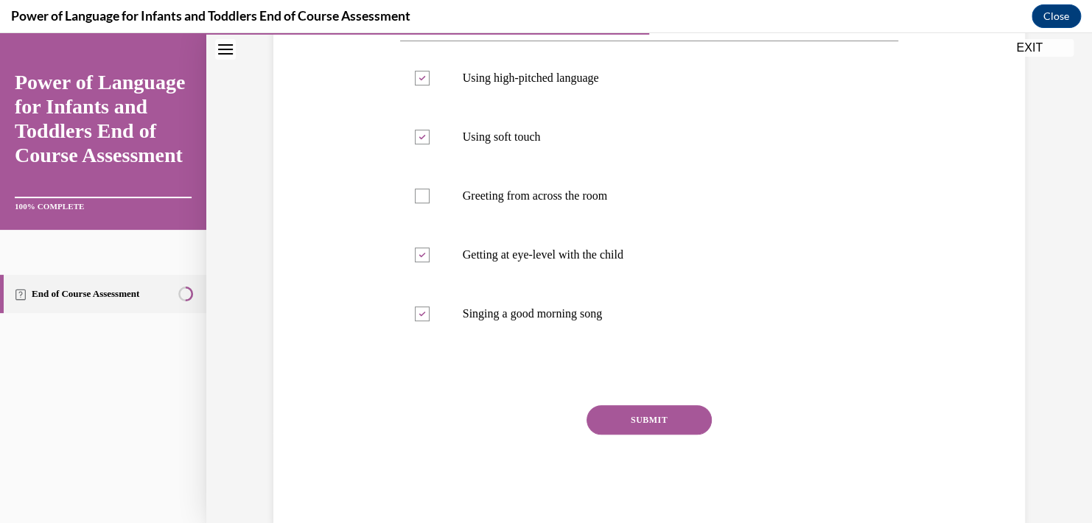
click at [671, 426] on button "SUBMIT" at bounding box center [648, 419] width 125 height 29
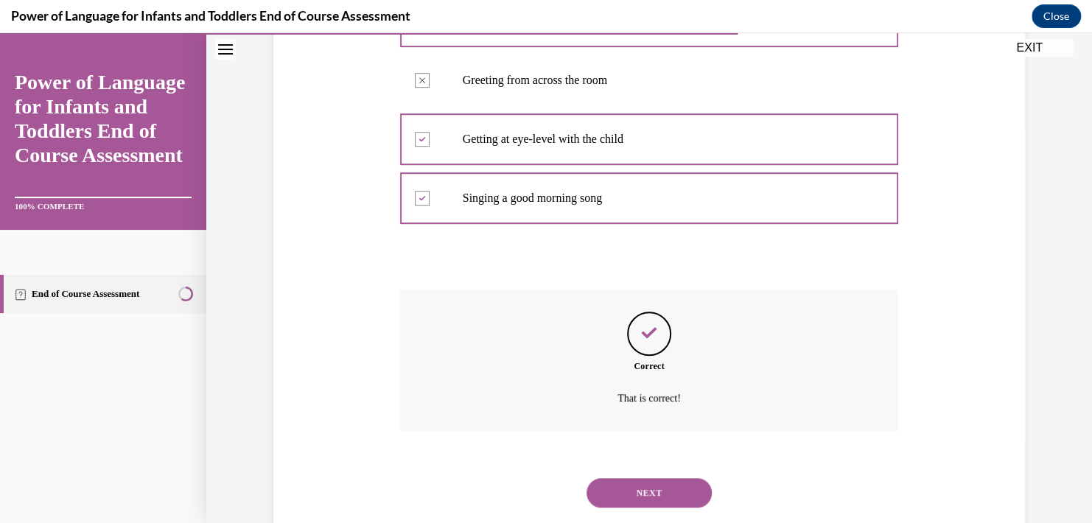
scroll to position [430, 0]
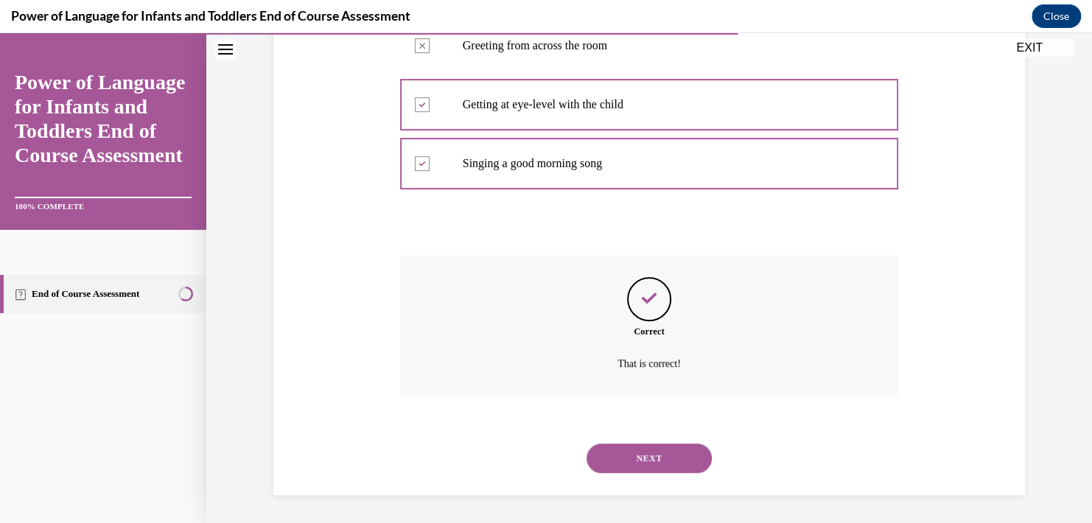
click at [663, 464] on button "NEXT" at bounding box center [648, 457] width 125 height 29
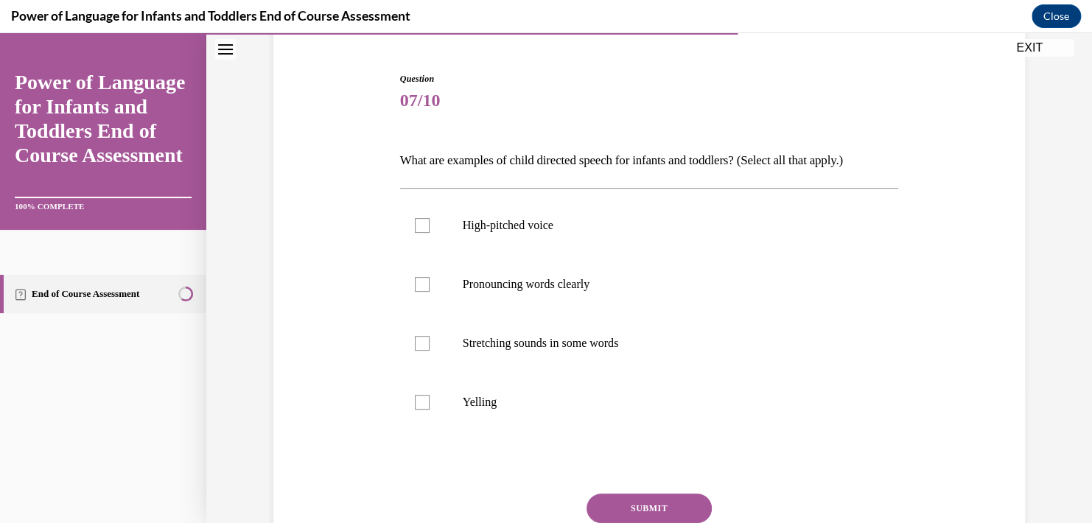
scroll to position [144, 0]
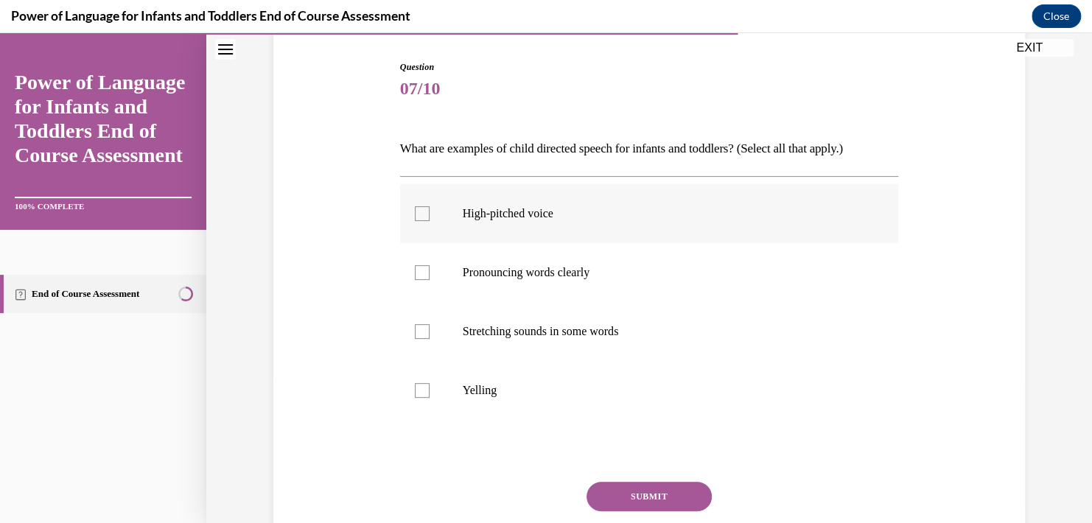
click at [562, 211] on p "High-pitched voice" at bounding box center [662, 213] width 399 height 15
click at [429, 211] on input "High-pitched voice" at bounding box center [422, 213] width 15 height 15
checkbox input "true"
click at [550, 270] on p "Pronouncing words clearly" at bounding box center [662, 272] width 399 height 15
click at [429, 270] on input "Pronouncing words clearly" at bounding box center [422, 272] width 15 height 15
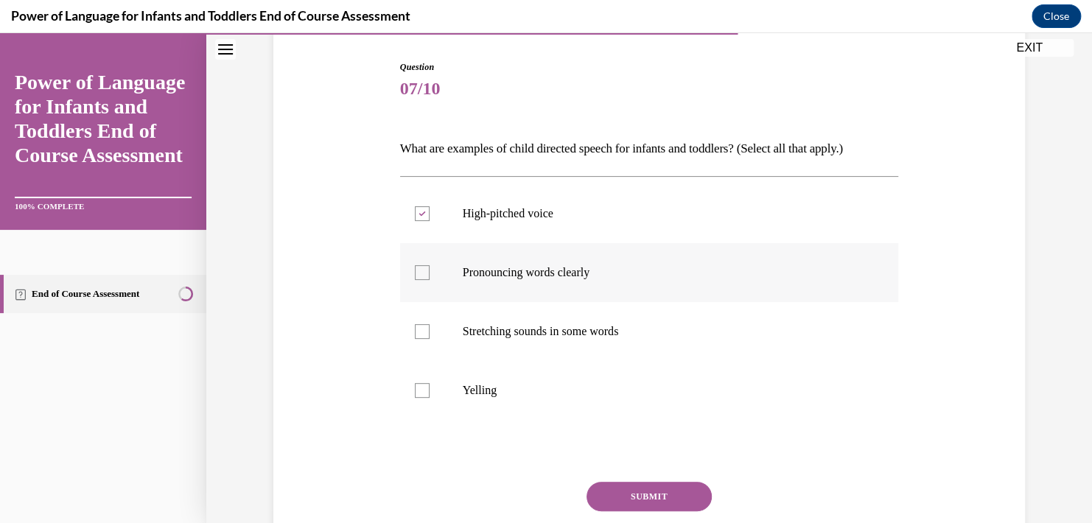
checkbox input "true"
click at [560, 320] on label "Stretching sounds in some words" at bounding box center [649, 331] width 499 height 59
click at [429, 324] on input "Stretching sounds in some words" at bounding box center [422, 331] width 15 height 15
checkbox input "true"
click at [599, 502] on button "SUBMIT" at bounding box center [648, 496] width 125 height 29
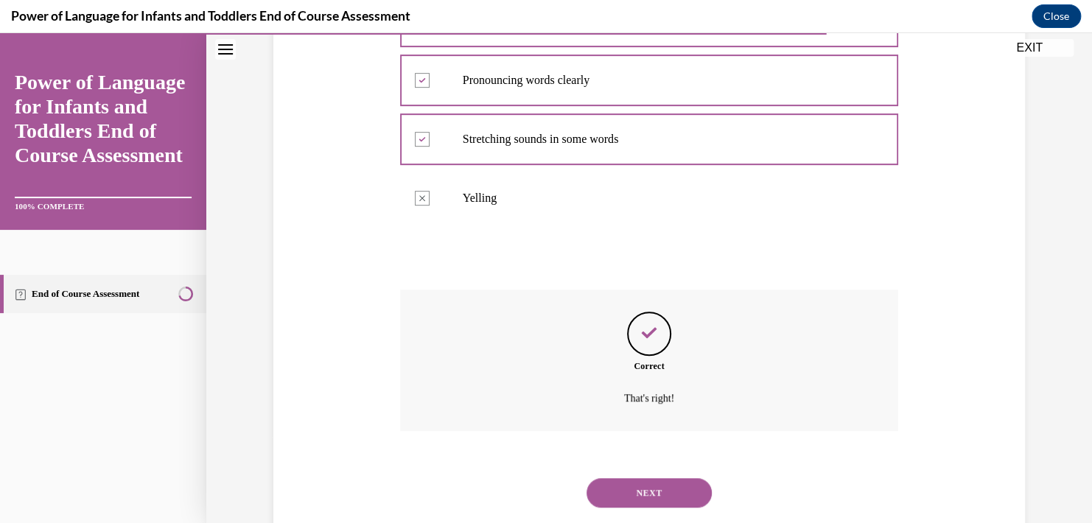
scroll to position [371, 0]
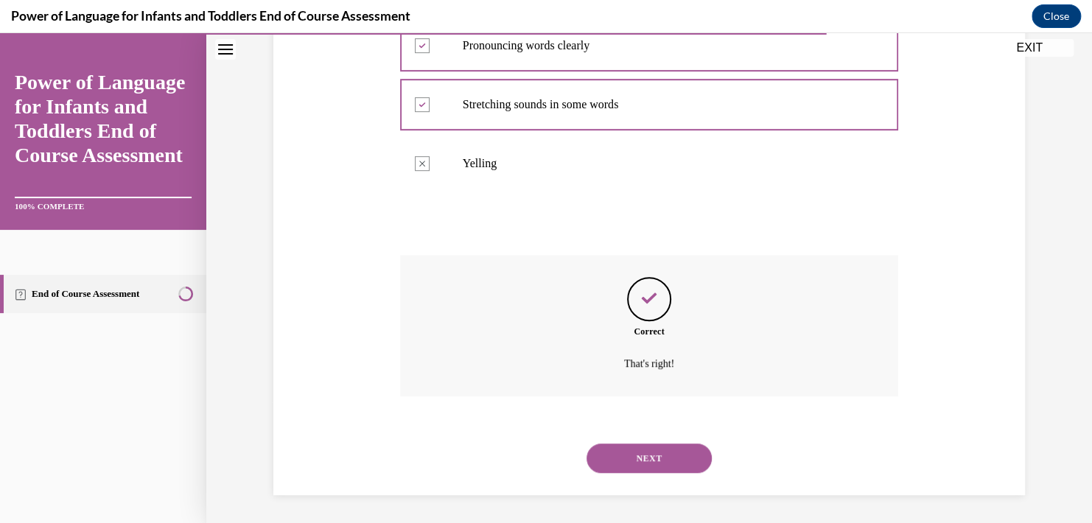
click at [625, 443] on button "NEXT" at bounding box center [648, 457] width 125 height 29
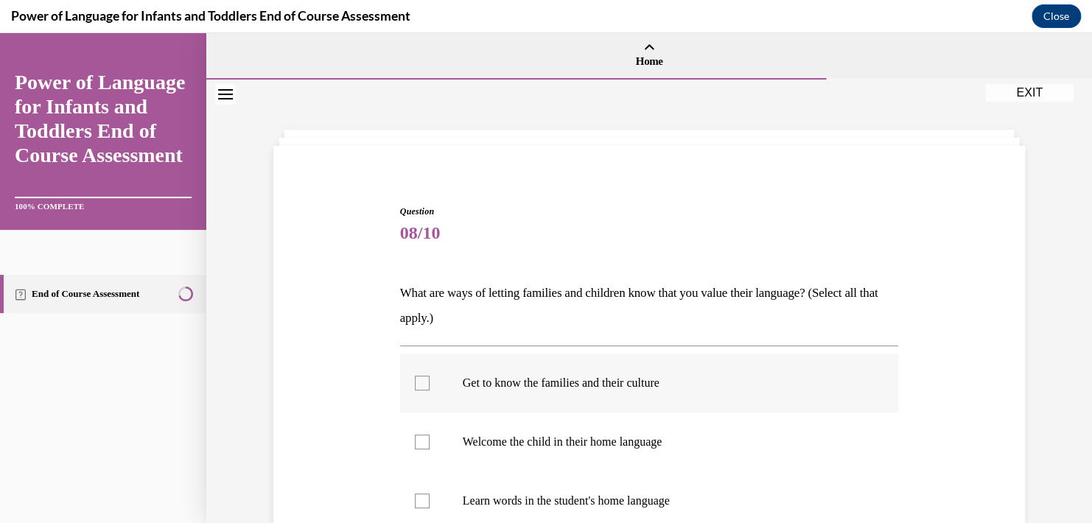
click at [607, 396] on label "Get to know the families and their culture" at bounding box center [649, 383] width 499 height 59
click at [429, 390] on input "Get to know the families and their culture" at bounding box center [422, 383] width 15 height 15
checkbox input "true"
click at [611, 443] on p "Welcome the child in their home language" at bounding box center [662, 442] width 399 height 15
click at [429, 443] on input "Welcome the child in their home language" at bounding box center [422, 442] width 15 height 15
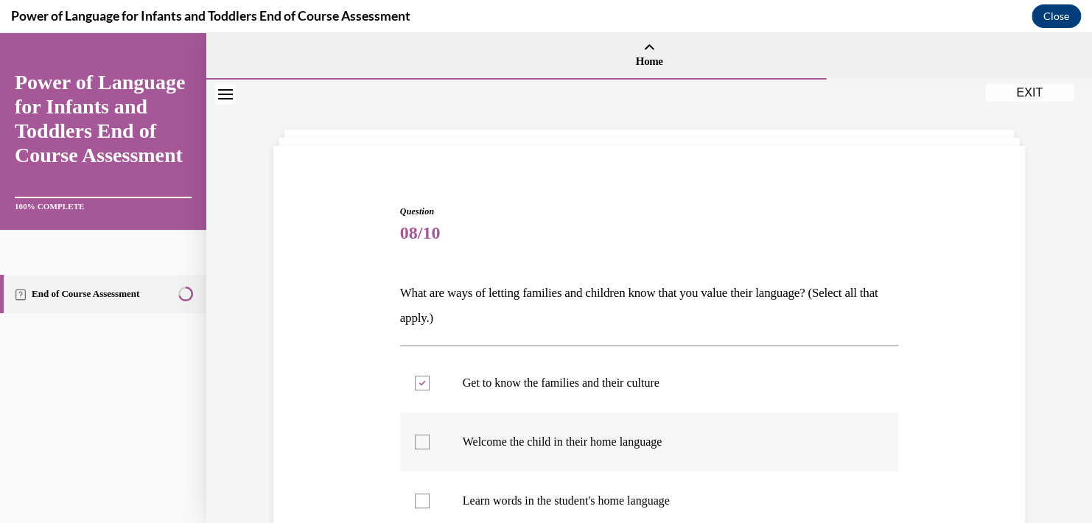
checkbox input "true"
click at [610, 516] on label "Learn words in the student's home language" at bounding box center [649, 500] width 499 height 59
click at [429, 508] on input "Learn words in the student's home language" at bounding box center [422, 501] width 15 height 15
checkbox input "true"
drag, startPoint x: 1078, startPoint y: 328, endPoint x: 1081, endPoint y: 359, distance: 31.1
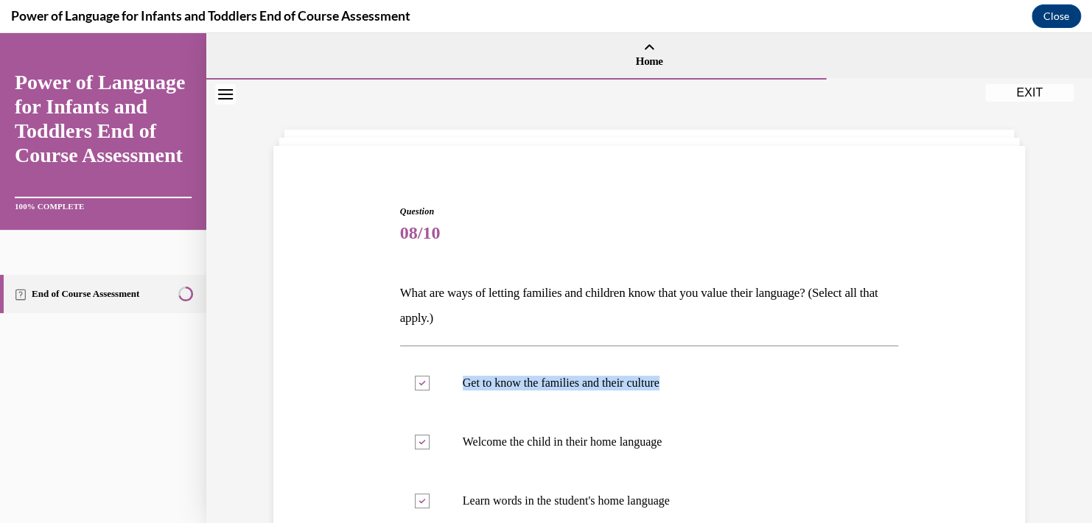
click at [1079, 359] on div "Home Question 07/10 What are examples of child directed speech for infants and …" at bounding box center [648, 278] width 885 height 490
drag, startPoint x: 1081, startPoint y: 359, endPoint x: 1078, endPoint y: 397, distance: 38.4
click at [1078, 397] on div "Question 08/10 What are ways of letting families and children know that you val…" at bounding box center [648, 441] width 885 height 722
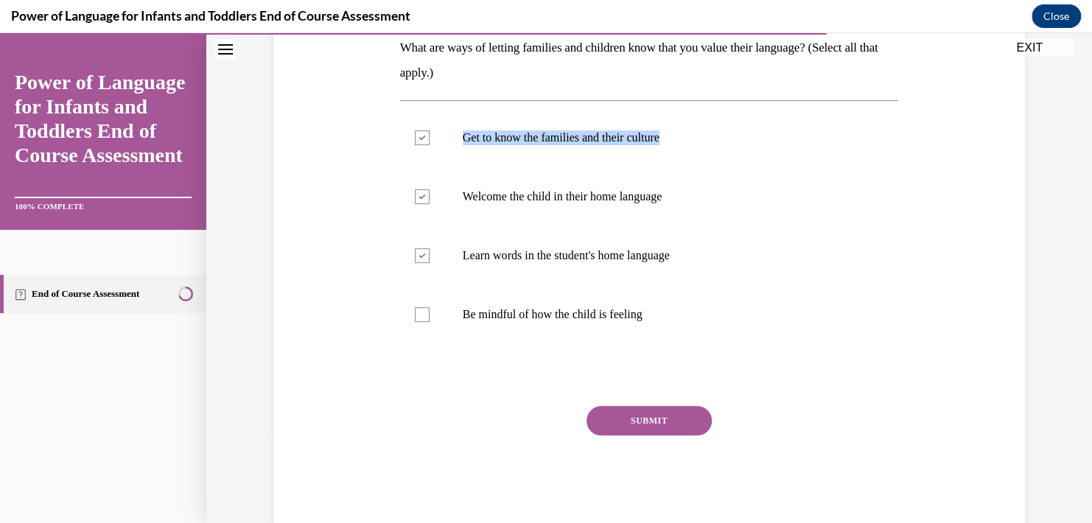
scroll to position [245, 0]
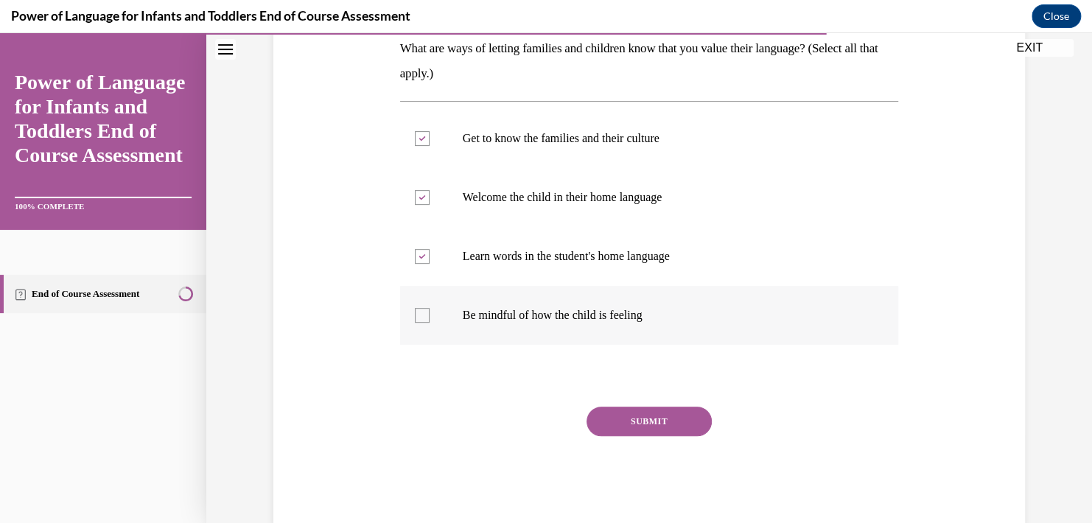
click at [668, 320] on p "Be mindful of how the child is feeling" at bounding box center [662, 315] width 399 height 15
click at [429, 320] on input "Be mindful of how the child is feeling" at bounding box center [422, 315] width 15 height 15
checkbox input "true"
click at [661, 413] on button "SUBMIT" at bounding box center [648, 421] width 125 height 29
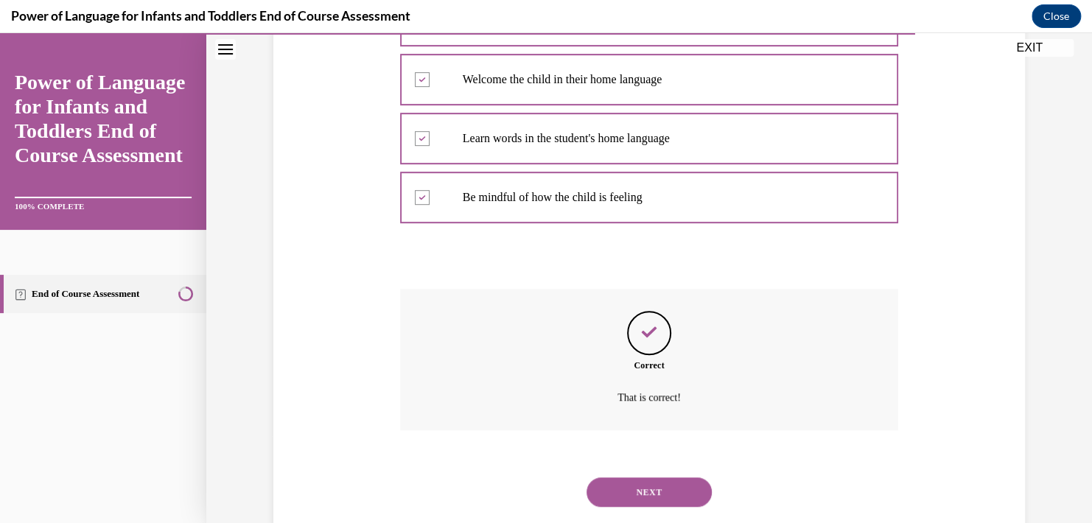
scroll to position [397, 0]
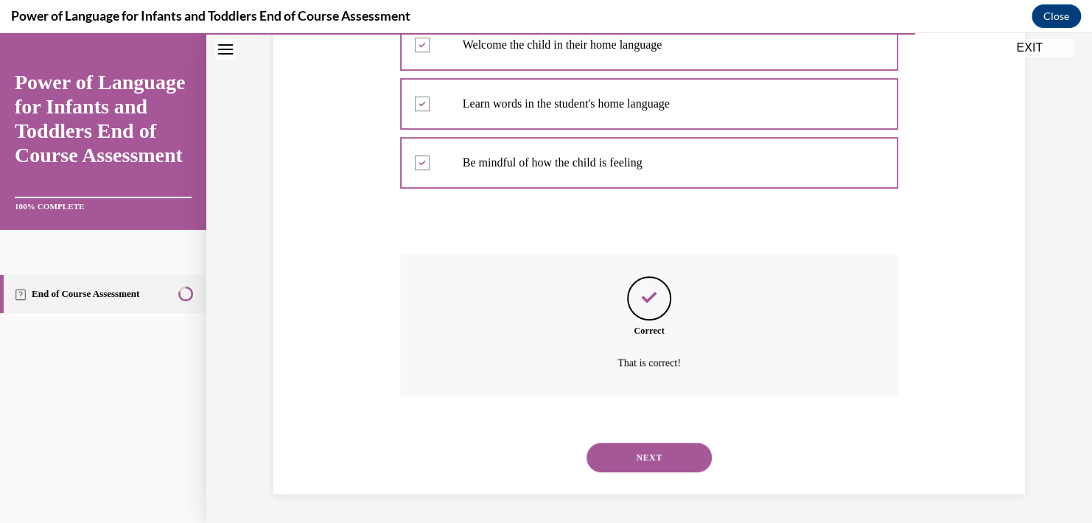
click at [649, 459] on button "NEXT" at bounding box center [648, 457] width 125 height 29
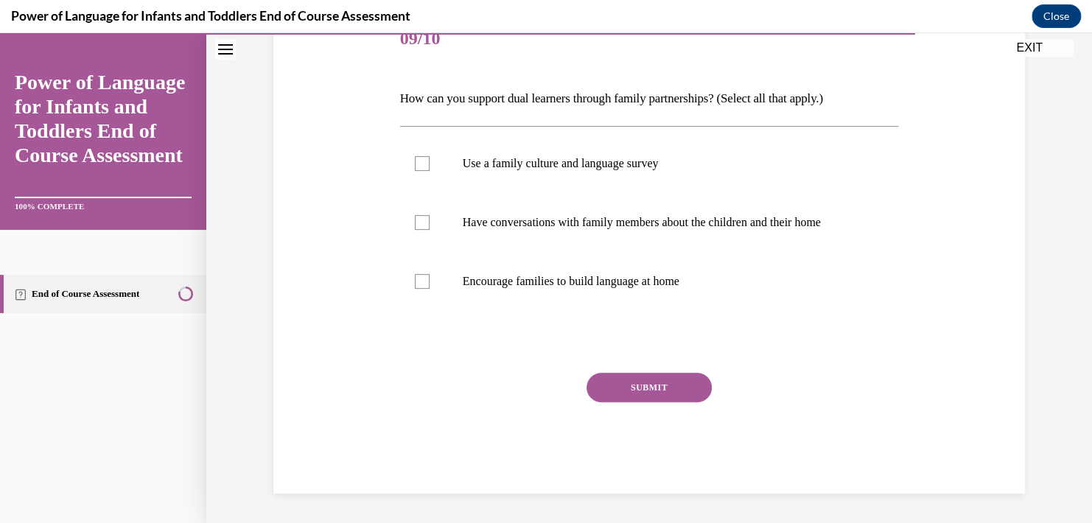
scroll to position [164, 0]
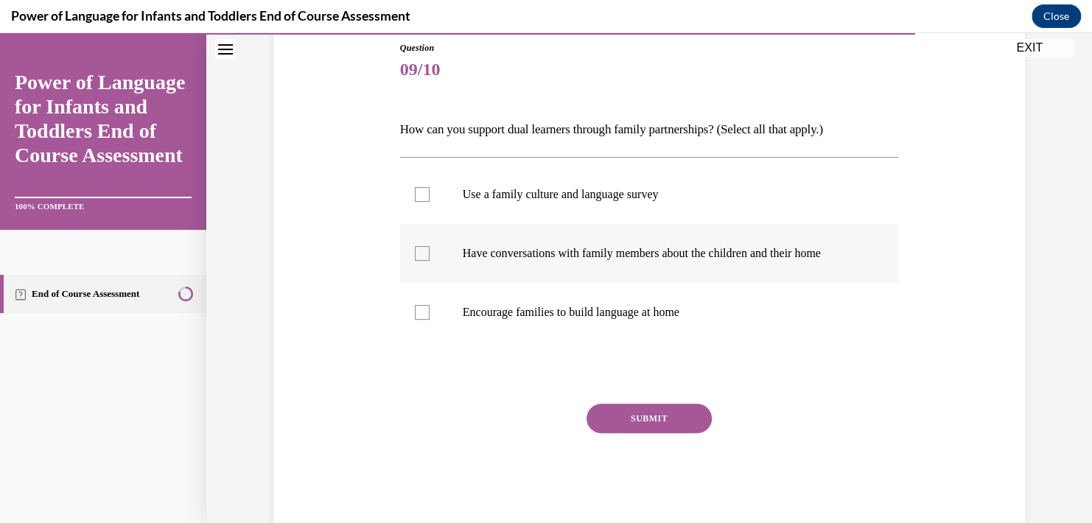
click at [418, 269] on label "Have conversations with family members about the children and their home" at bounding box center [649, 253] width 499 height 59
click at [418, 261] on input "Have conversations with family members about the children and their home" at bounding box center [422, 253] width 15 height 15
checkbox input "true"
click at [413, 329] on label "Encourage families to build language at home" at bounding box center [649, 312] width 499 height 59
click at [415, 320] on input "Encourage families to build language at home" at bounding box center [422, 312] width 15 height 15
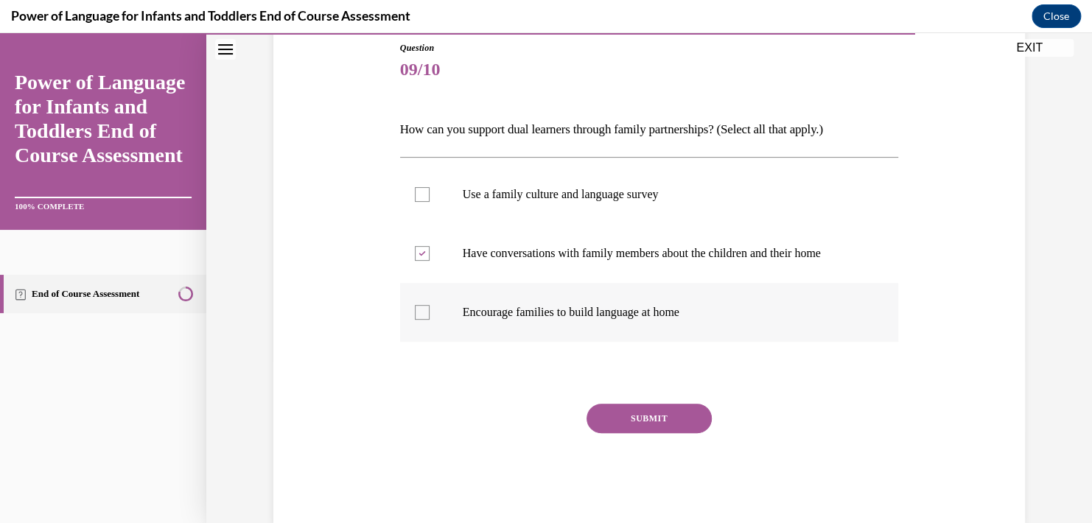
checkbox input "true"
click at [452, 193] on label "Use a family culture and language survey" at bounding box center [649, 194] width 499 height 59
click at [429, 193] on input "Use a family culture and language survey" at bounding box center [422, 194] width 15 height 15
checkbox input "true"
click at [611, 423] on button "SUBMIT" at bounding box center [648, 418] width 125 height 29
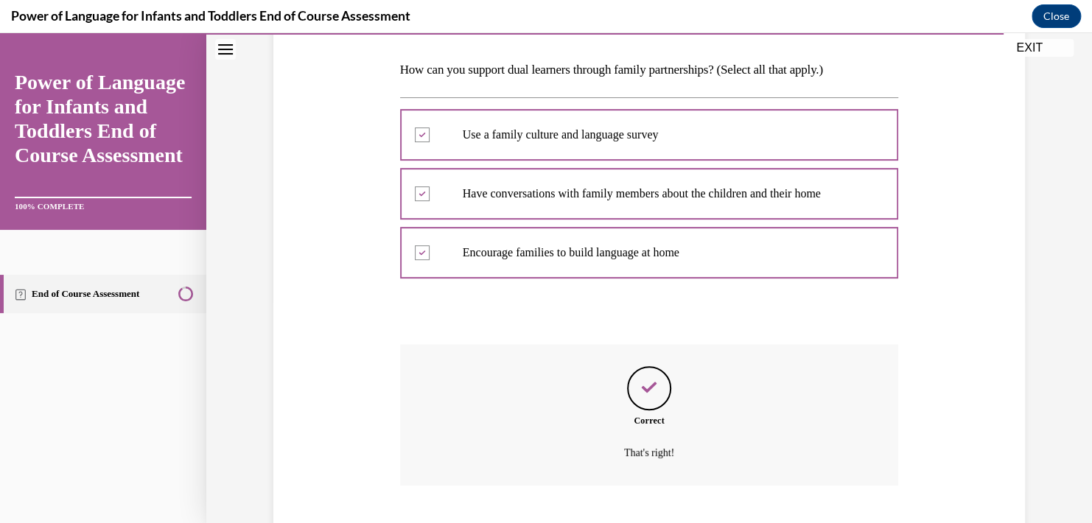
scroll to position [312, 0]
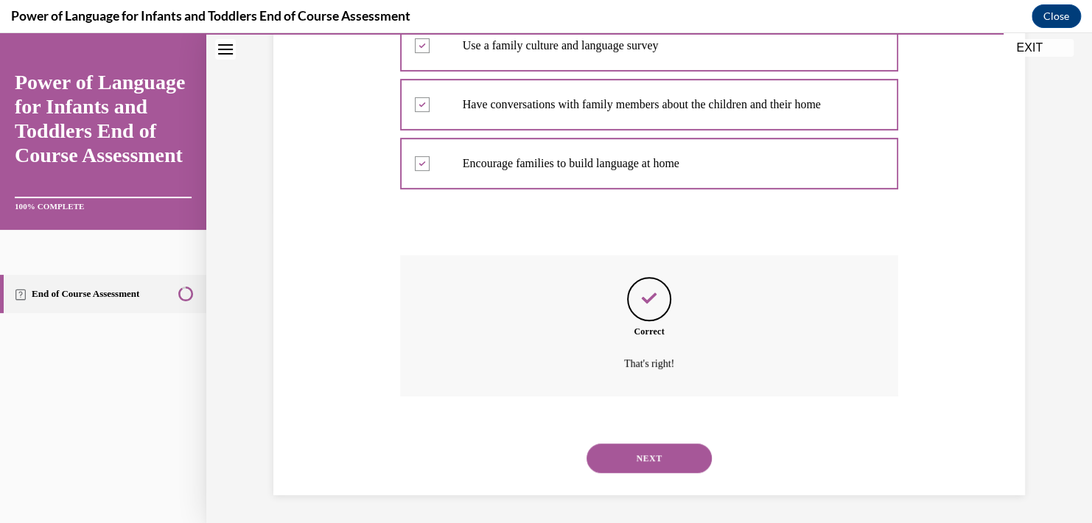
click at [620, 454] on button "NEXT" at bounding box center [648, 457] width 125 height 29
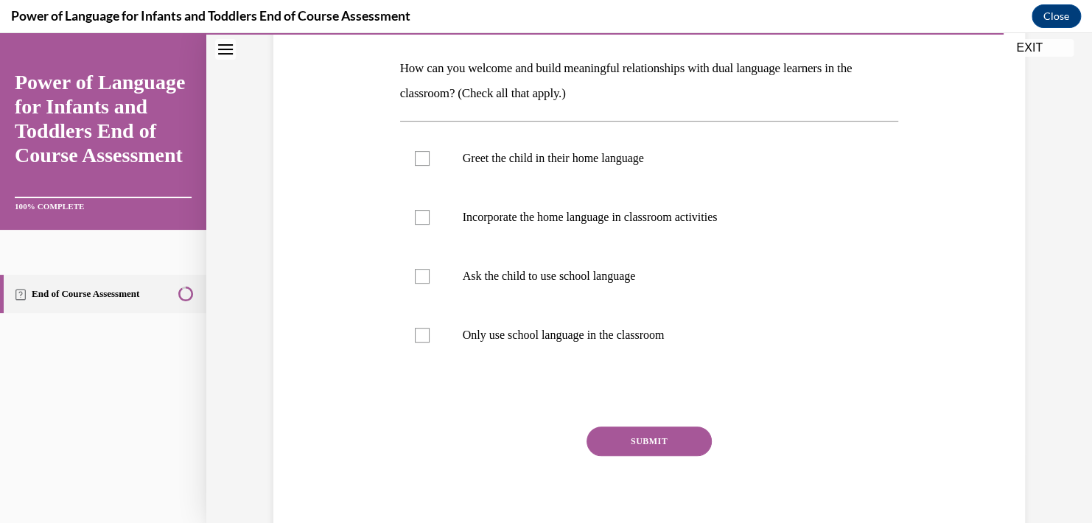
scroll to position [232, 0]
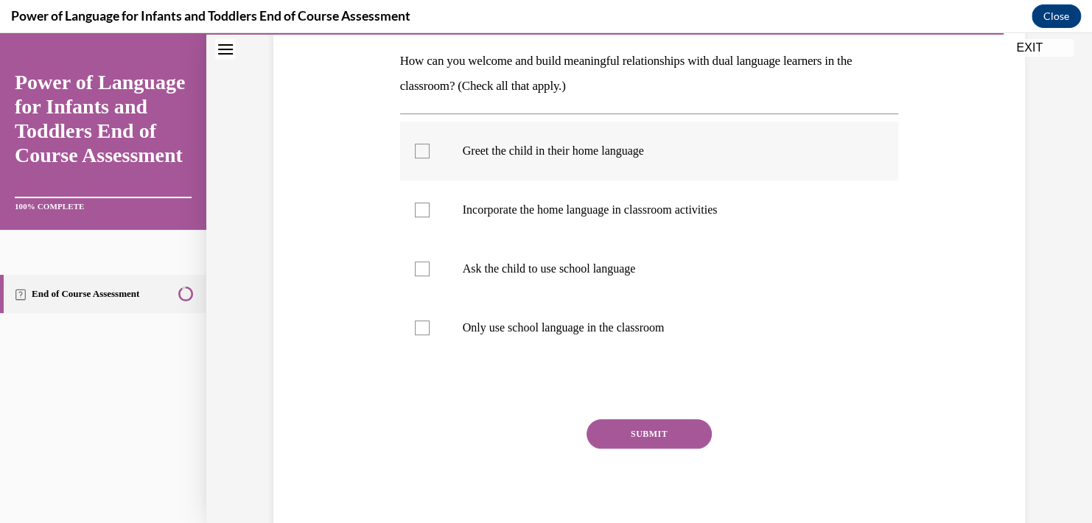
click at [482, 164] on label "Greet the child in their home language" at bounding box center [649, 151] width 499 height 59
click at [429, 158] on input "Greet the child in their home language" at bounding box center [422, 151] width 15 height 15
checkbox input "true"
click at [488, 217] on p "Incorporate the home language in classroom activities" at bounding box center [662, 210] width 399 height 15
click at [429, 217] on input "Incorporate the home language in classroom activities" at bounding box center [422, 210] width 15 height 15
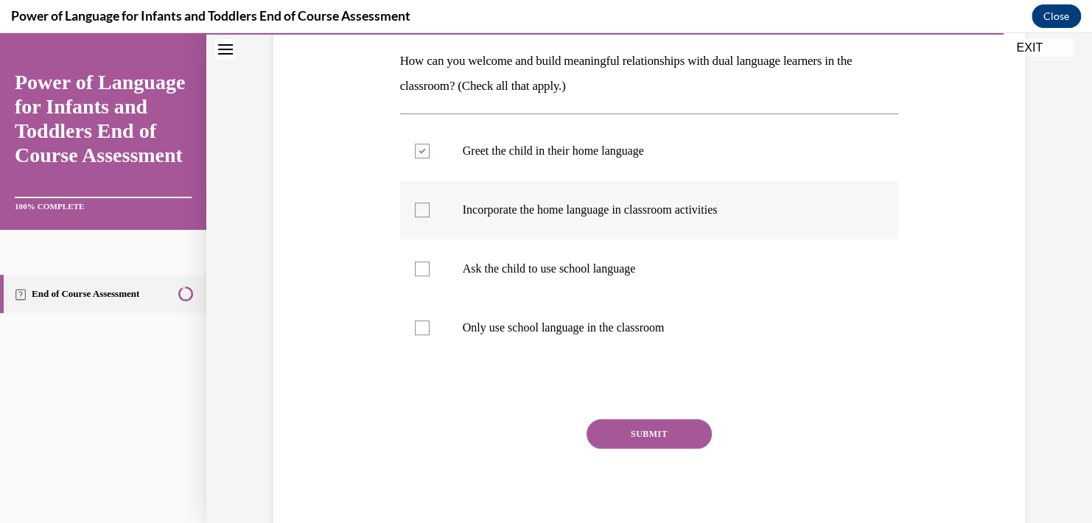
checkbox input "true"
click at [415, 320] on div at bounding box center [422, 327] width 15 height 15
click at [415, 320] on input "Only use school language in the classroom" at bounding box center [422, 327] width 15 height 15
click at [448, 324] on label "Only use school language in the classroom" at bounding box center [649, 327] width 499 height 59
click at [429, 324] on input "Only use school language in the classroom" at bounding box center [422, 327] width 15 height 15
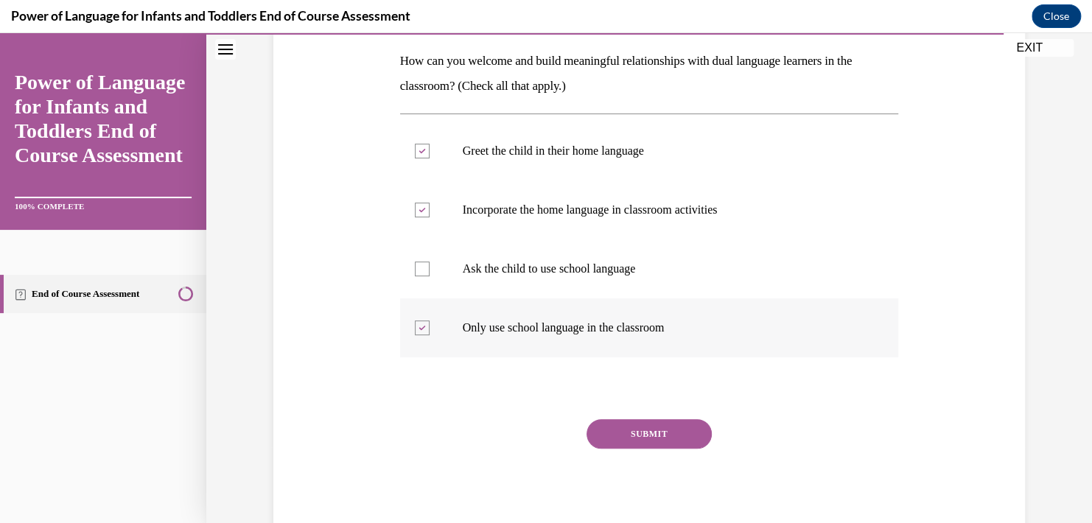
checkbox input "false"
click at [645, 427] on button "SUBMIT" at bounding box center [648, 433] width 125 height 29
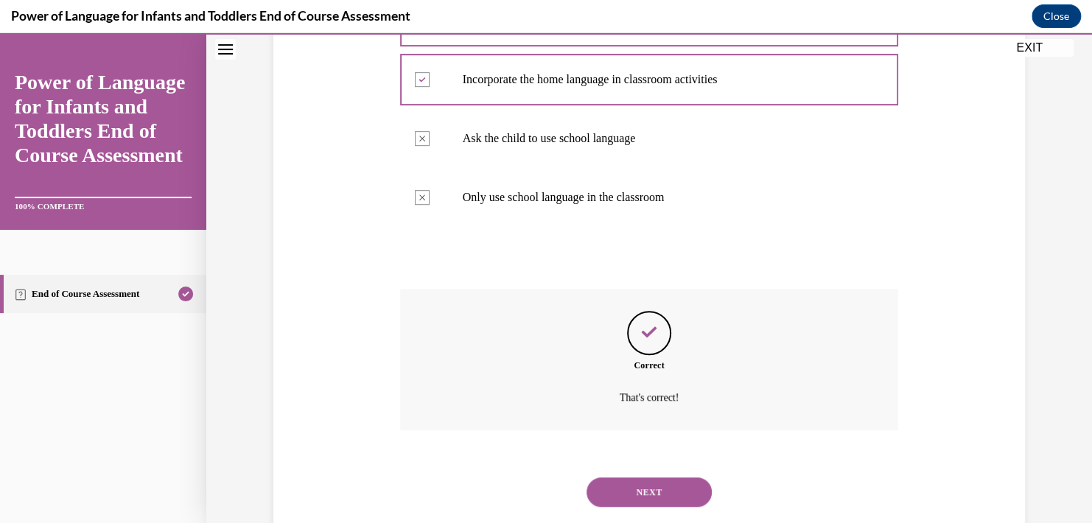
scroll to position [397, 0]
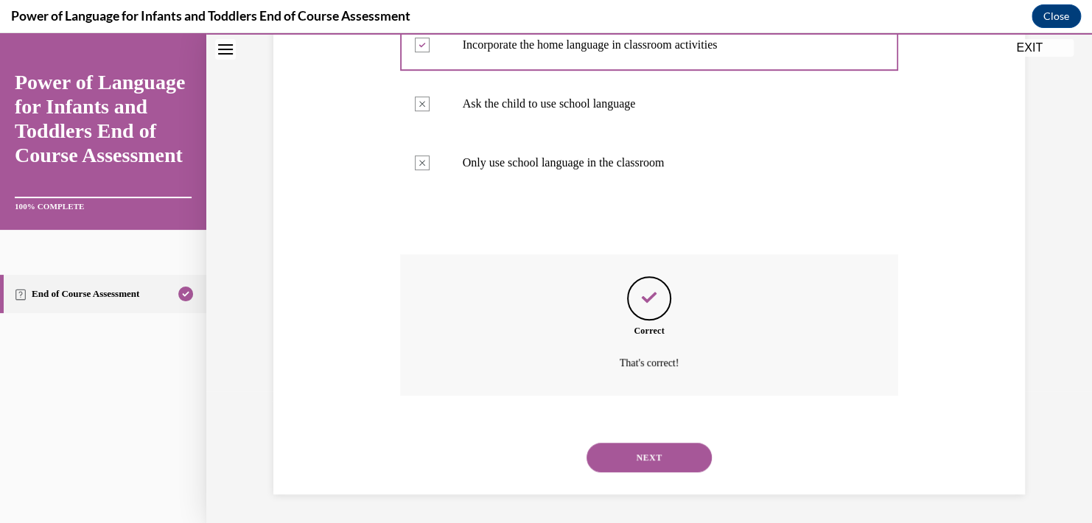
click at [634, 469] on button "NEXT" at bounding box center [648, 457] width 125 height 29
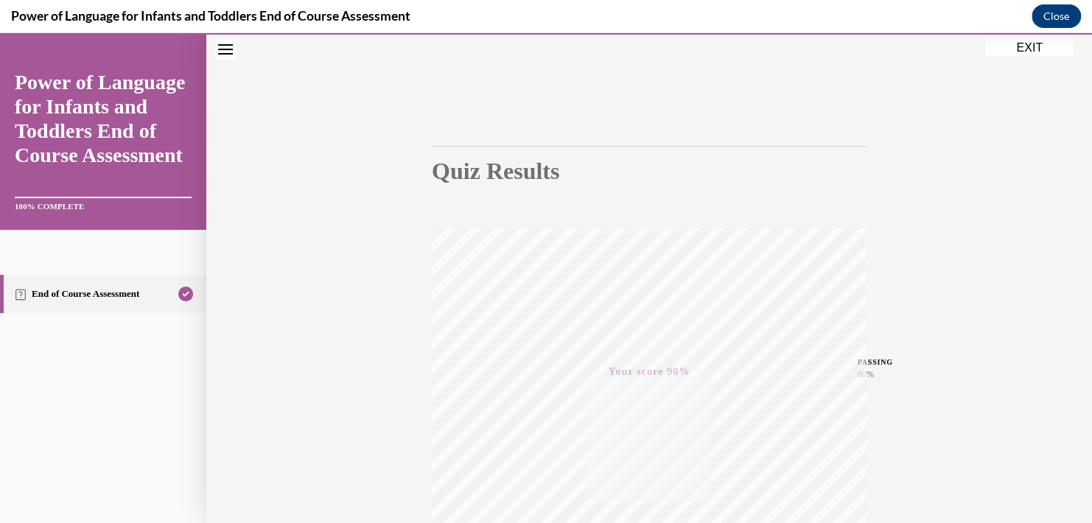
scroll to position [264, 0]
click at [1004, 45] on button "EXIT" at bounding box center [1029, 48] width 88 height 18
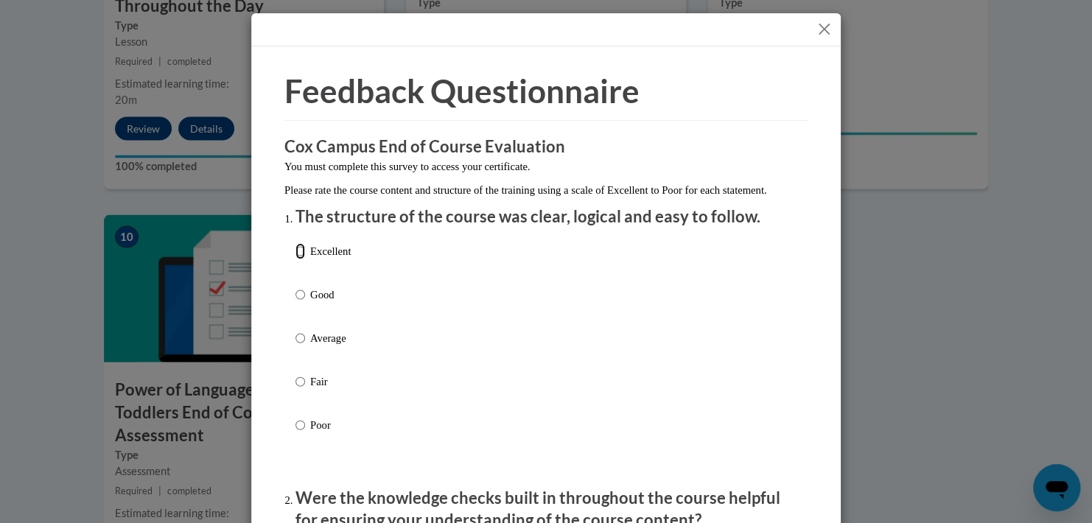
click at [295, 259] on input "Excellent" at bounding box center [300, 251] width 10 height 16
radio input "true"
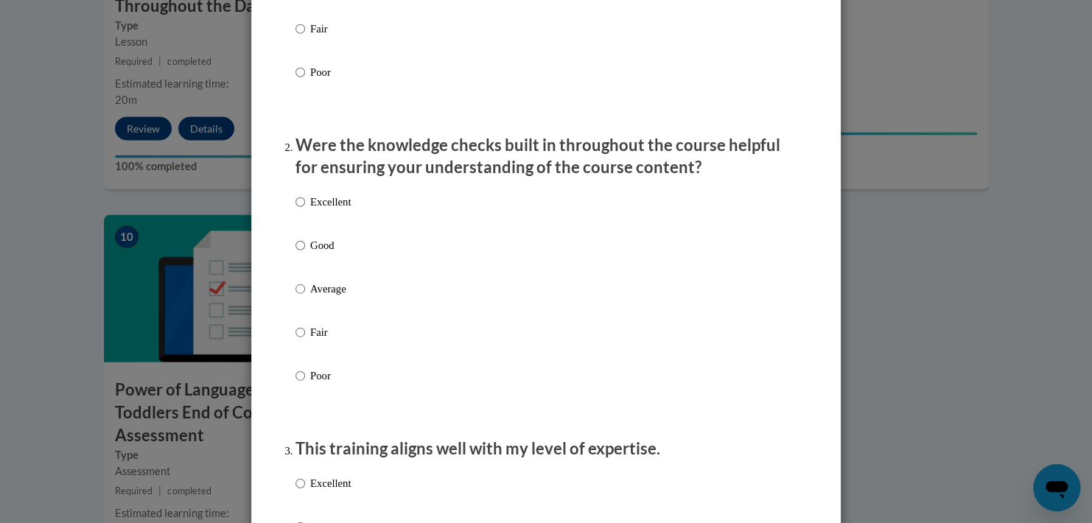
scroll to position [245, 0]
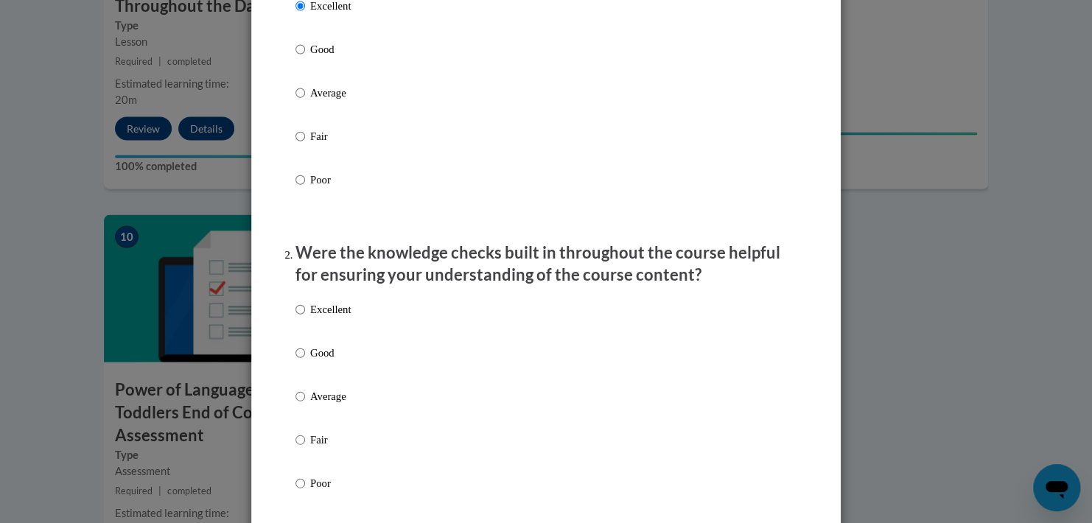
click at [310, 317] on p "Excellent" at bounding box center [330, 309] width 41 height 16
click at [305, 317] on input "Excellent" at bounding box center [300, 309] width 10 height 16
radio input "true"
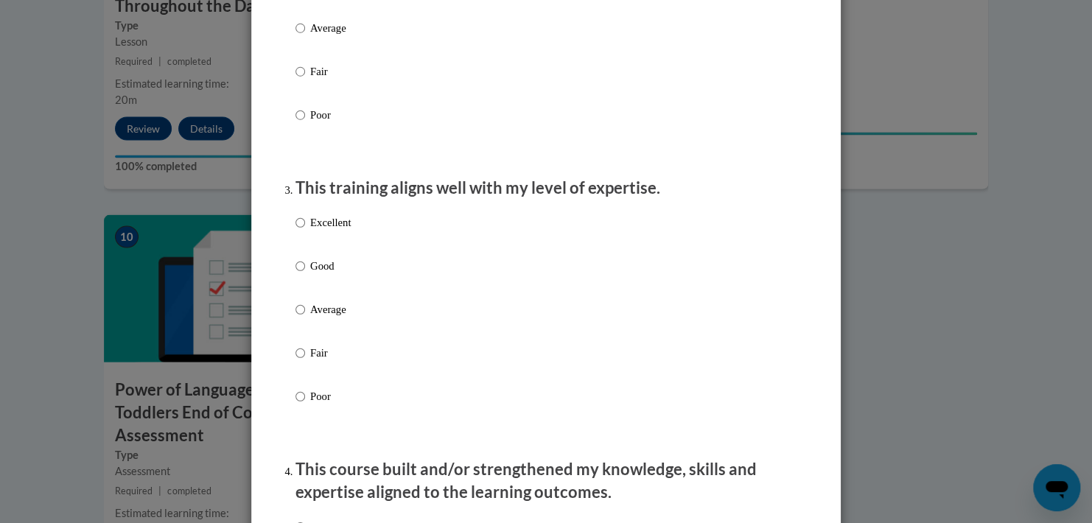
scroll to position [658, 0]
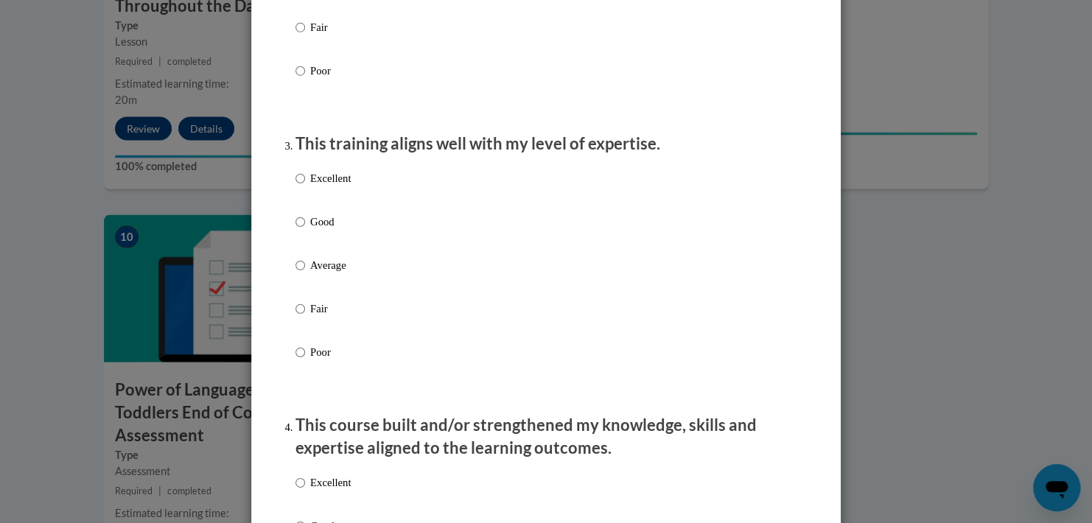
click at [446, 192] on div "Excellent Good Average Fair Poor" at bounding box center [545, 283] width 501 height 240
click at [434, 198] on div "Excellent Good Average Fair Poor" at bounding box center [545, 283] width 501 height 240
click at [328, 186] on p "Excellent" at bounding box center [330, 178] width 41 height 16
click at [305, 186] on input "Excellent" at bounding box center [300, 178] width 10 height 16
radio input "true"
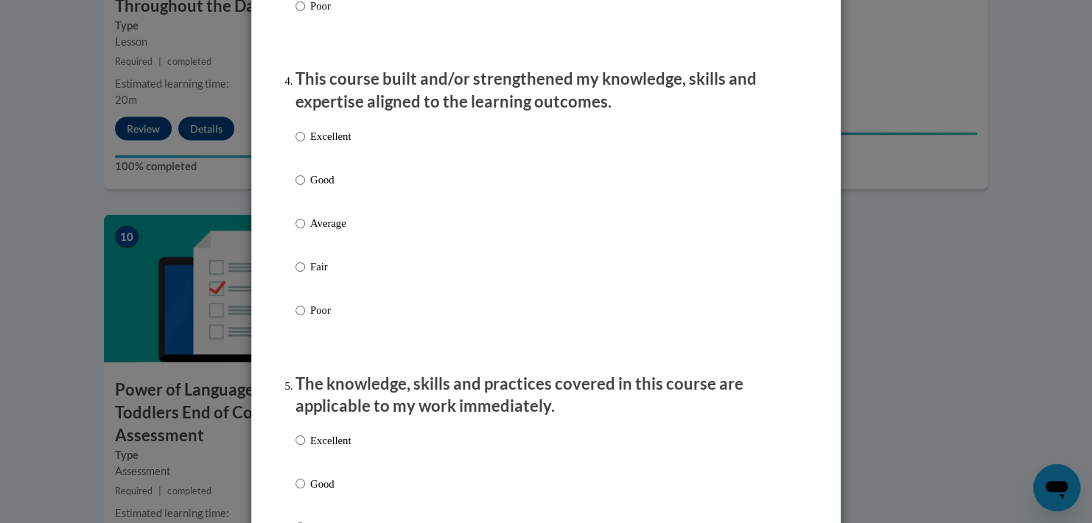
scroll to position [996, 0]
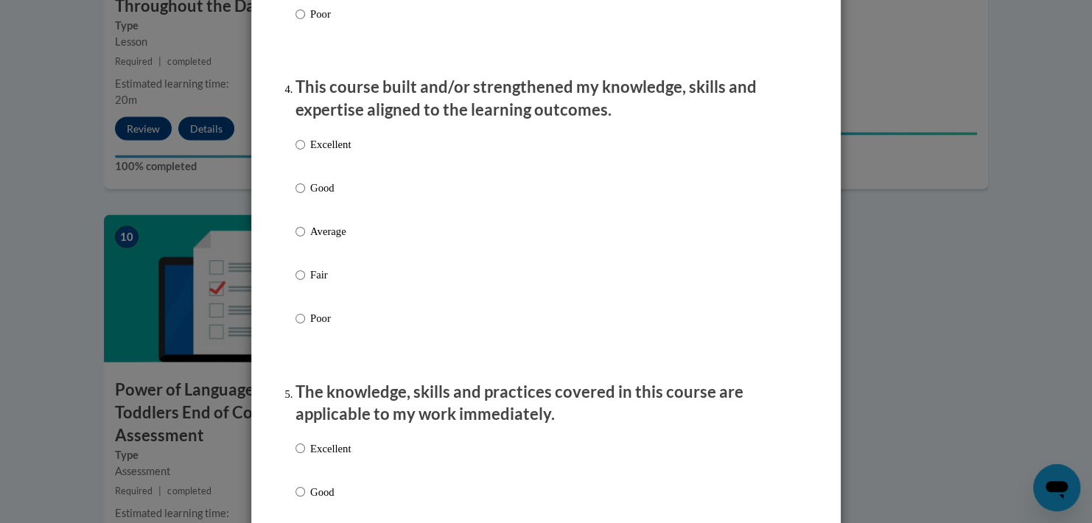
click at [316, 152] on p "Excellent" at bounding box center [330, 144] width 41 height 16
click at [305, 152] on input "Excellent" at bounding box center [300, 144] width 10 height 16
radio input "true"
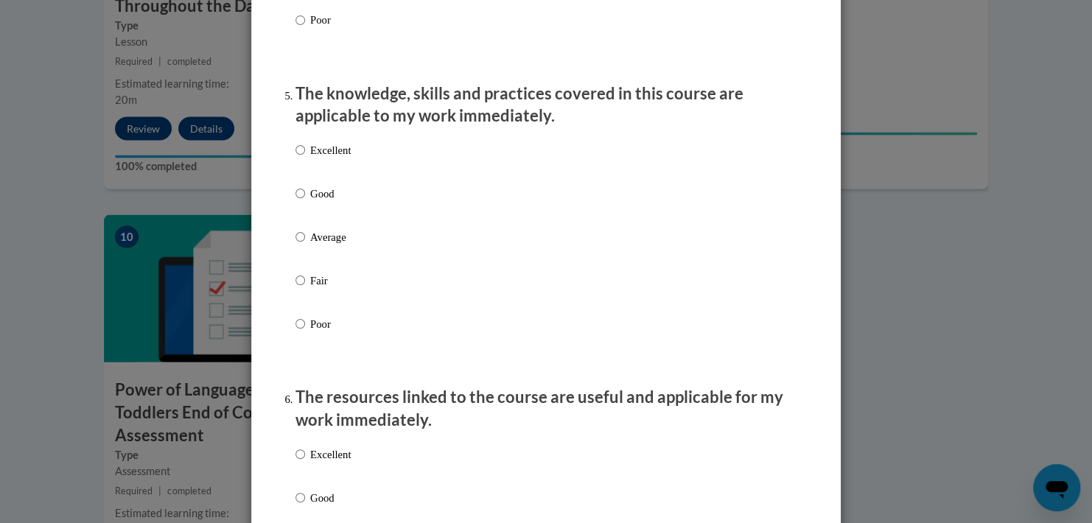
scroll to position [1305, 0]
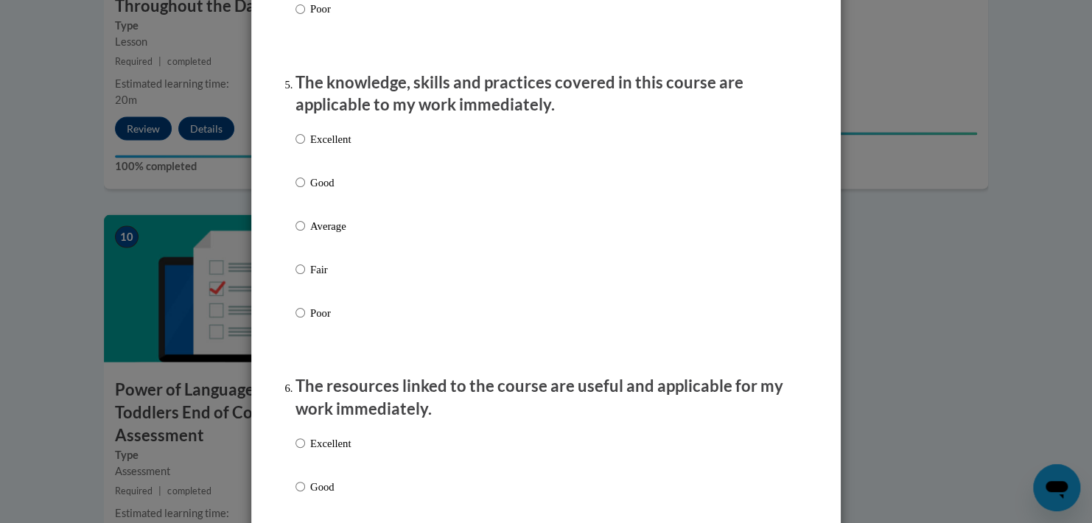
click at [429, 134] on li "The knowledge, skills and practices covered in this course are applicable to my…" at bounding box center [545, 217] width 501 height 293
click at [366, 143] on div "Excellent Good Average Fair Poor" at bounding box center [545, 243] width 501 height 240
click at [329, 147] on p "Excellent" at bounding box center [330, 138] width 41 height 16
click at [305, 147] on input "Excellent" at bounding box center [300, 138] width 10 height 16
radio input "true"
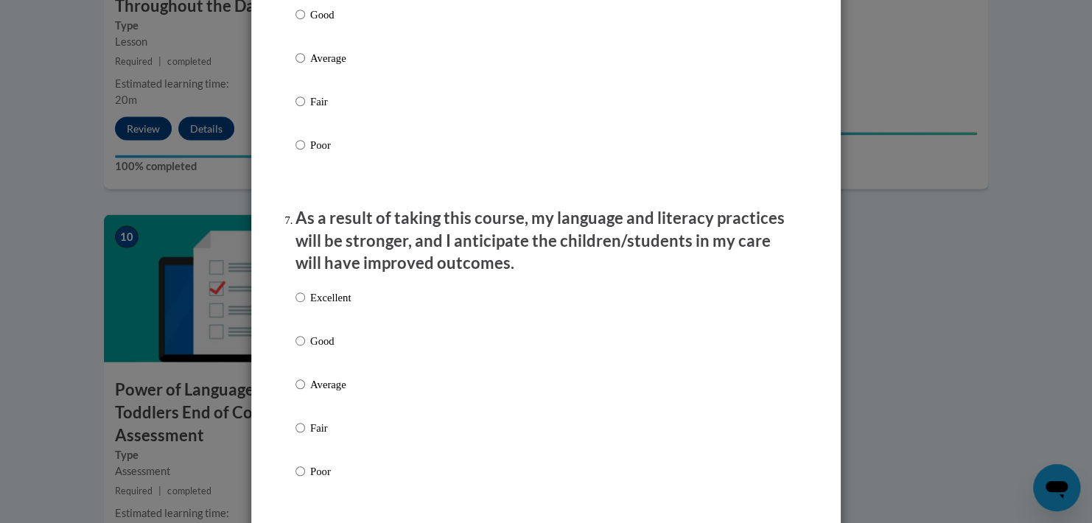
scroll to position [1789, 0]
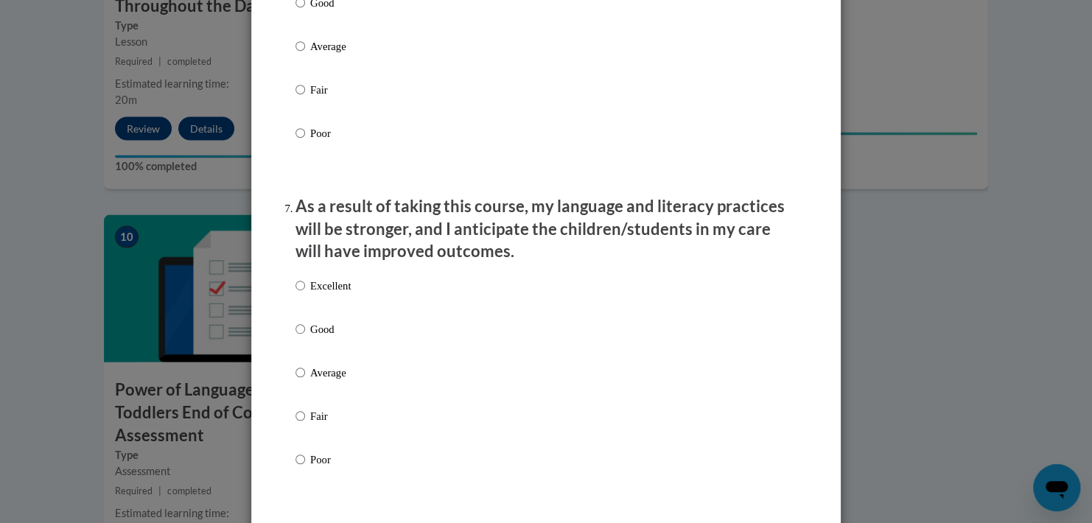
click at [405, 306] on div "Excellent Good Average Fair Poor" at bounding box center [545, 390] width 501 height 240
click at [317, 294] on p "Excellent" at bounding box center [330, 286] width 41 height 16
click at [305, 294] on input "Excellent" at bounding box center [300, 286] width 10 height 16
radio input "true"
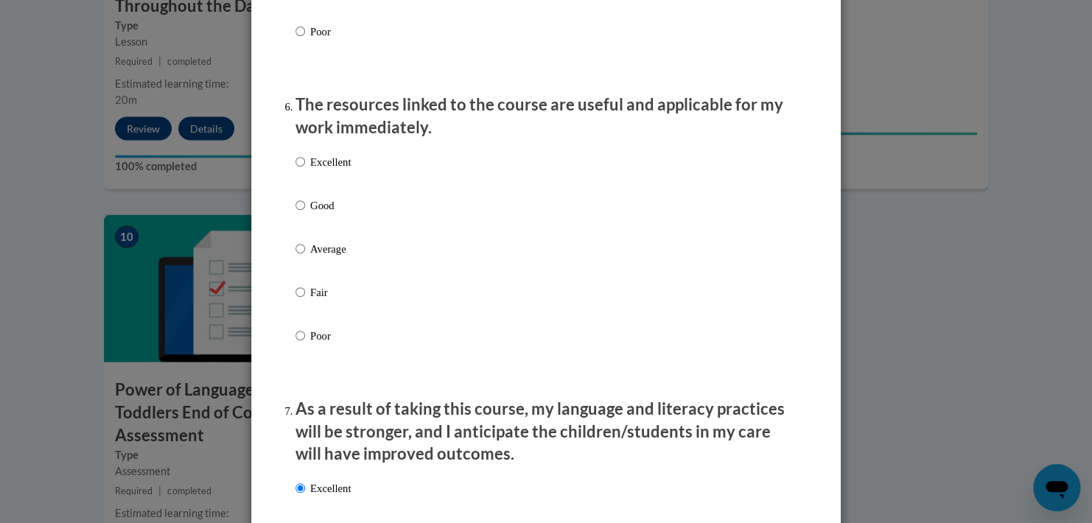
scroll to position [1535, 0]
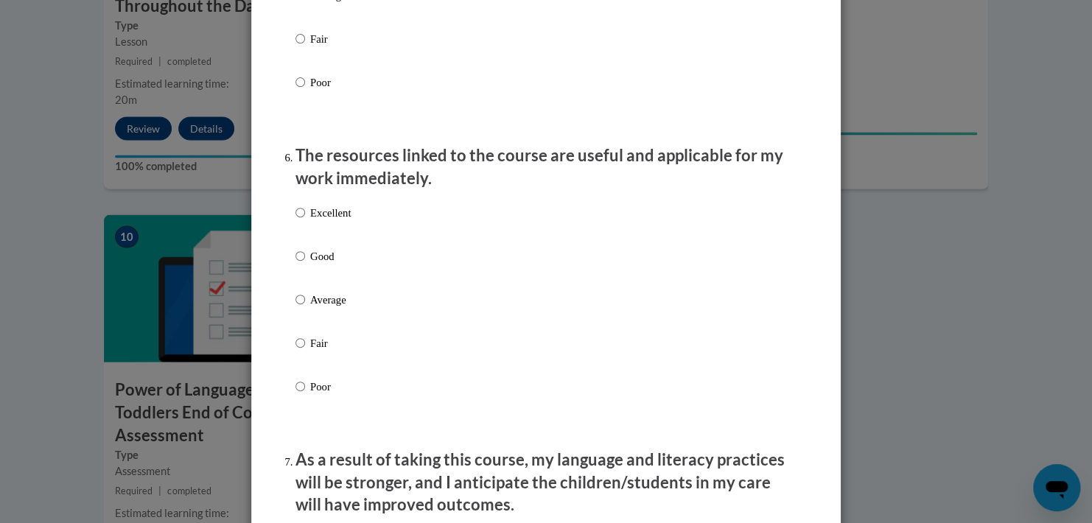
click at [317, 221] on p "Excellent" at bounding box center [330, 213] width 41 height 16
click at [305, 221] on input "Excellent" at bounding box center [300, 213] width 10 height 16
radio input "true"
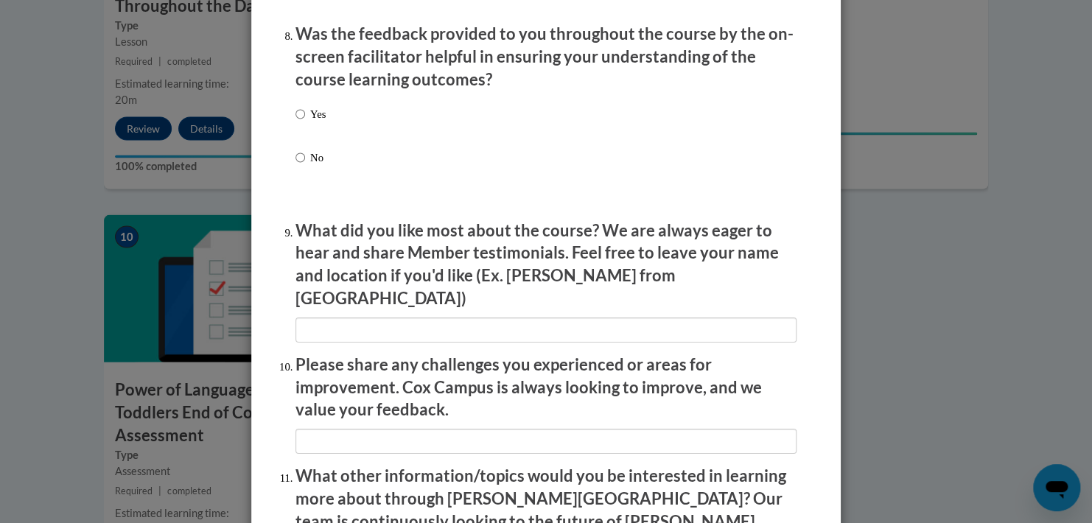
scroll to position [2280, 0]
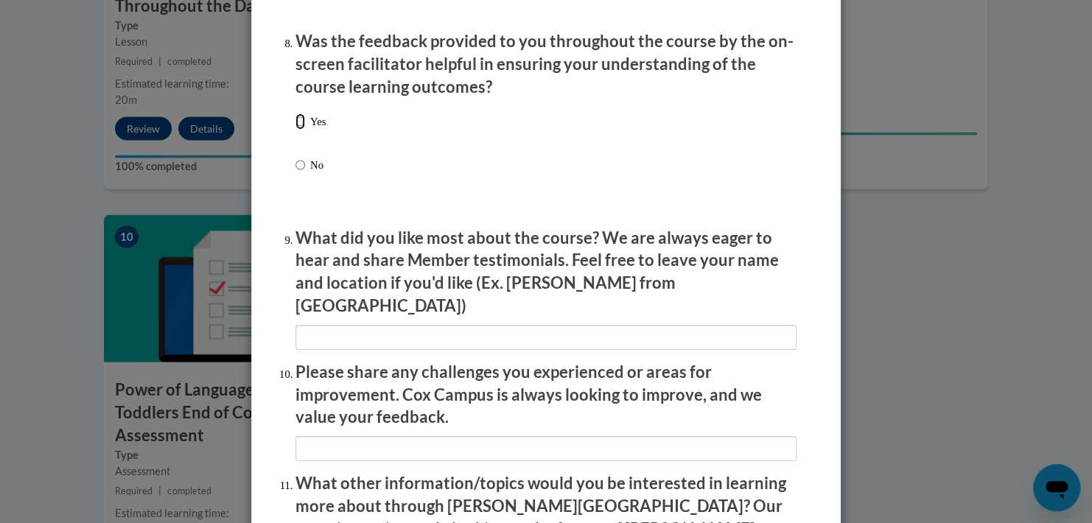
click at [295, 130] on input "Yes" at bounding box center [300, 121] width 10 height 16
radio input "true"
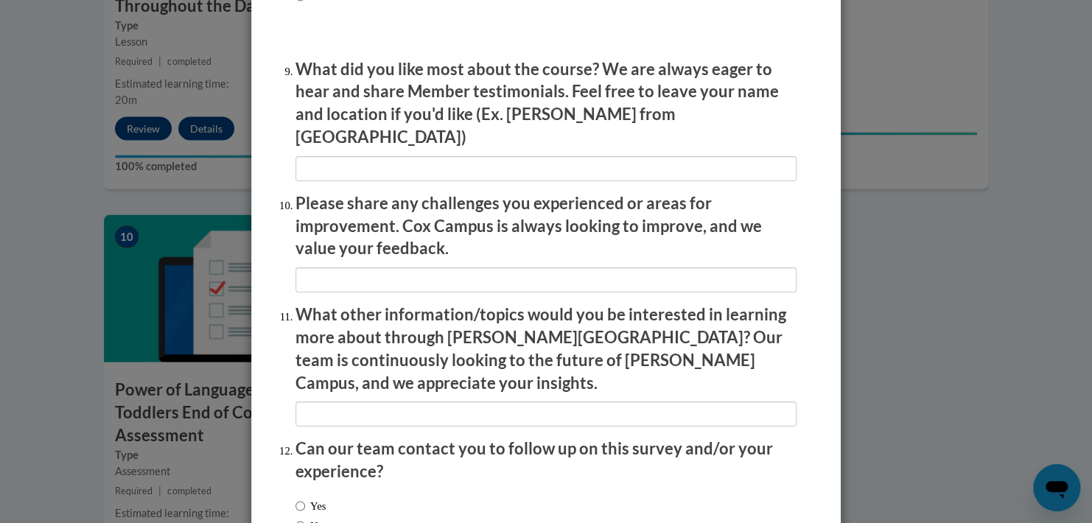
scroll to position [2511, 0]
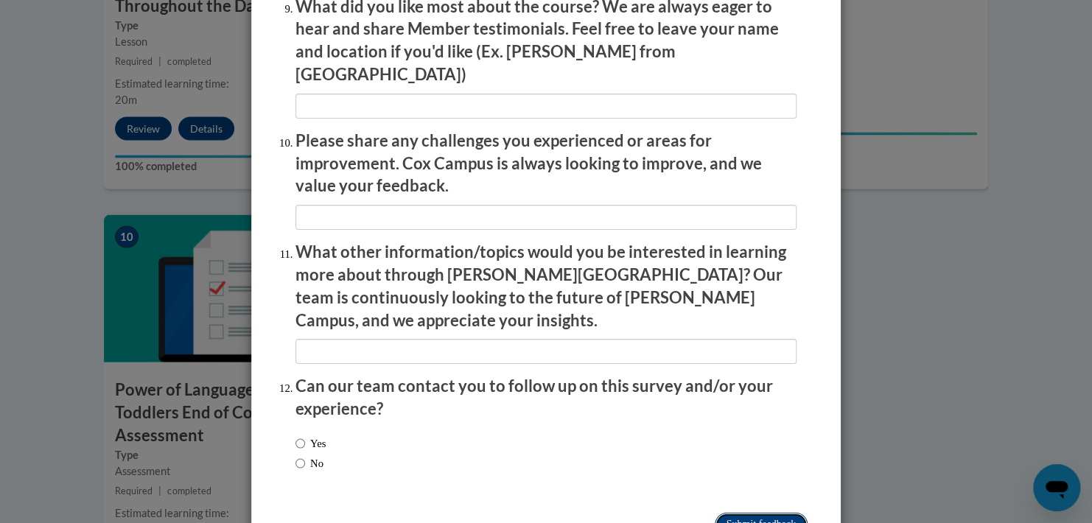
click at [737, 513] on input "Submit feedback" at bounding box center [761, 525] width 93 height 24
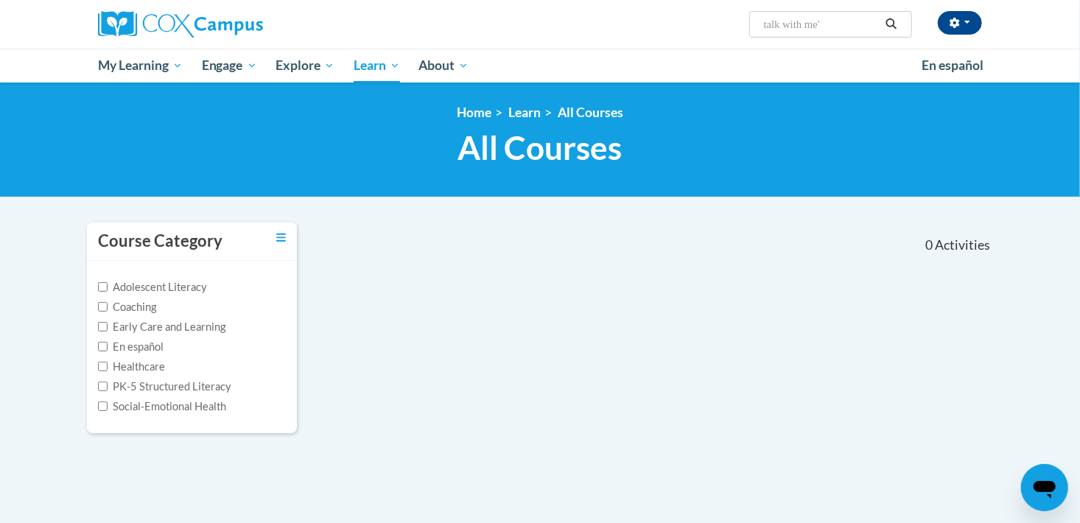
click at [860, 22] on input "talk with me'" at bounding box center [821, 24] width 118 height 18
type input "talk with me"
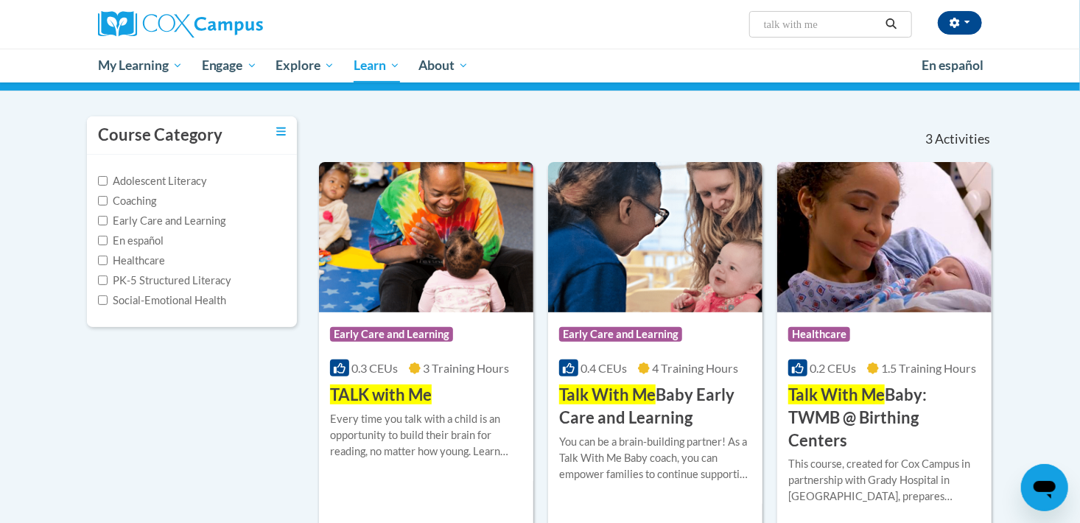
scroll to position [108, 0]
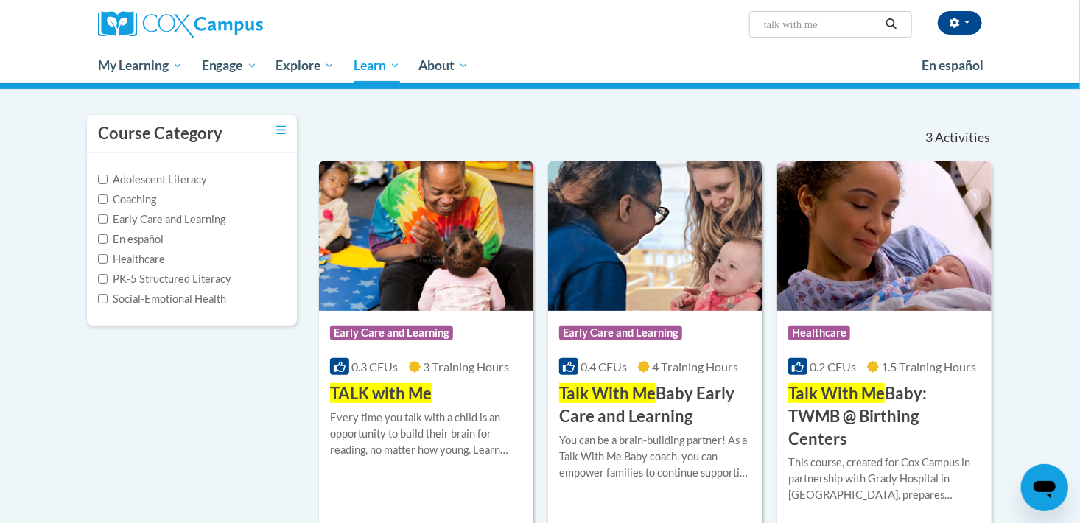
drag, startPoint x: 360, startPoint y: 281, endPoint x: 250, endPoint y: 399, distance: 162.1
click at [250, 399] on div "Course Category Adolescent Literacy Coaching Early Care and Learning En español…" at bounding box center [540, 322] width 928 height 416
click at [407, 237] on img at bounding box center [426, 236] width 214 height 150
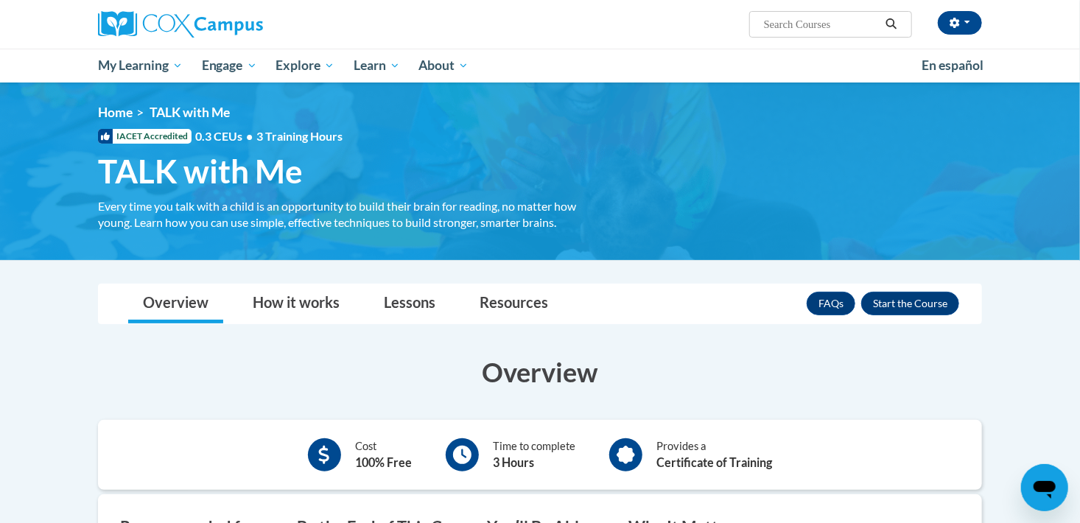
drag, startPoint x: 897, startPoint y: 312, endPoint x: 862, endPoint y: 345, distance: 49.0
click at [904, 301] on button "Enroll" at bounding box center [910, 304] width 98 height 24
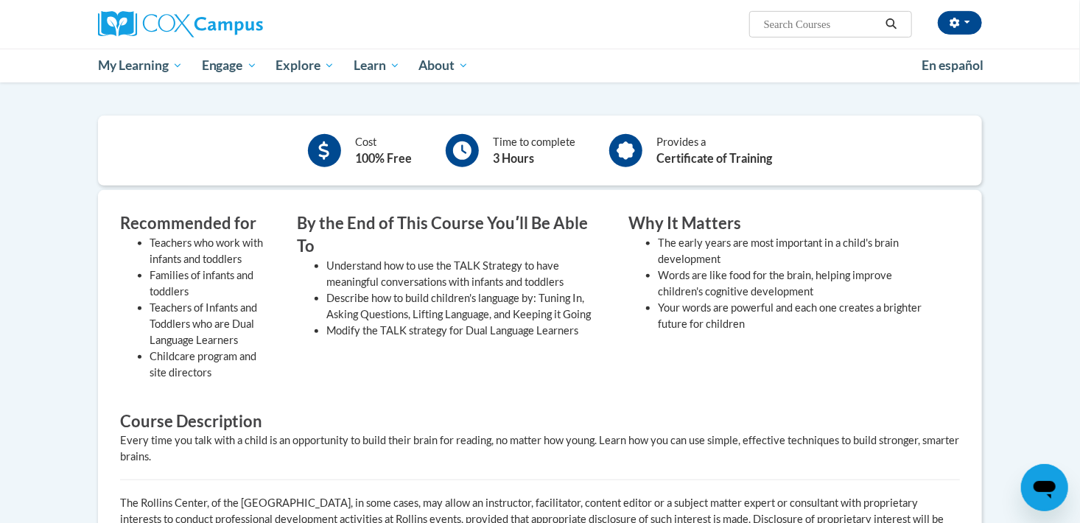
scroll to position [124, 0]
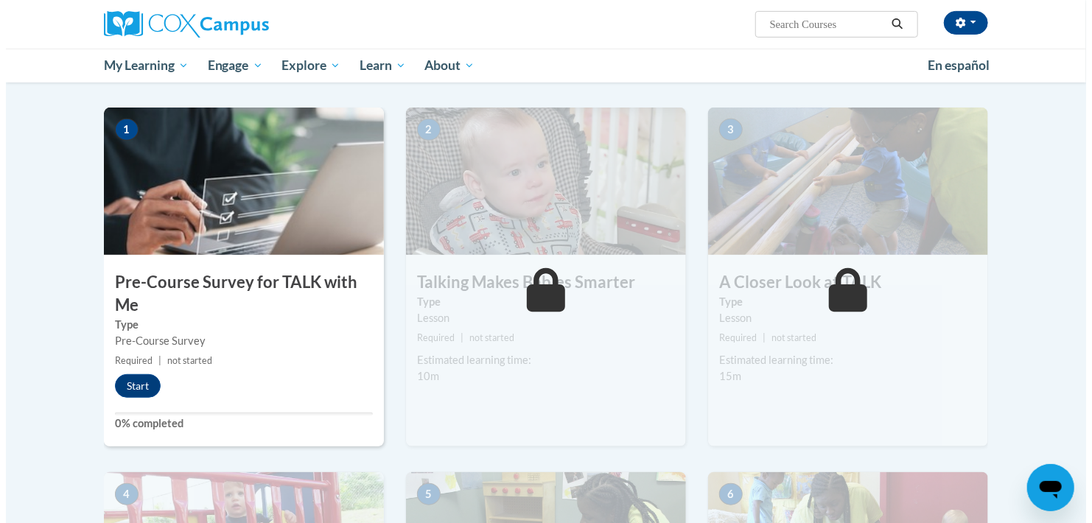
scroll to position [333, 0]
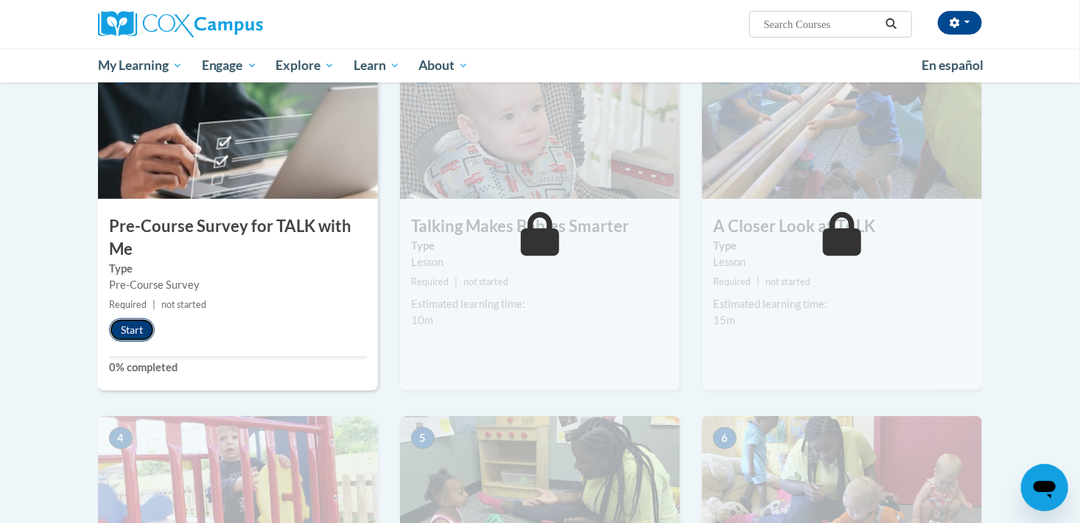
click at [124, 330] on button "Start" at bounding box center [132, 330] width 46 height 24
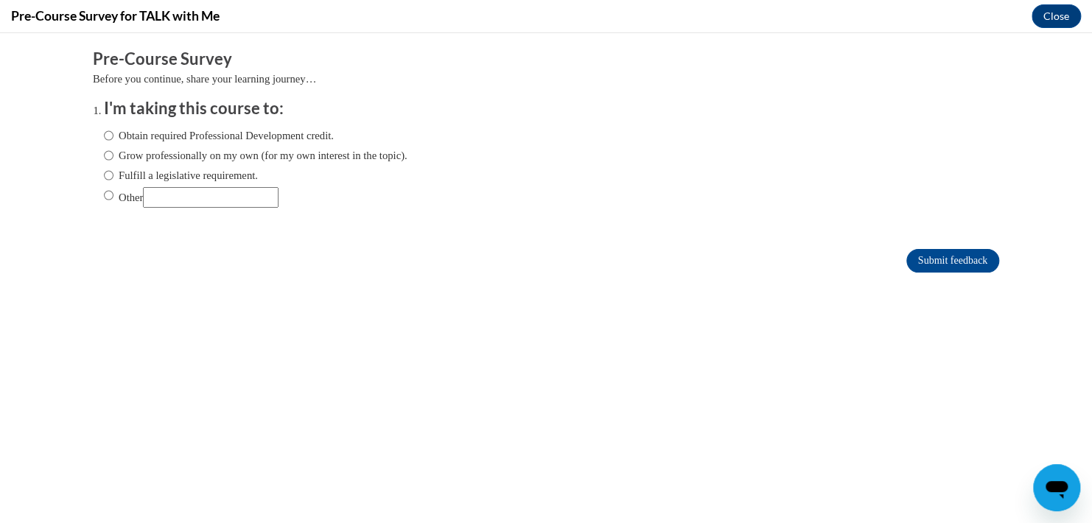
scroll to position [0, 0]
click at [104, 196] on input "Other" at bounding box center [109, 195] width 10 height 16
radio input "true"
click at [160, 198] on input "Other" at bounding box center [211, 197] width 136 height 21
type input "Required training"
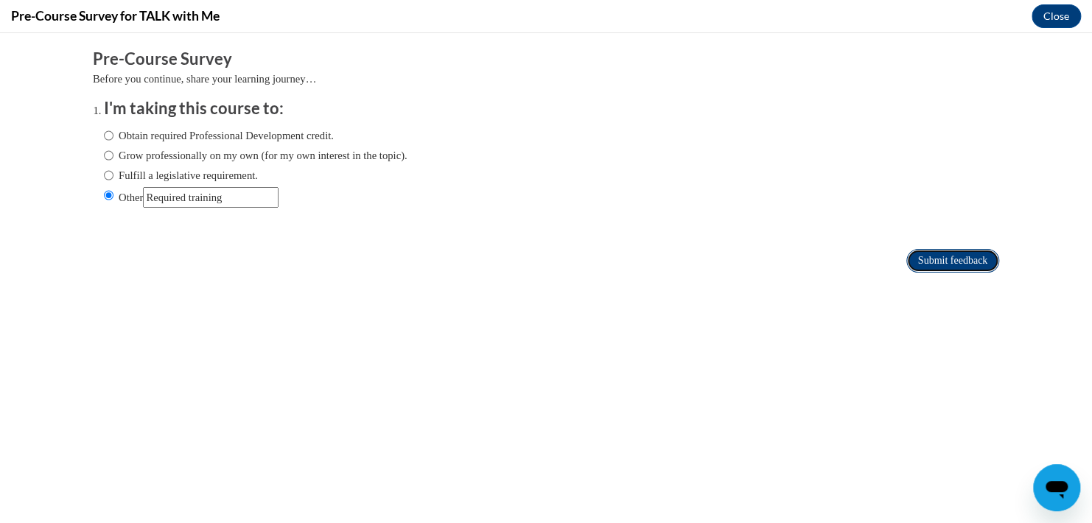
click at [955, 252] on input "Submit feedback" at bounding box center [952, 261] width 93 height 24
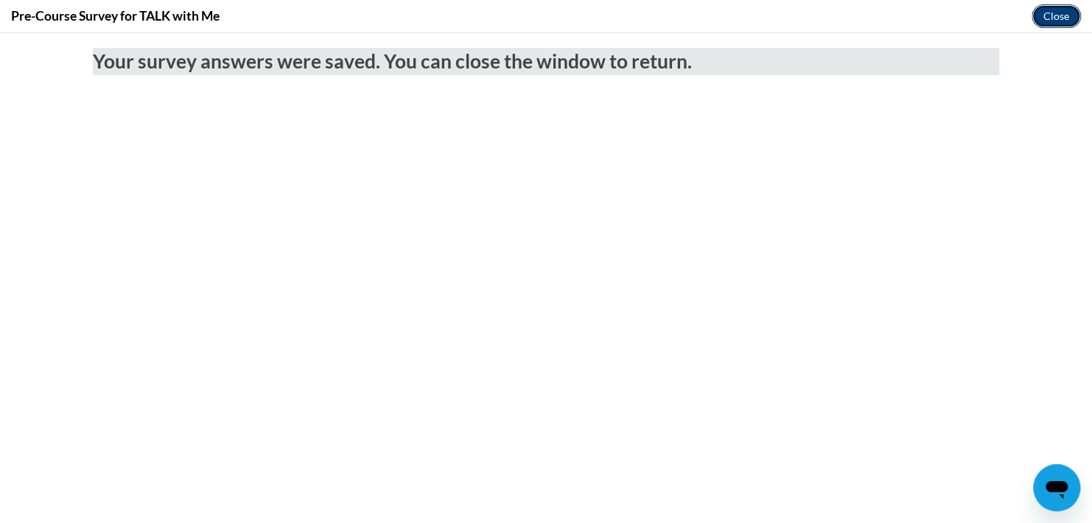
click at [1062, 8] on button "Close" at bounding box center [1055, 16] width 49 height 24
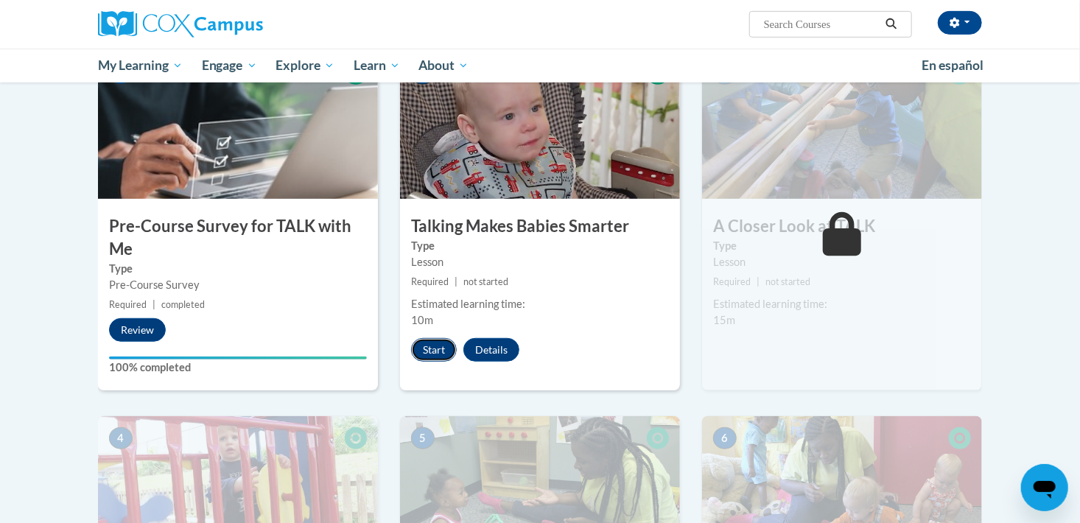
click at [434, 352] on button "Start" at bounding box center [434, 350] width 46 height 24
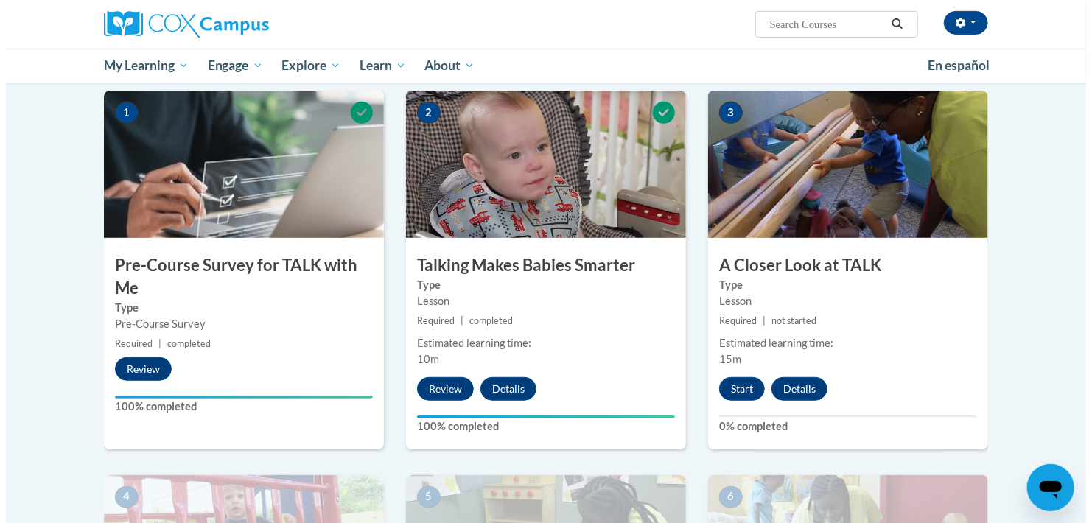
scroll to position [288, 0]
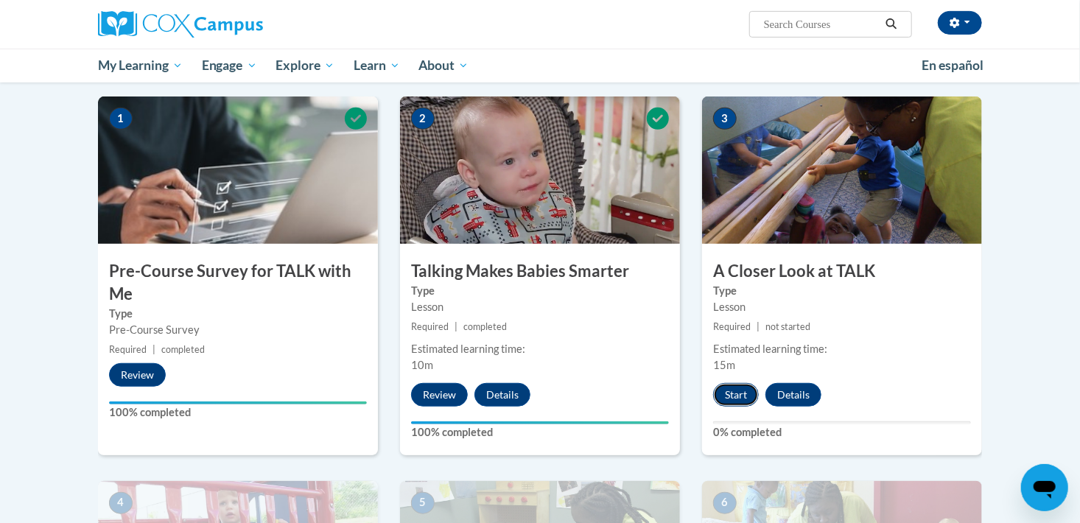
click at [731, 404] on button "Start" at bounding box center [736, 395] width 46 height 24
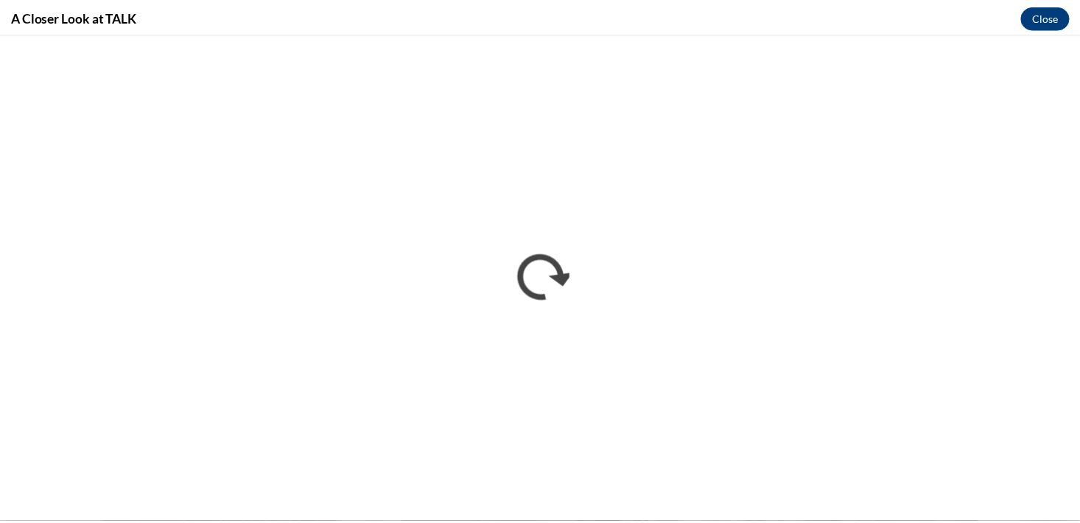
scroll to position [0, 0]
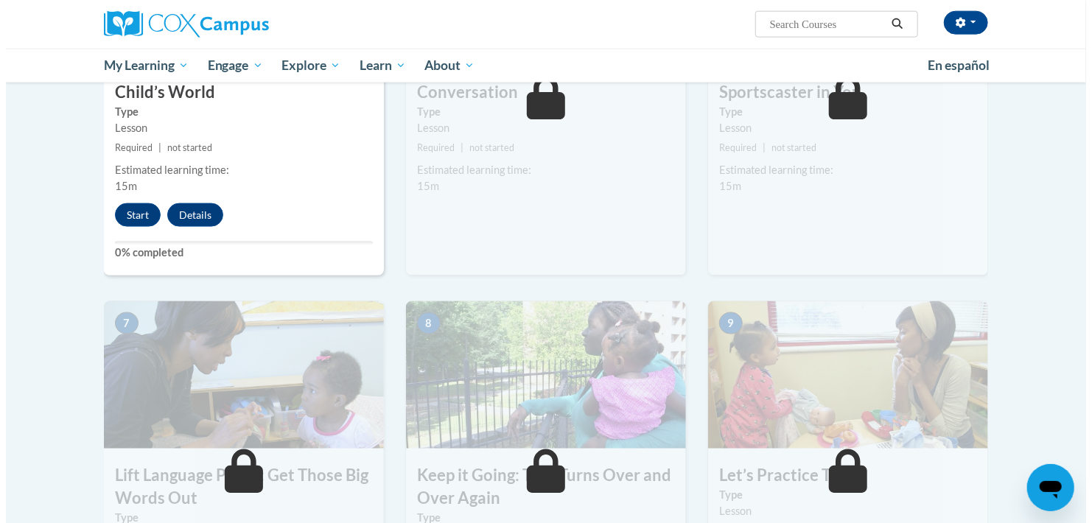
scroll to position [662, 0]
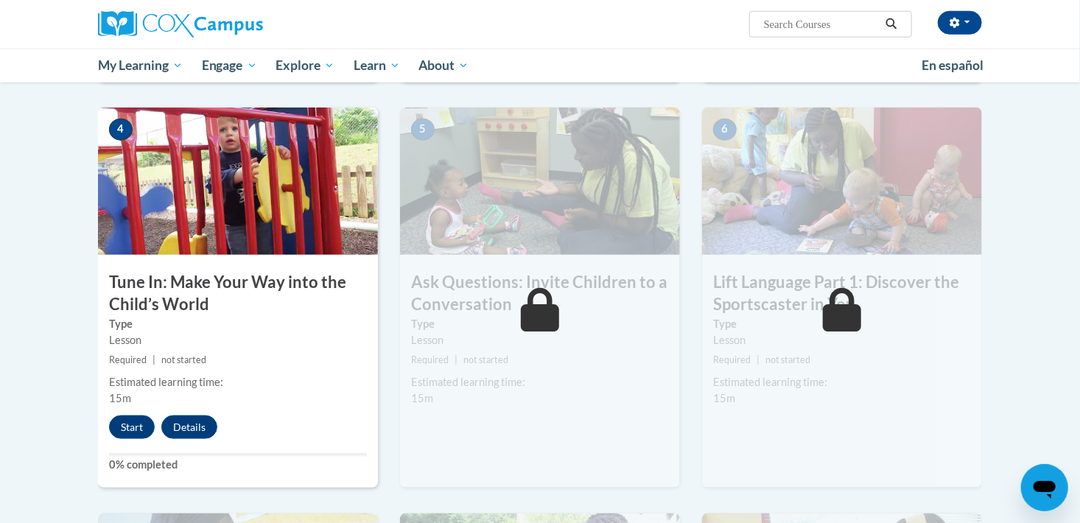
drag, startPoint x: 1077, startPoint y: 234, endPoint x: 1083, endPoint y: 331, distance: 96.7
click at [107, 421] on div "Start Details Feedback" at bounding box center [167, 427] width 138 height 24
click at [122, 427] on button "Start" at bounding box center [132, 427] width 46 height 24
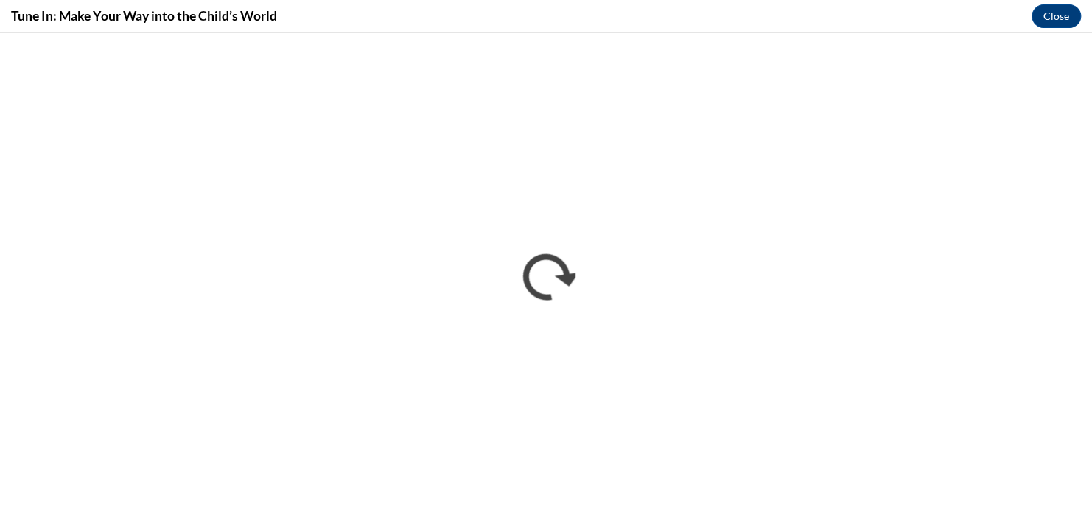
scroll to position [0, 0]
